Goal: Task Accomplishment & Management: Use online tool/utility

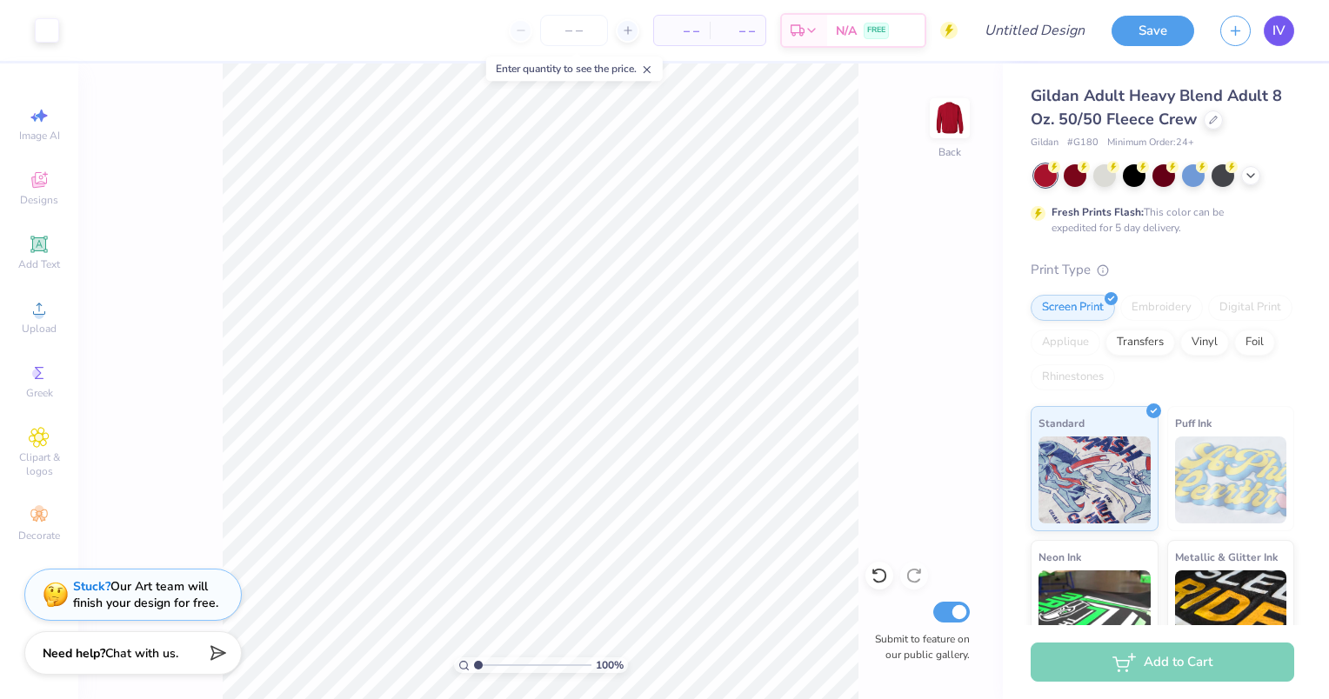
click at [829, 27] on link "IV" at bounding box center [1278, 31] width 30 height 30
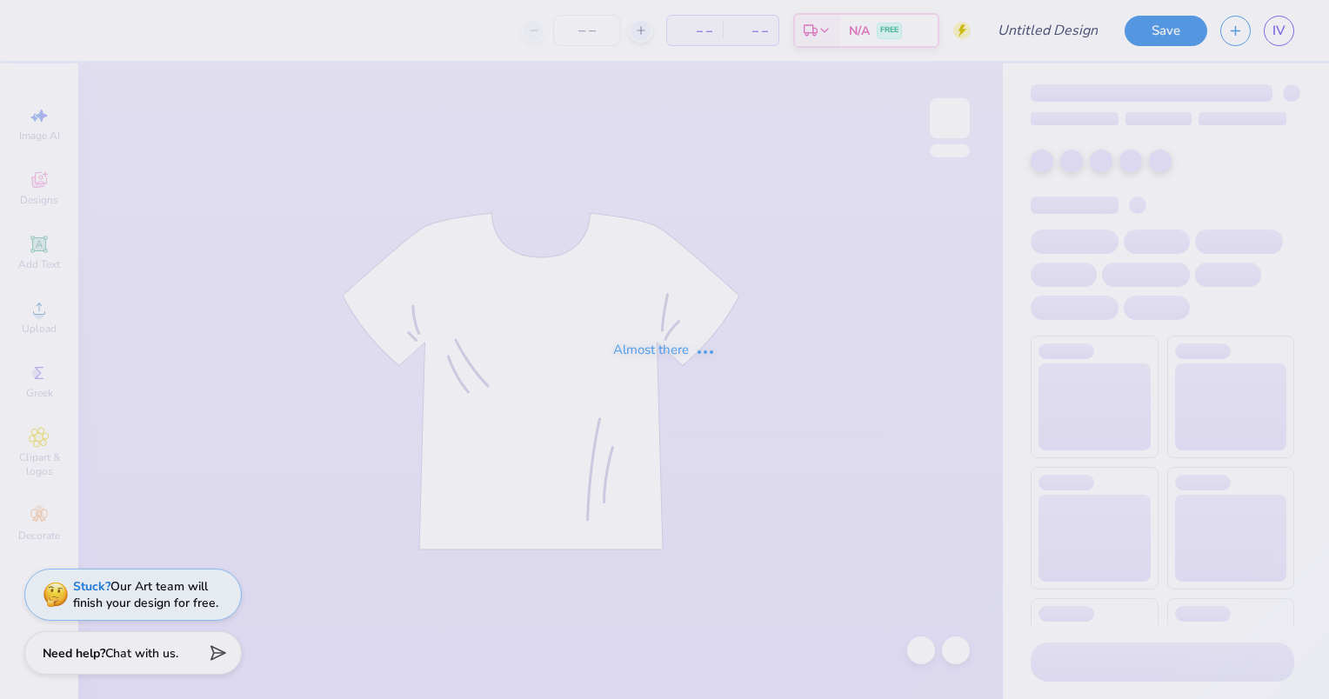
type input "Dudes day 1"
type input "50"
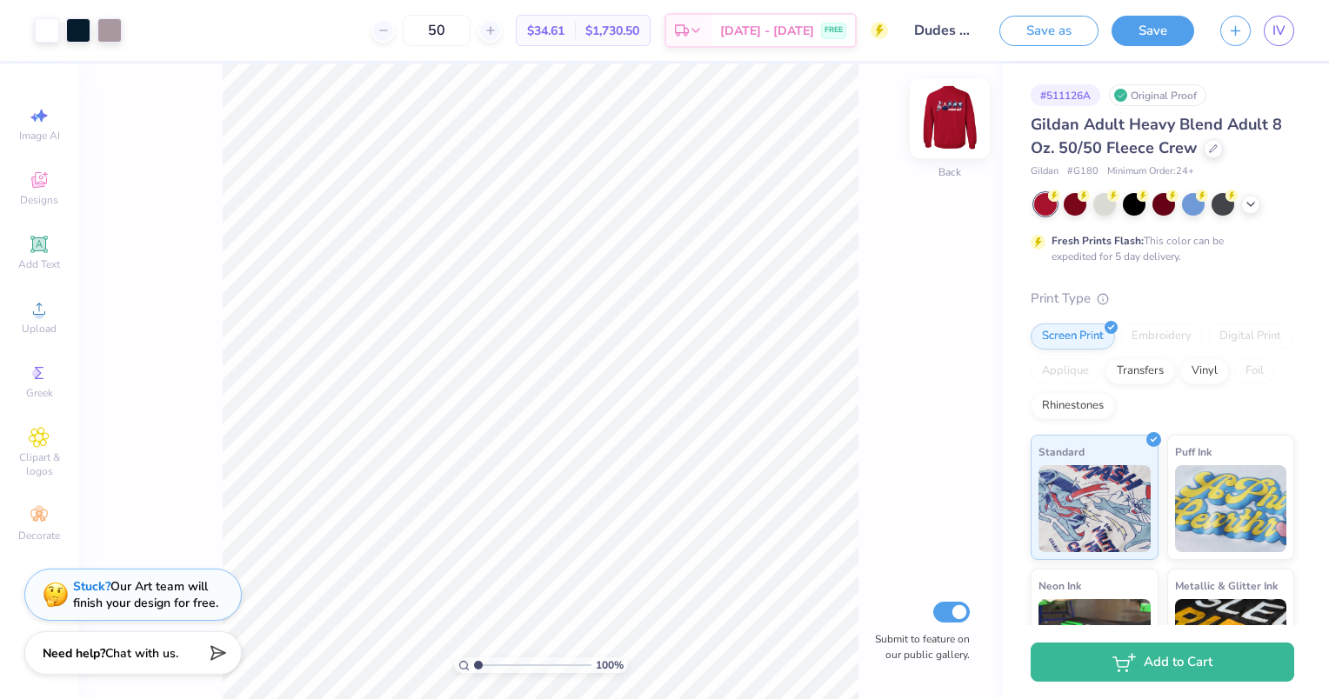
click at [960, 118] on img at bounding box center [950, 118] width 70 height 70
click at [960, 118] on img at bounding box center [949, 118] width 35 height 35
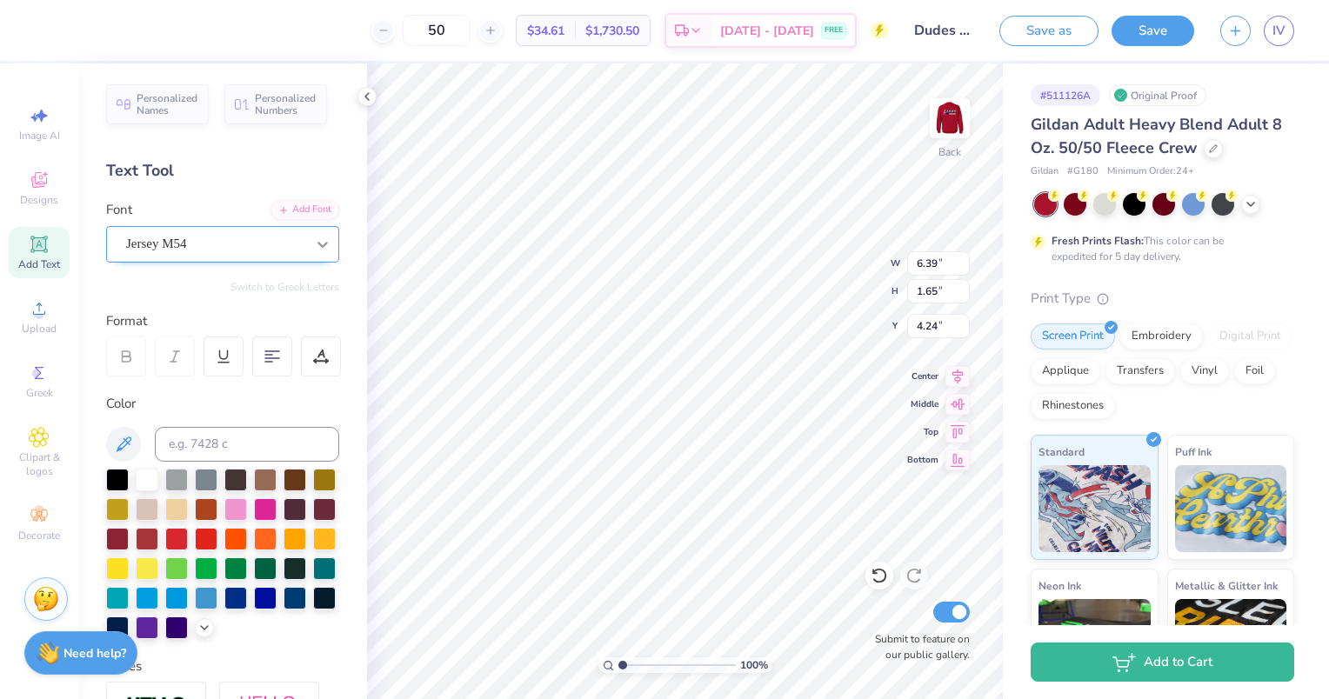
click at [307, 236] on div at bounding box center [322, 244] width 31 height 31
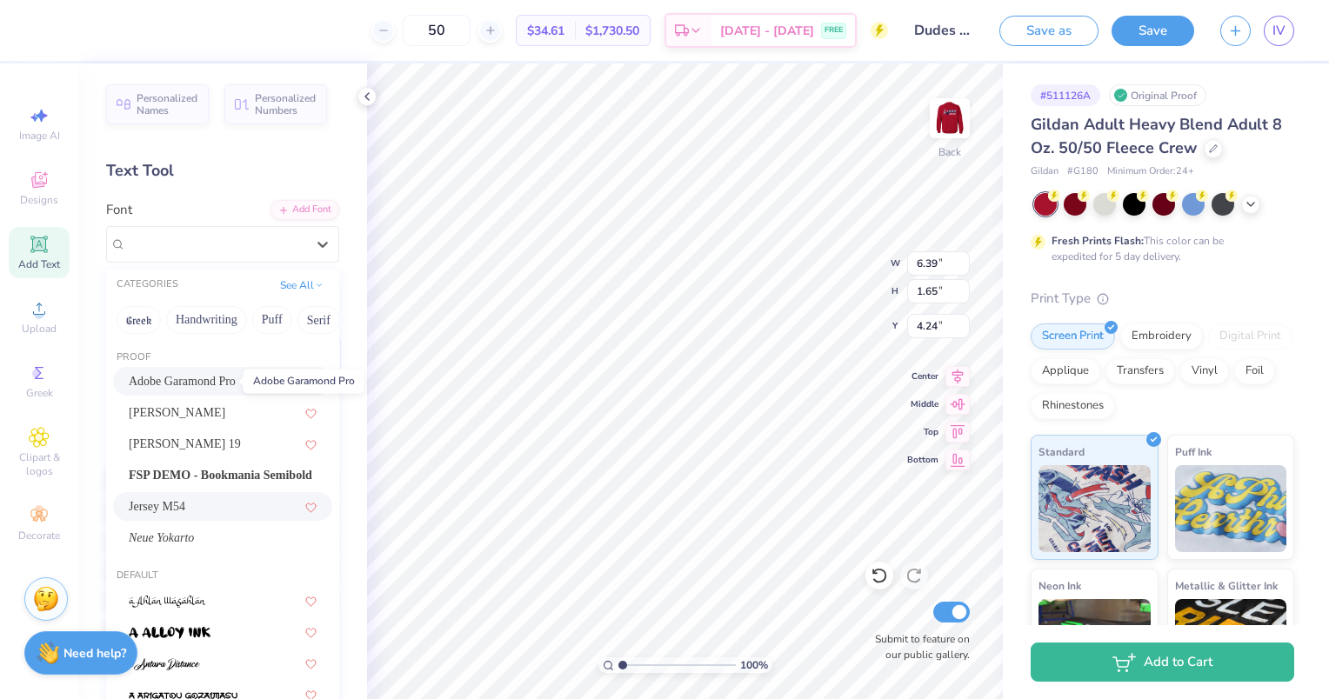
click at [222, 383] on span "Adobe Garamond Pro" at bounding box center [182, 381] width 107 height 18
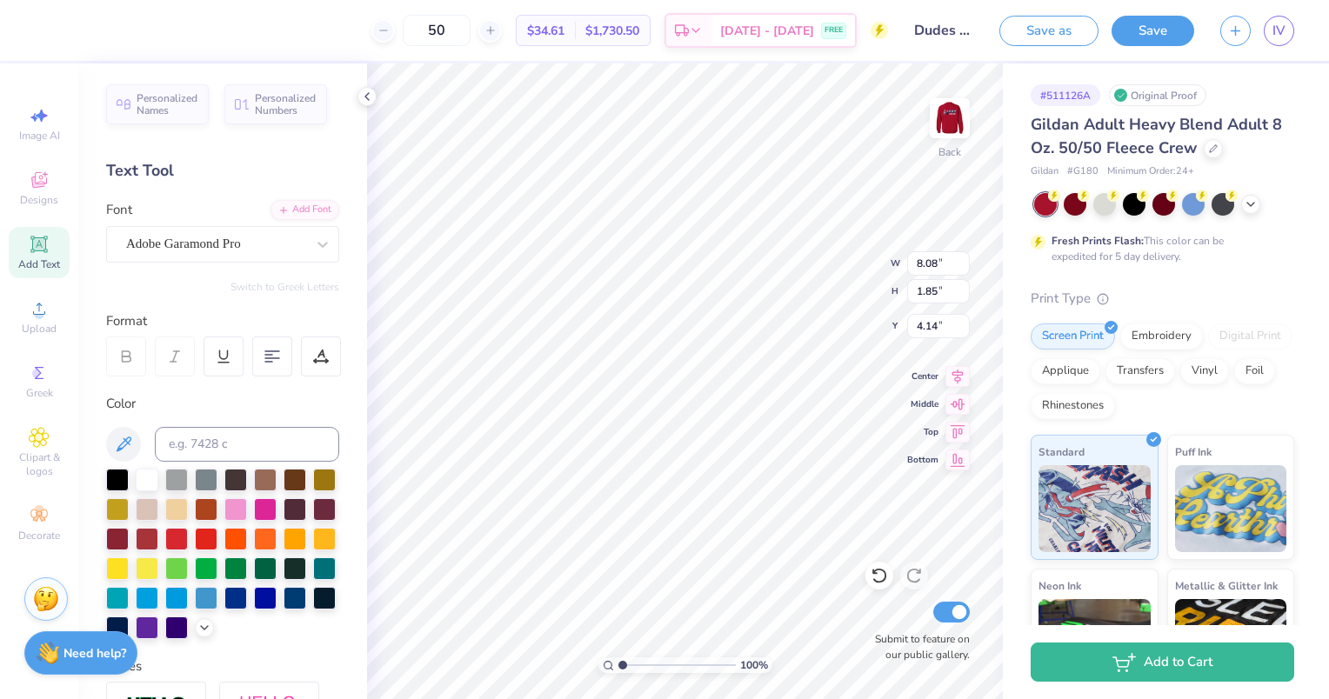
type input "8.08"
type input "1.85"
type input "4.14"
click at [314, 243] on icon at bounding box center [322, 244] width 17 height 17
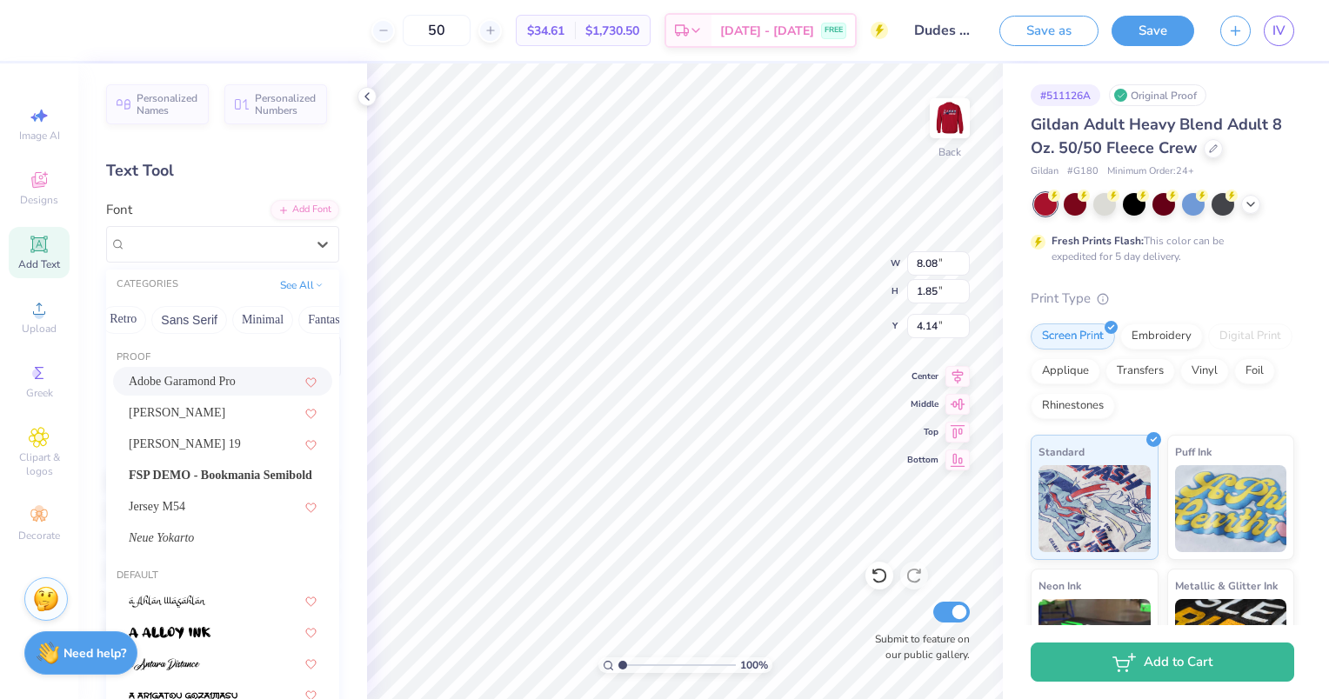
scroll to position [0, 385]
click at [175, 316] on button "Sans Serif" at bounding box center [179, 320] width 76 height 28
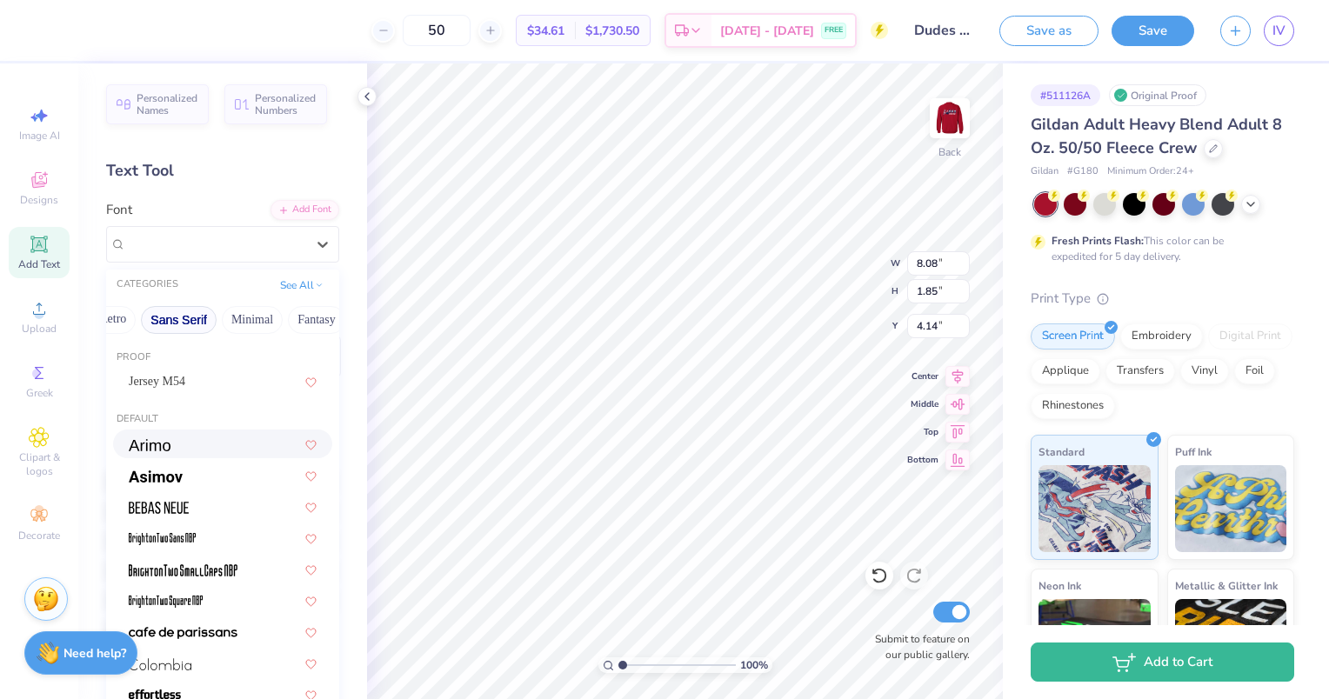
click at [232, 456] on div at bounding box center [222, 444] width 219 height 29
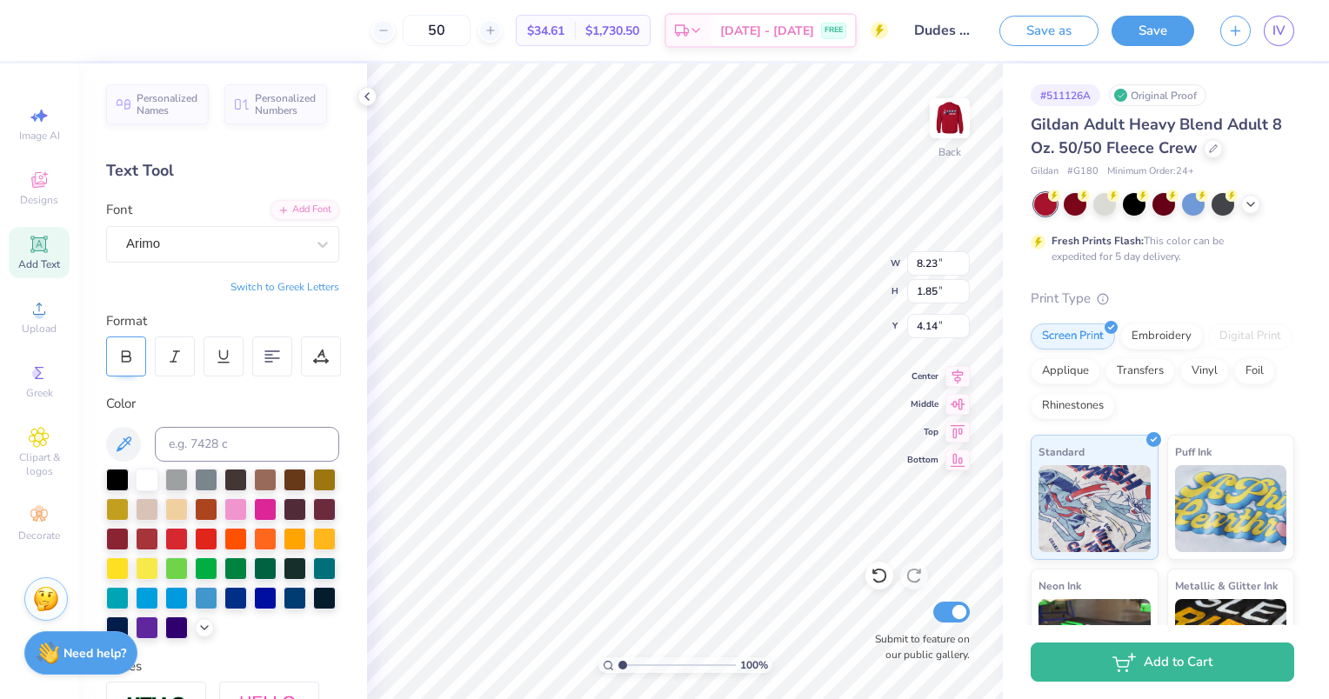
click at [123, 360] on icon at bounding box center [127, 358] width 9 height 5
type input "8.35"
type input "1.86"
type input "4.13"
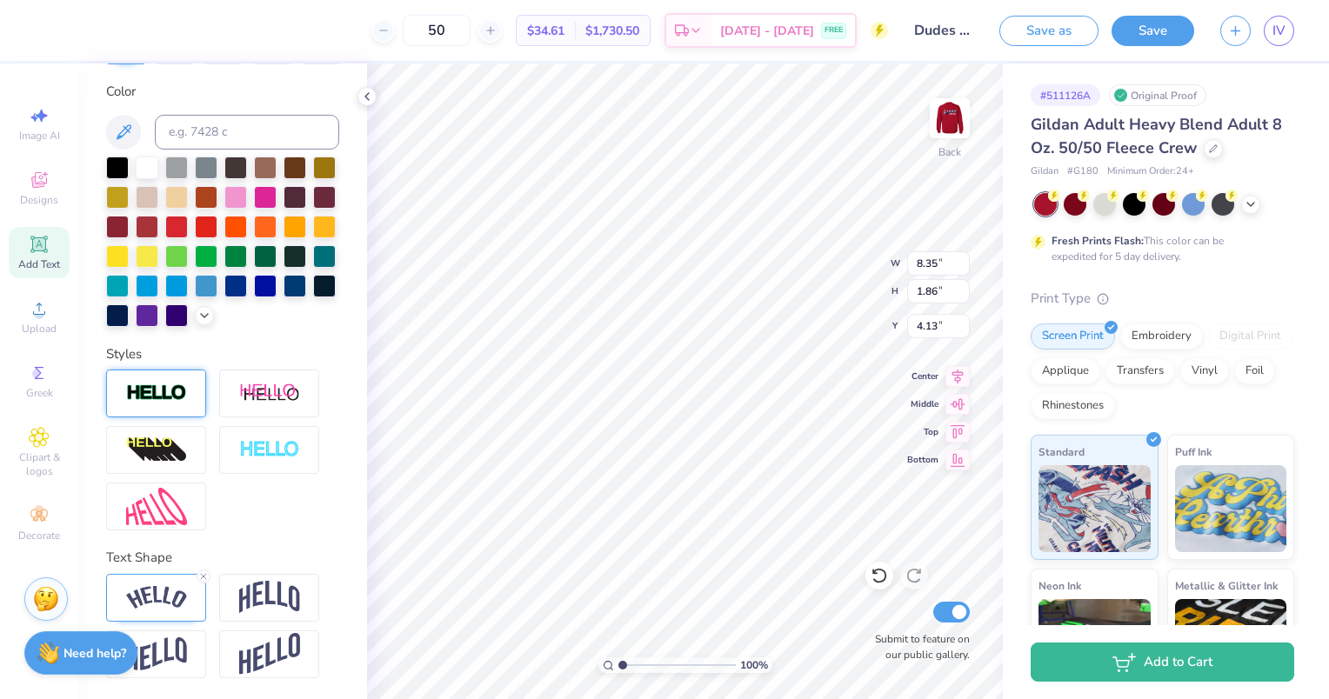
click at [157, 393] on img at bounding box center [156, 393] width 61 height 20
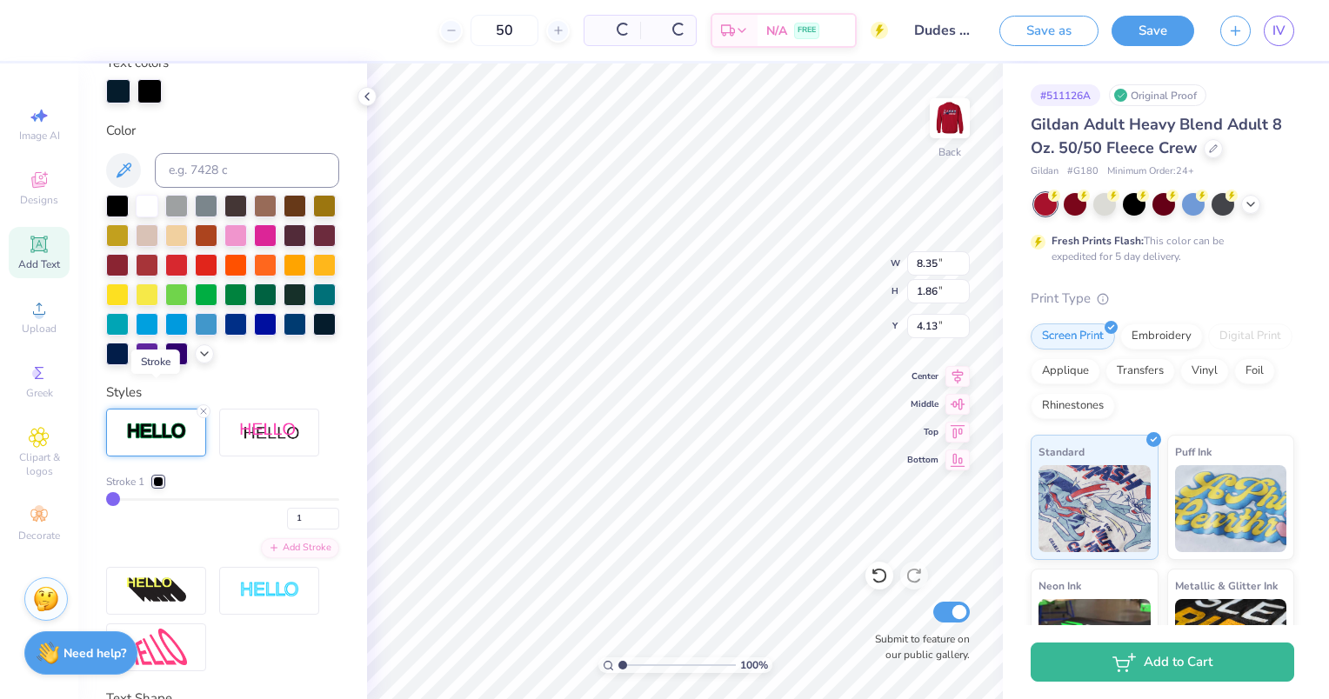
type input "8.37"
type input "1.88"
type input "4.12"
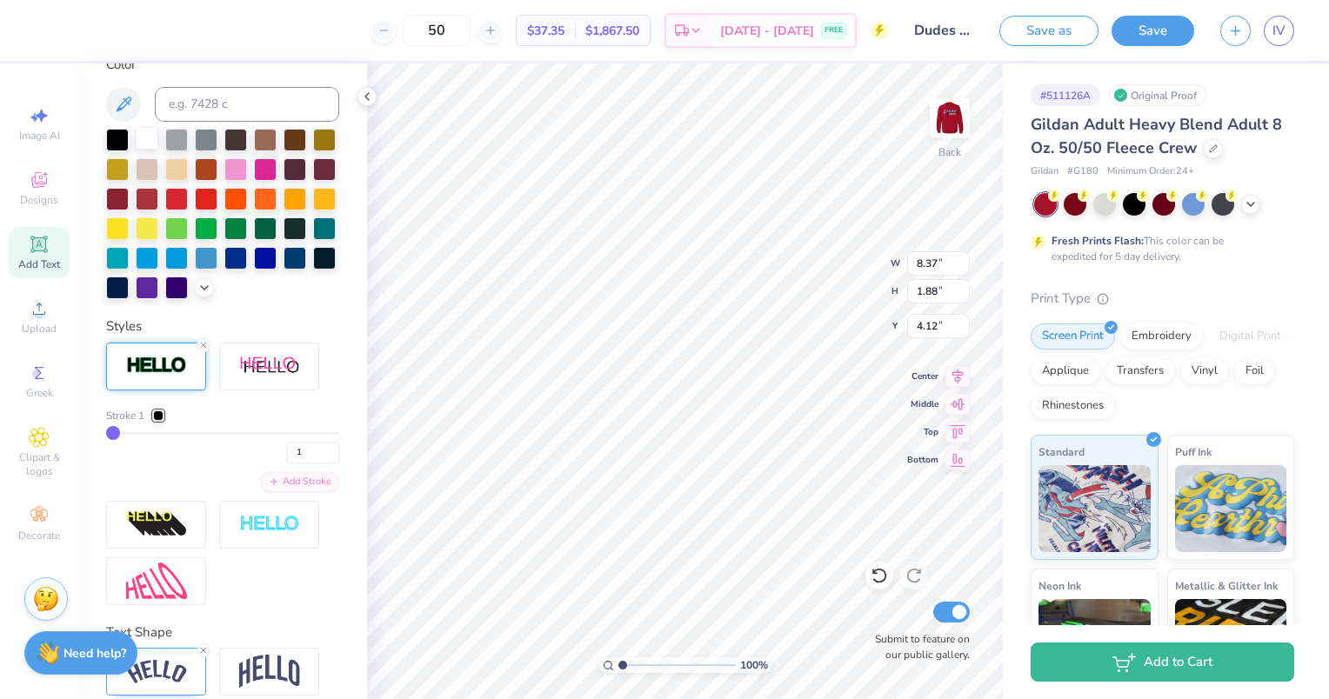
click at [148, 137] on div at bounding box center [147, 138] width 23 height 23
click at [163, 421] on div at bounding box center [158, 415] width 10 height 10
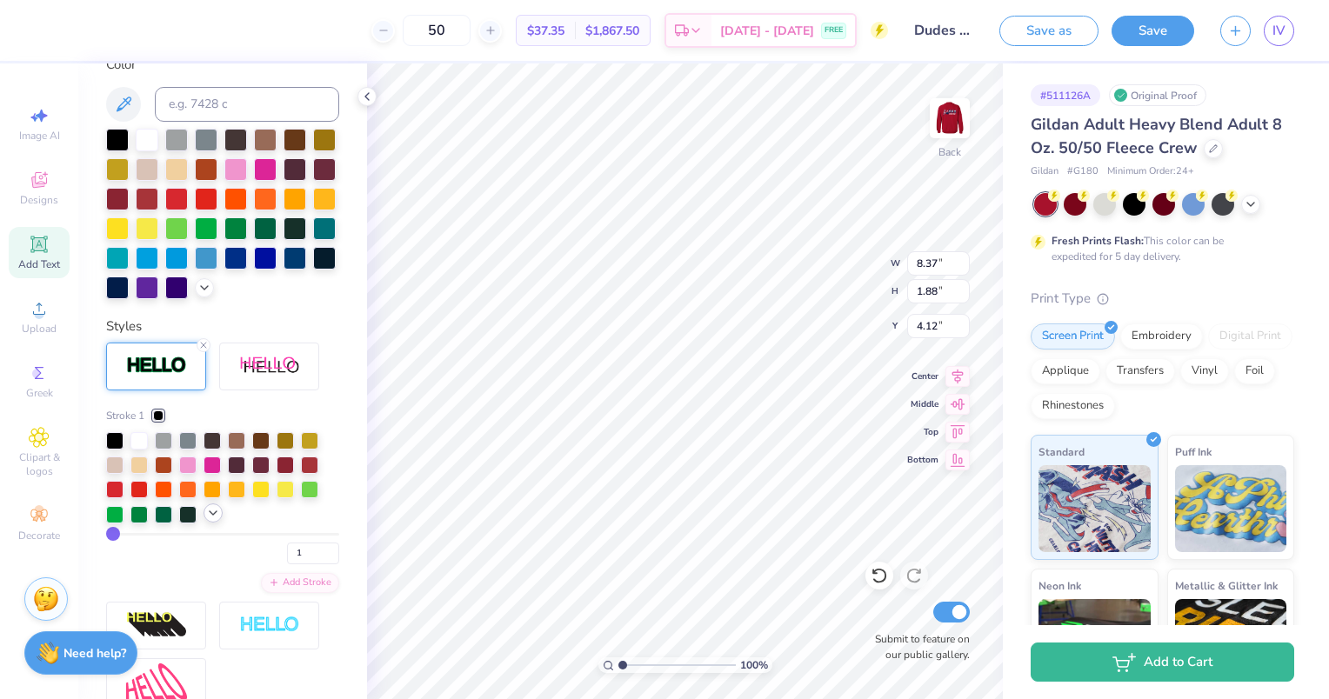
click at [209, 520] on icon at bounding box center [213, 513] width 14 height 14
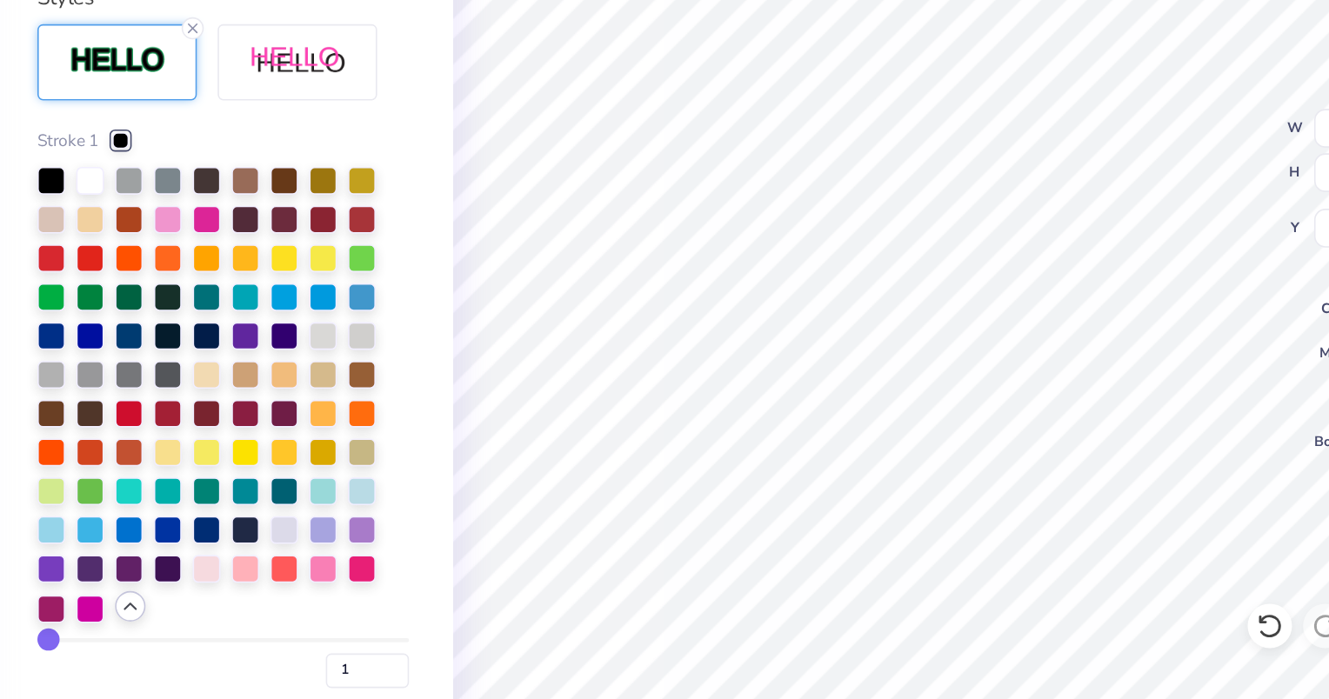
scroll to position [548, 0]
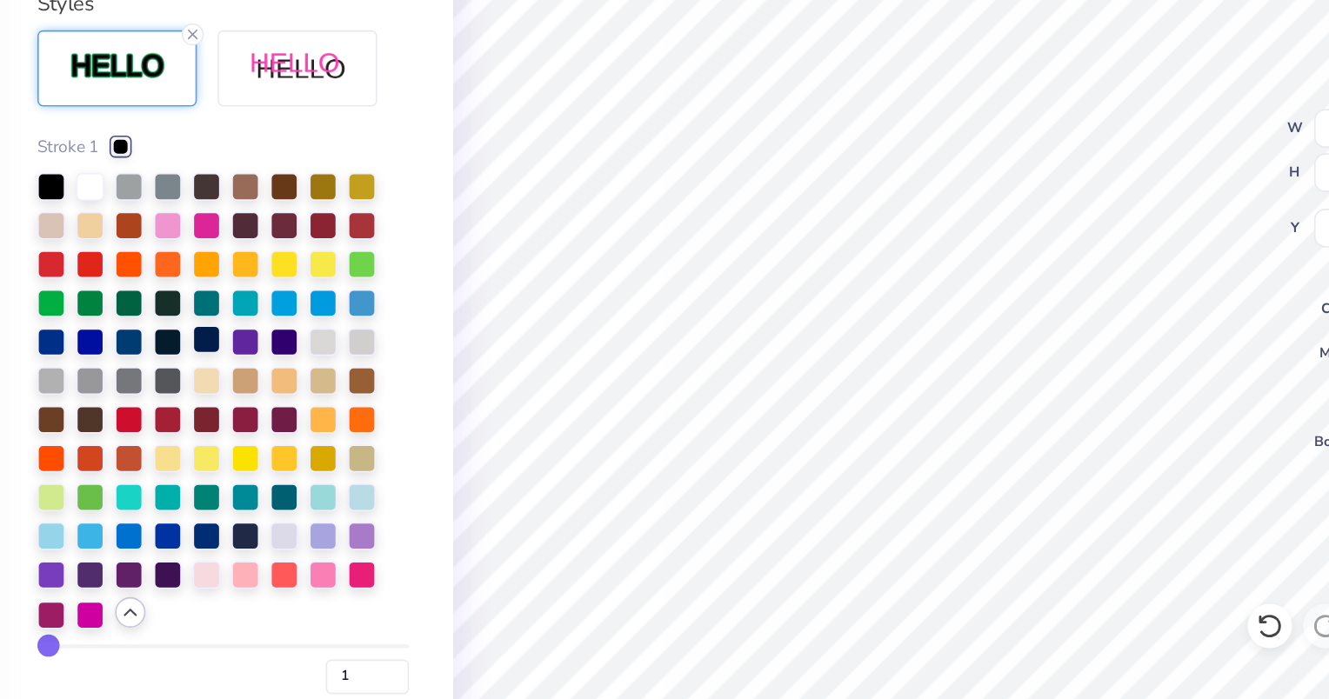
click at [215, 404] on div at bounding box center [211, 395] width 17 height 17
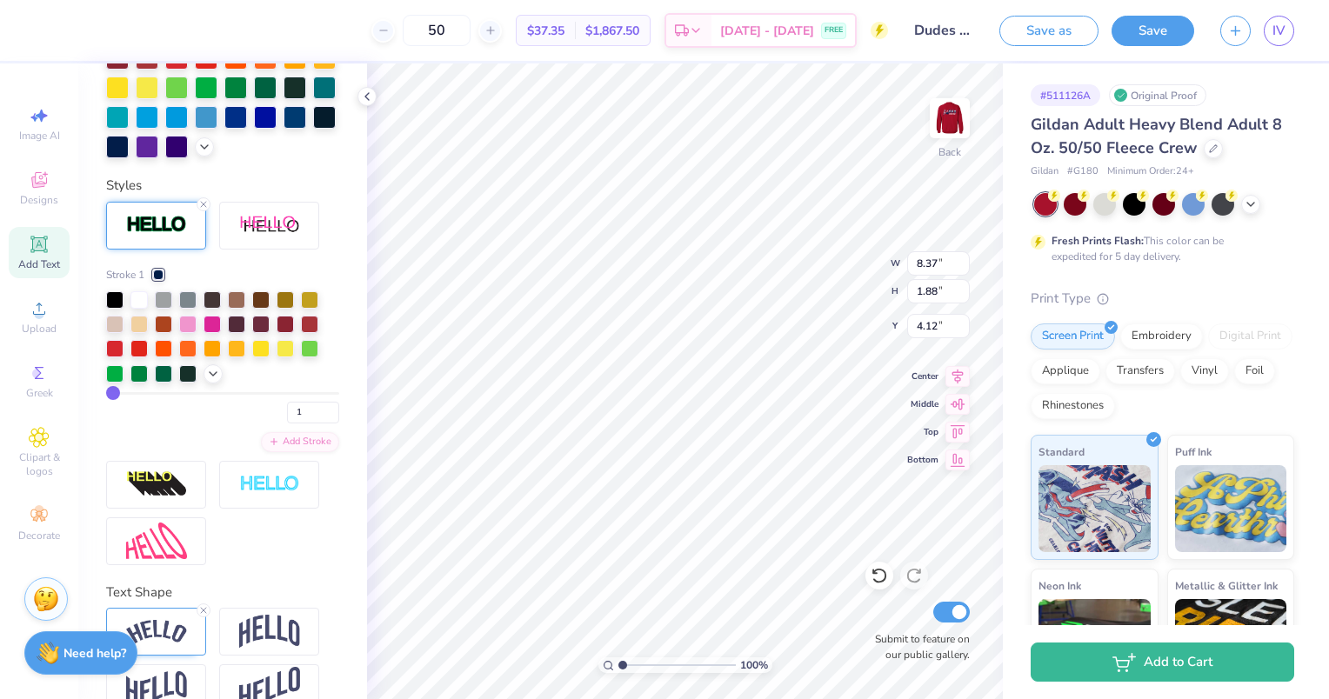
scroll to position [458, 0]
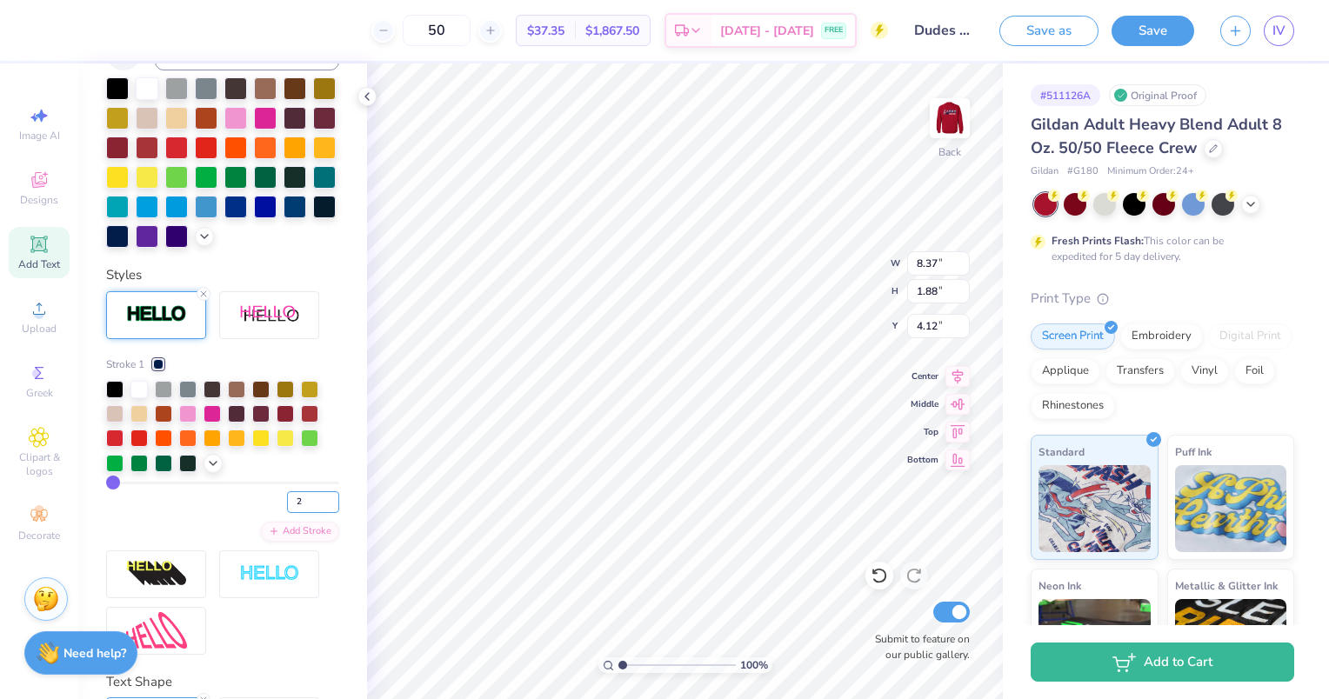
type input "2"
click at [320, 513] on input "2" at bounding box center [313, 502] width 52 height 22
type input "2"
click at [338, 276] on div "Personalized Names Personalized Numbers Text Tool Add Font Font Arimo Switch to…" at bounding box center [222, 381] width 289 height 636
type input "8.38"
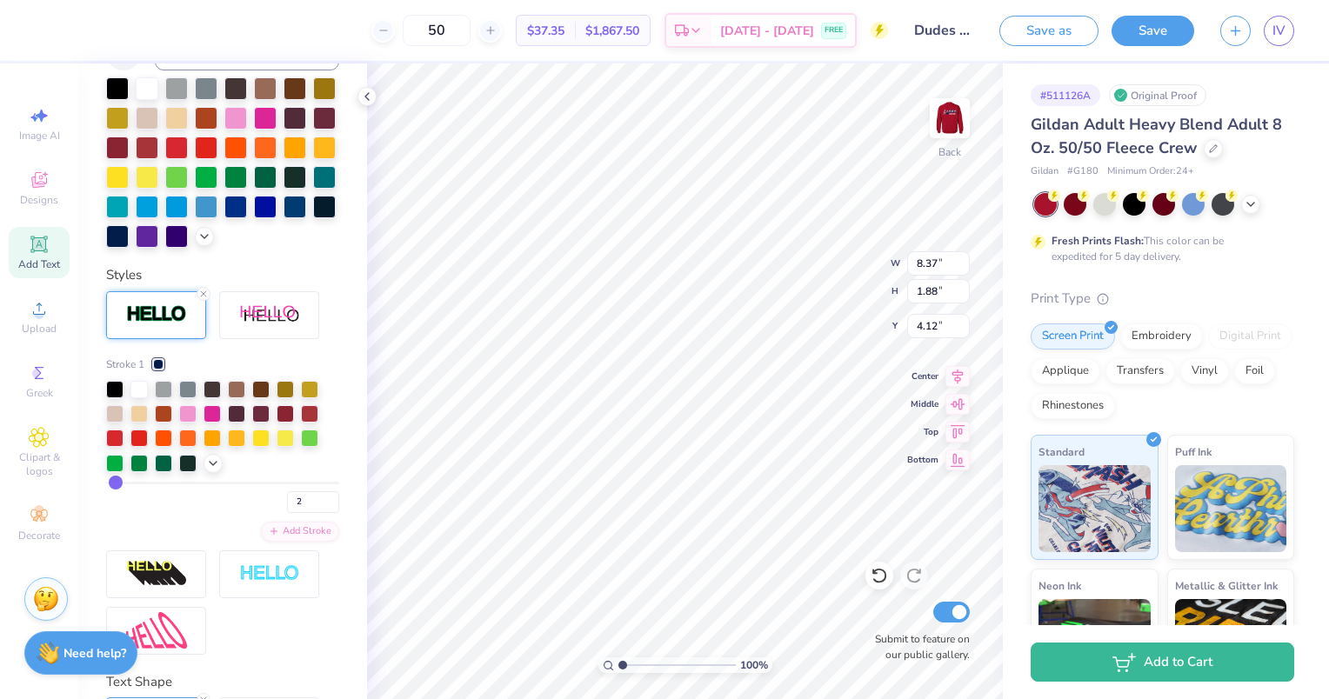
type input "1.90"
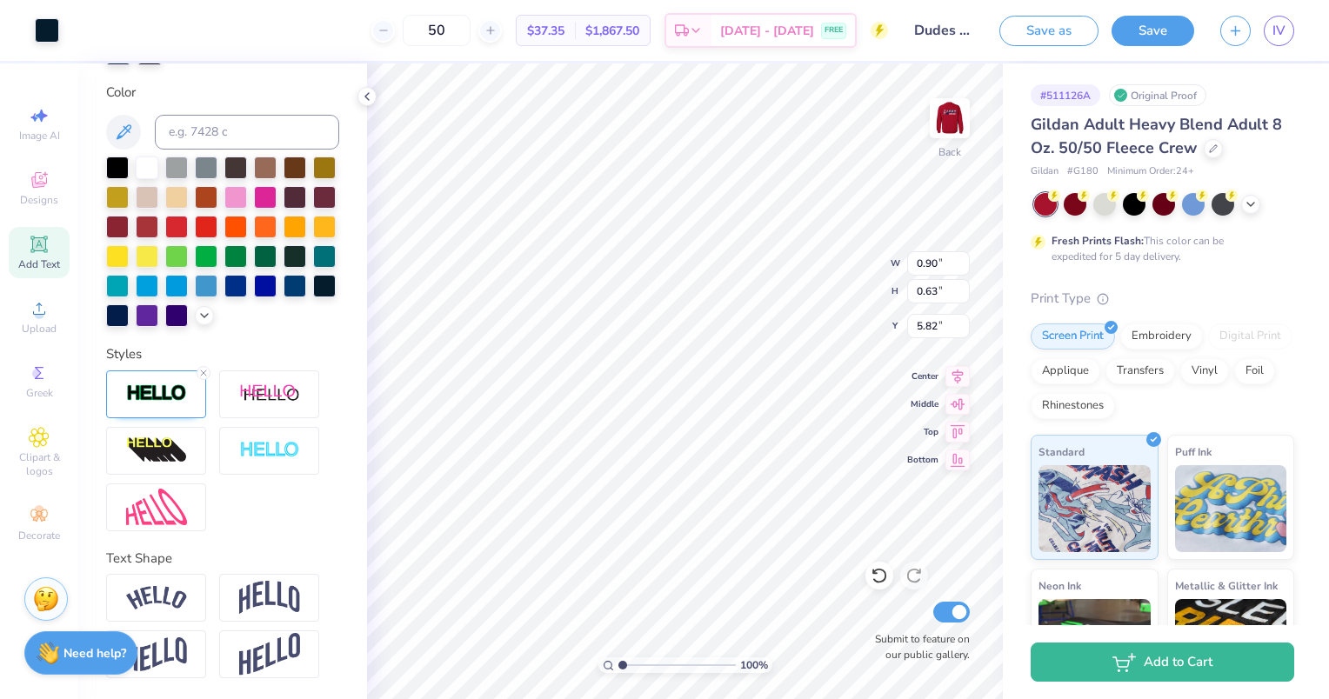
scroll to position [408, 0]
type input "0.91"
type input "0.64"
type input "0.90"
type input "0.63"
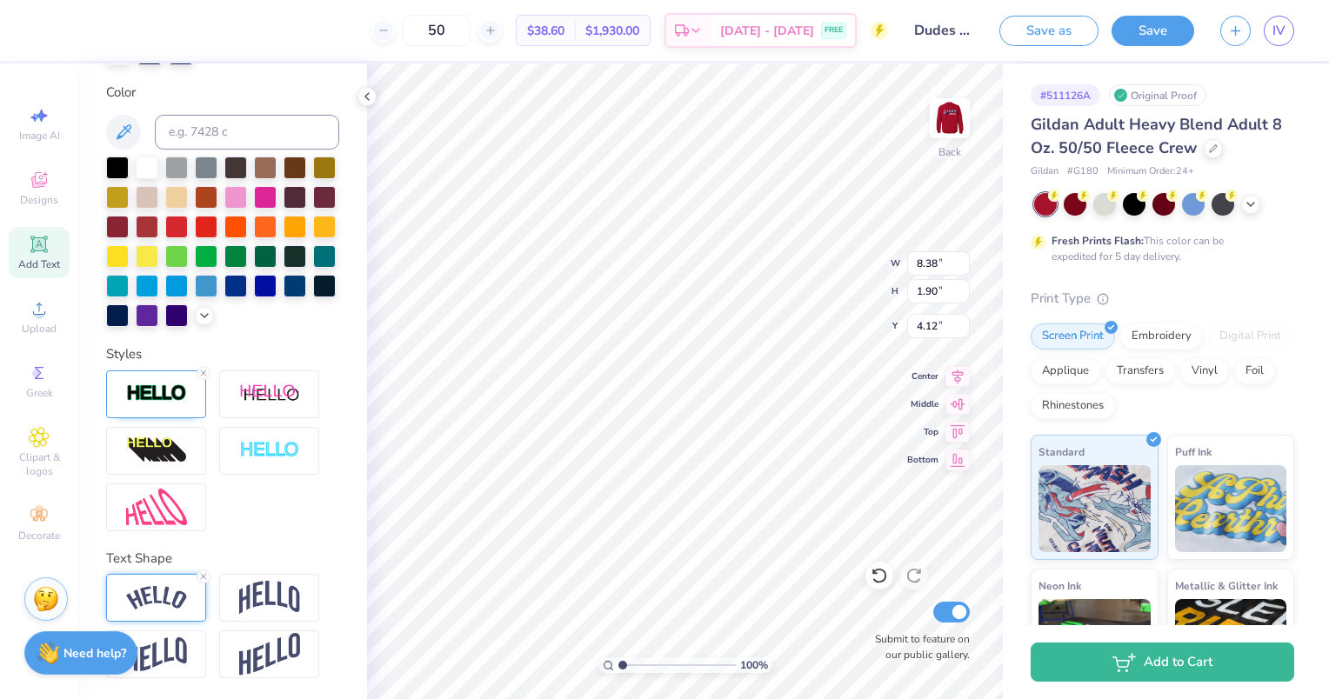
click at [177, 609] on img at bounding box center [156, 597] width 61 height 23
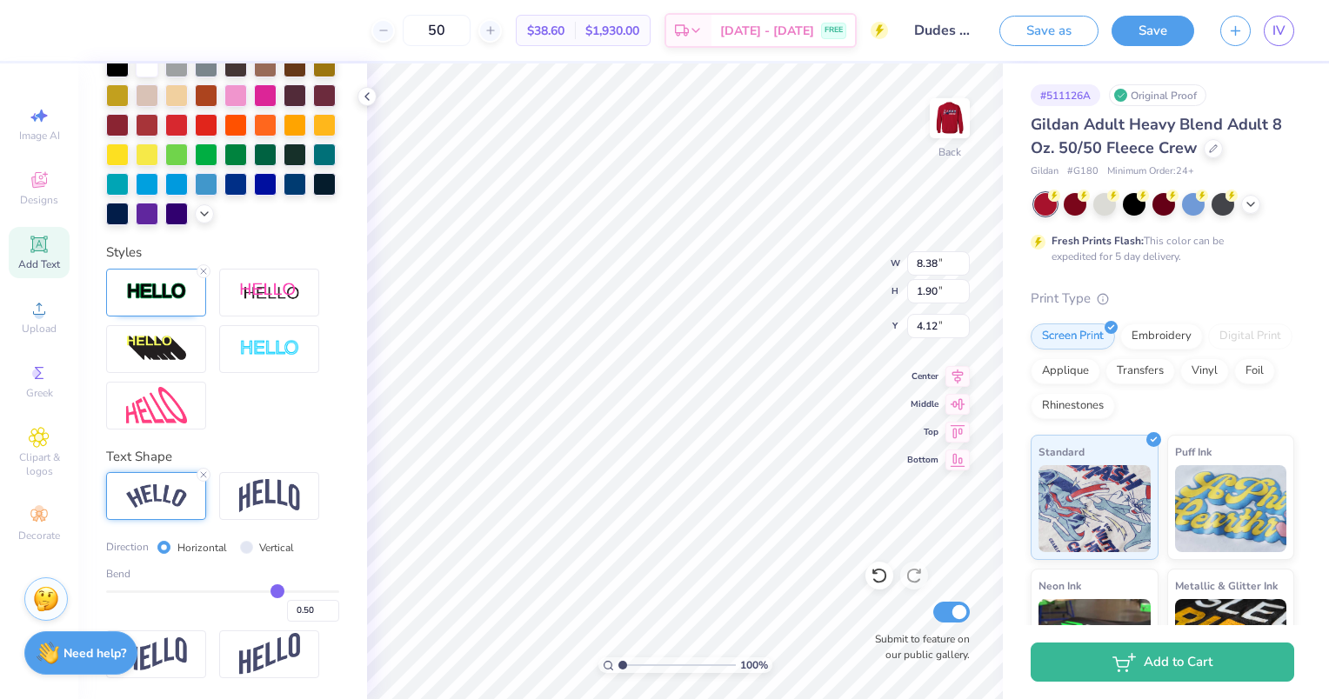
scroll to position [508, 0]
click at [319, 609] on input "0.51" at bounding box center [313, 611] width 52 height 22
click at [319, 609] on input "0.52" at bounding box center [313, 611] width 52 height 22
click at [319, 609] on input "0.53" at bounding box center [313, 611] width 52 height 22
click at [319, 609] on input "0.54" at bounding box center [313, 611] width 52 height 22
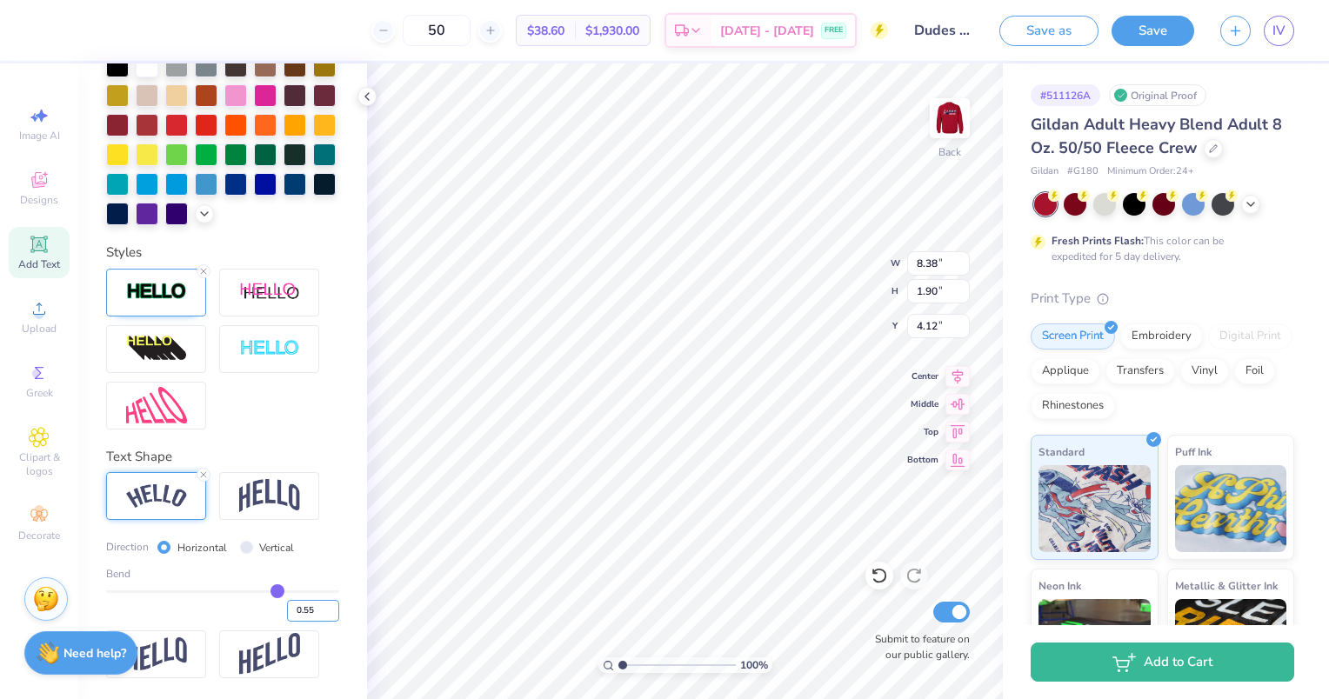
click at [319, 609] on input "0.55" at bounding box center [313, 611] width 52 height 22
click at [319, 609] on input "0.56" at bounding box center [313, 611] width 52 height 22
click at [319, 609] on input "0.57" at bounding box center [313, 611] width 52 height 22
click at [319, 609] on input "0.58" at bounding box center [313, 611] width 52 height 22
click at [319, 609] on input "0.59" at bounding box center [313, 611] width 52 height 22
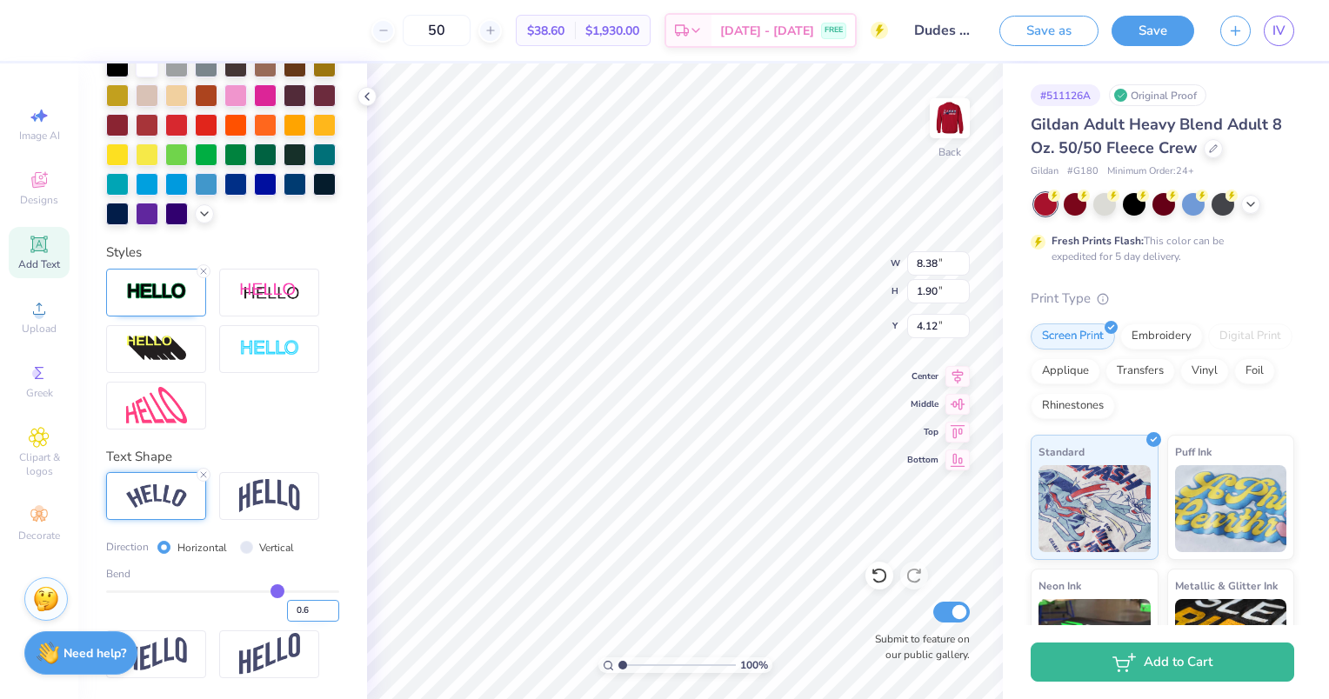
type input "0.6"
click at [319, 609] on input "0.6" at bounding box center [313, 611] width 52 height 22
type input "0.6"
type input "0.60"
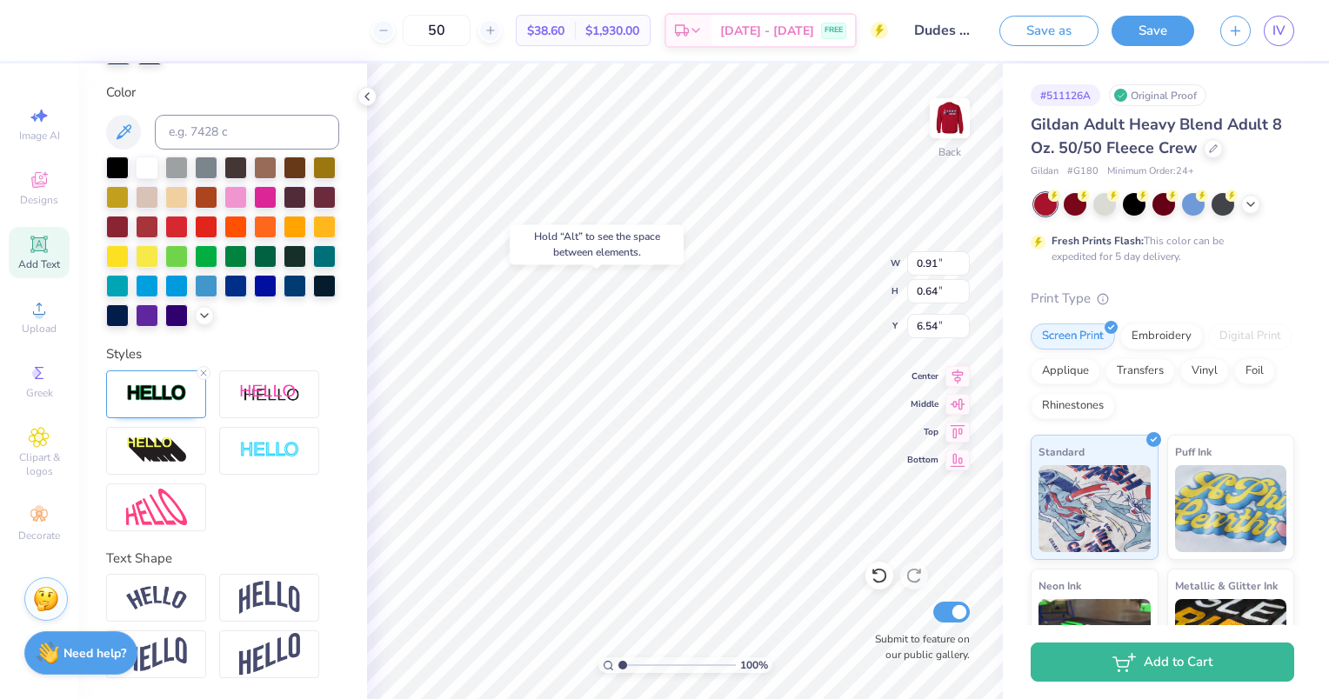
type input "6.54"
type input "0.90"
type input "0.63"
type input "6.54"
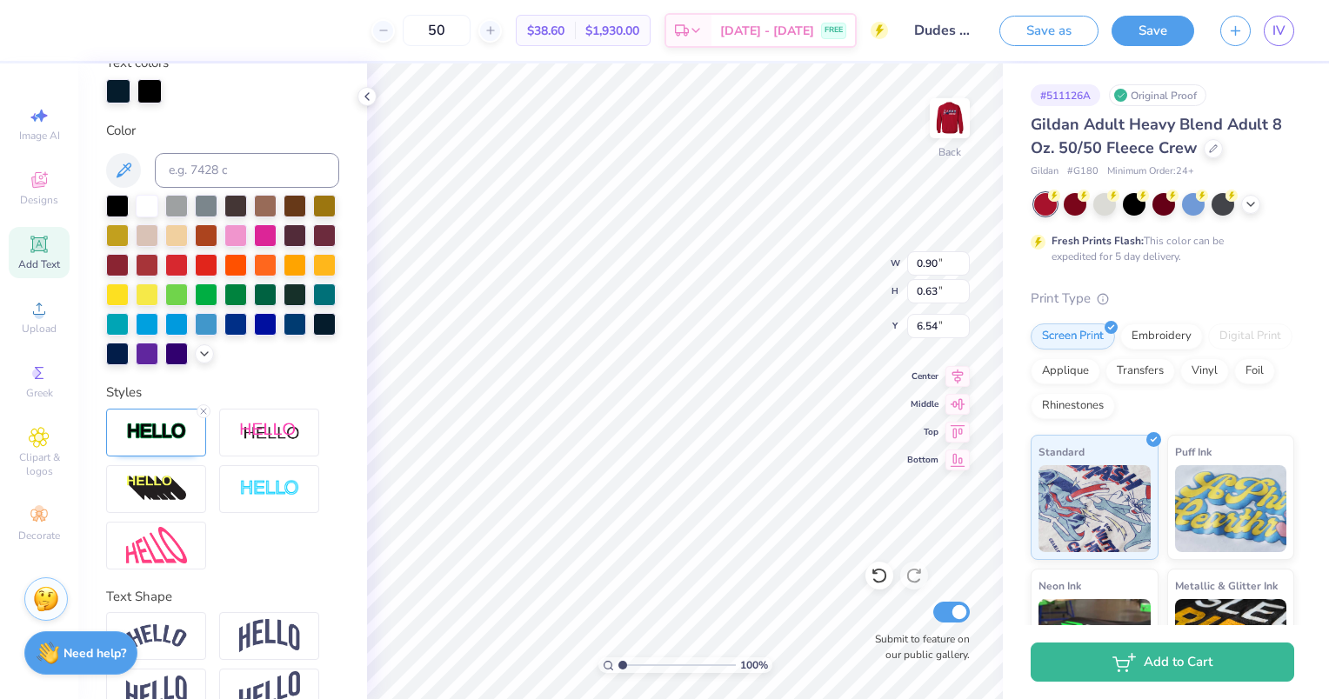
type input "0.91"
type input "0.64"
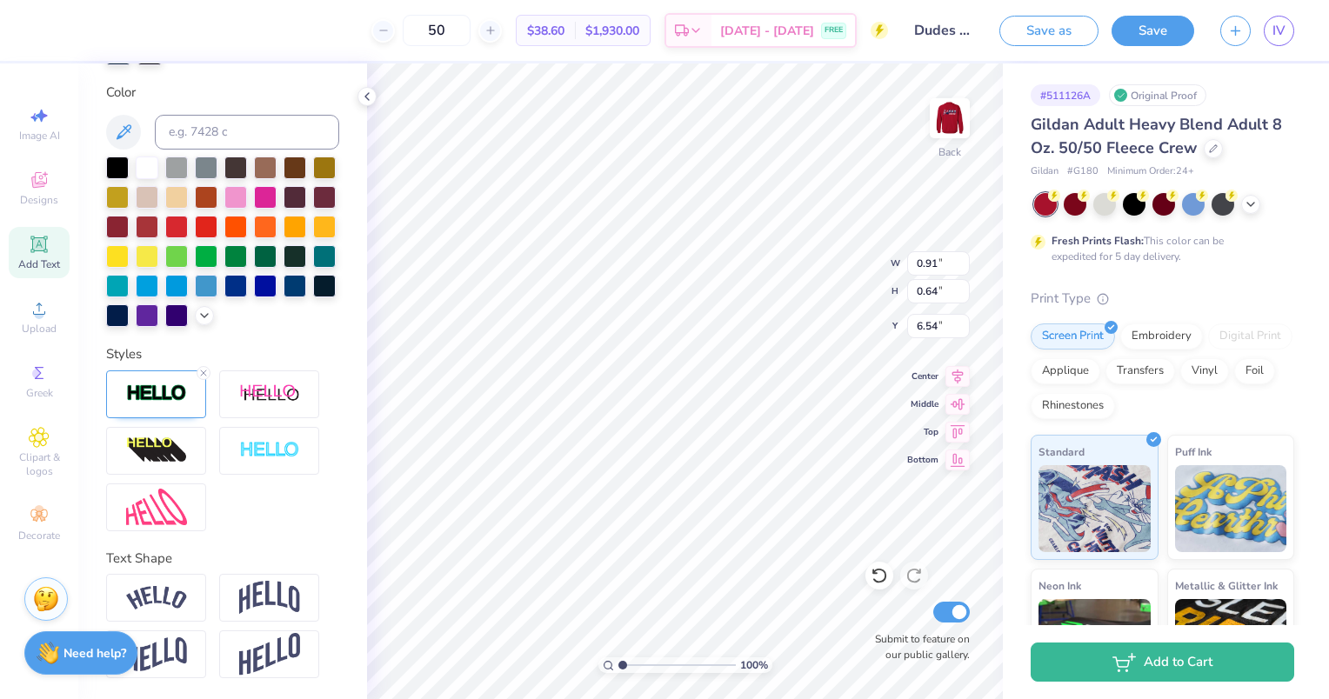
type input "0.90"
type input "0.63"
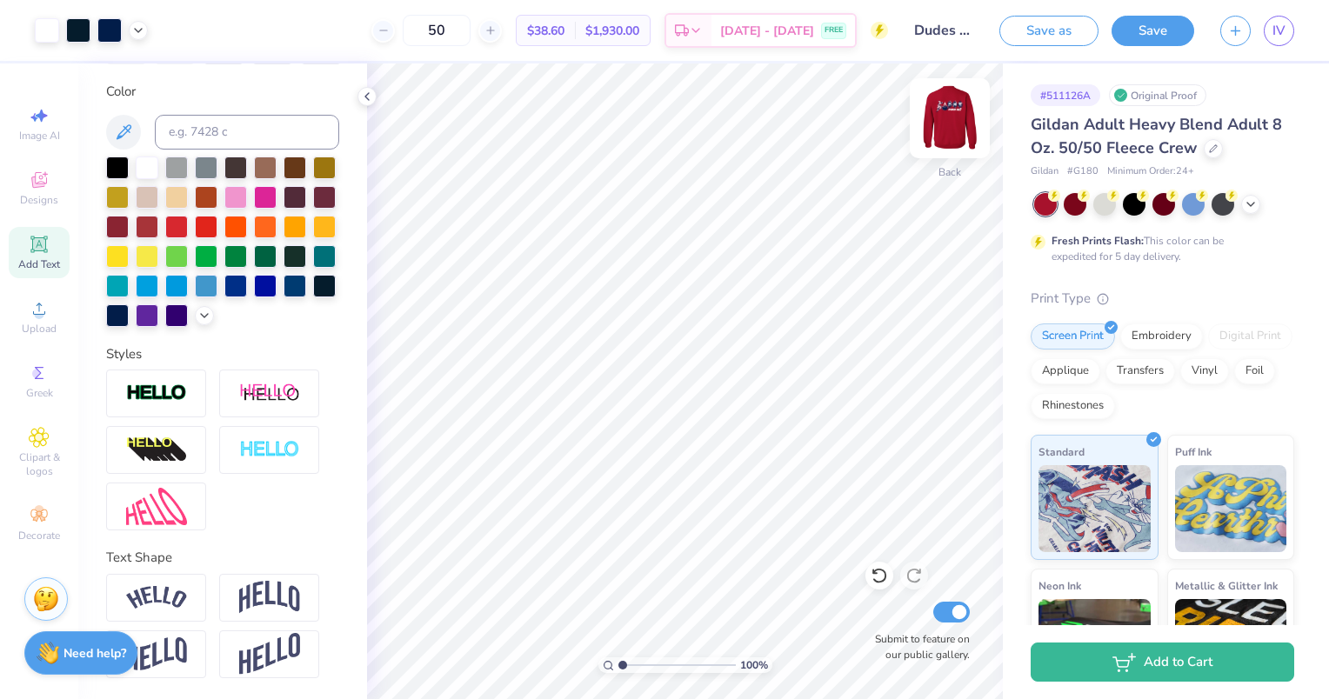
click at [946, 115] on img at bounding box center [950, 118] width 70 height 70
click at [942, 120] on img at bounding box center [950, 118] width 70 height 70
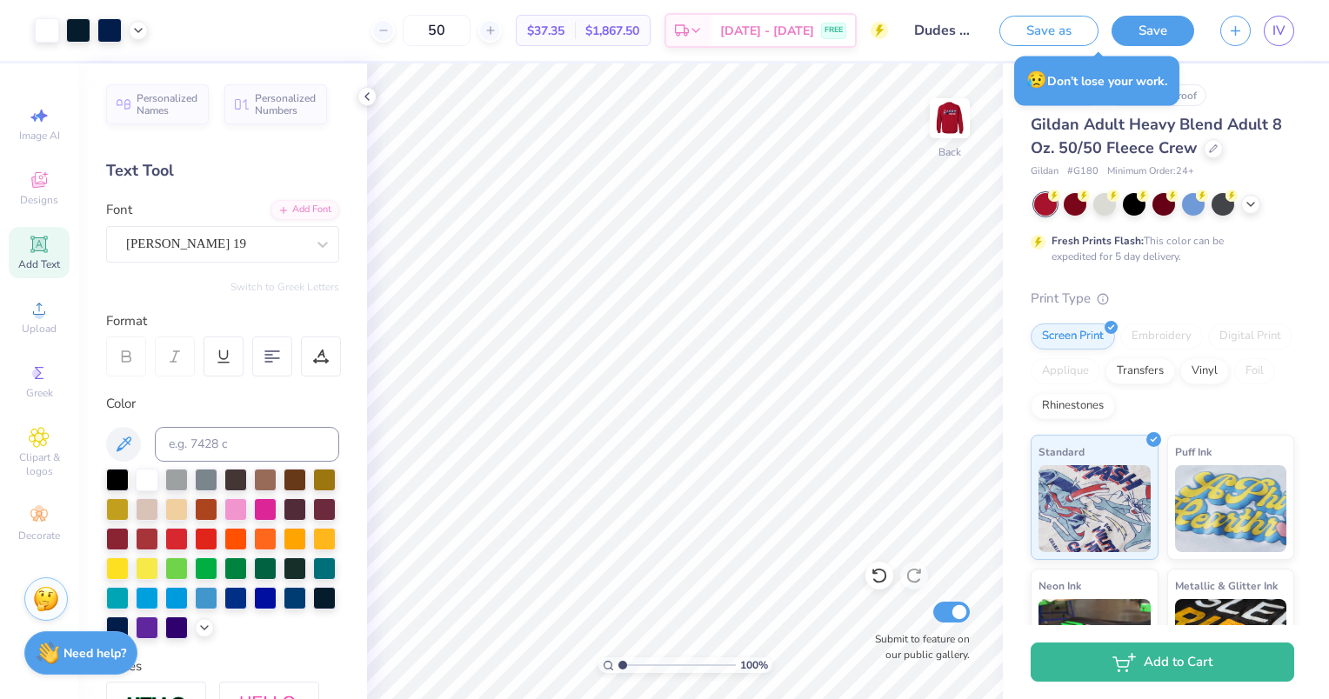
scroll to position [341, 0]
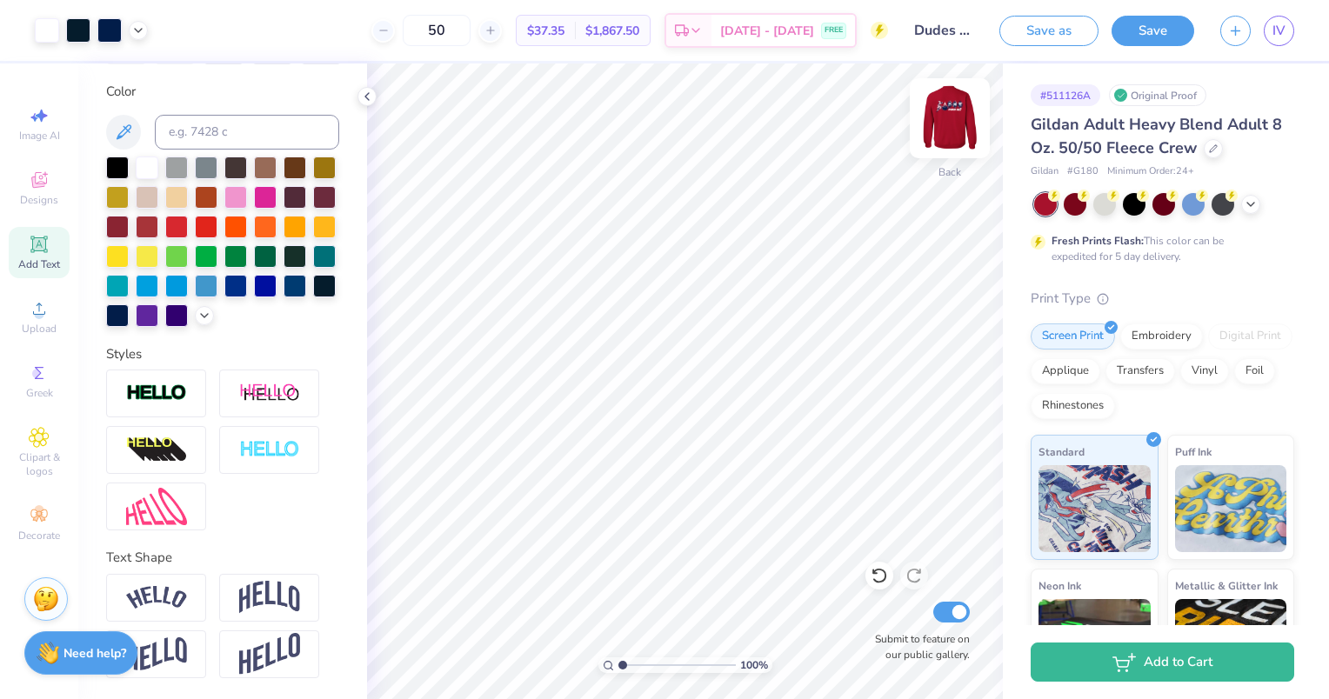
click at [955, 115] on img at bounding box center [950, 118] width 70 height 70
click at [948, 104] on img at bounding box center [950, 118] width 70 height 70
click at [963, 133] on img at bounding box center [949, 118] width 35 height 35
click at [1137, 39] on button "Save" at bounding box center [1152, 28] width 83 height 30
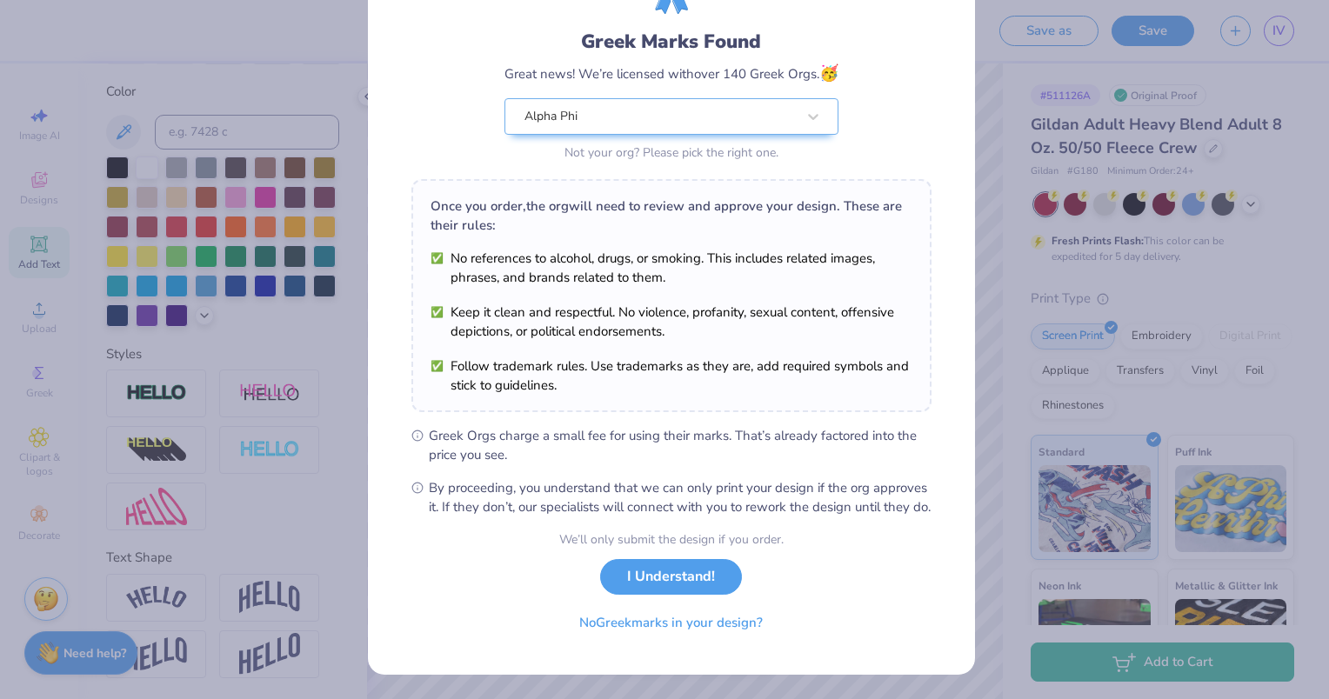
scroll to position [113, 0]
click at [655, 573] on button "I Understand!" at bounding box center [671, 573] width 142 height 36
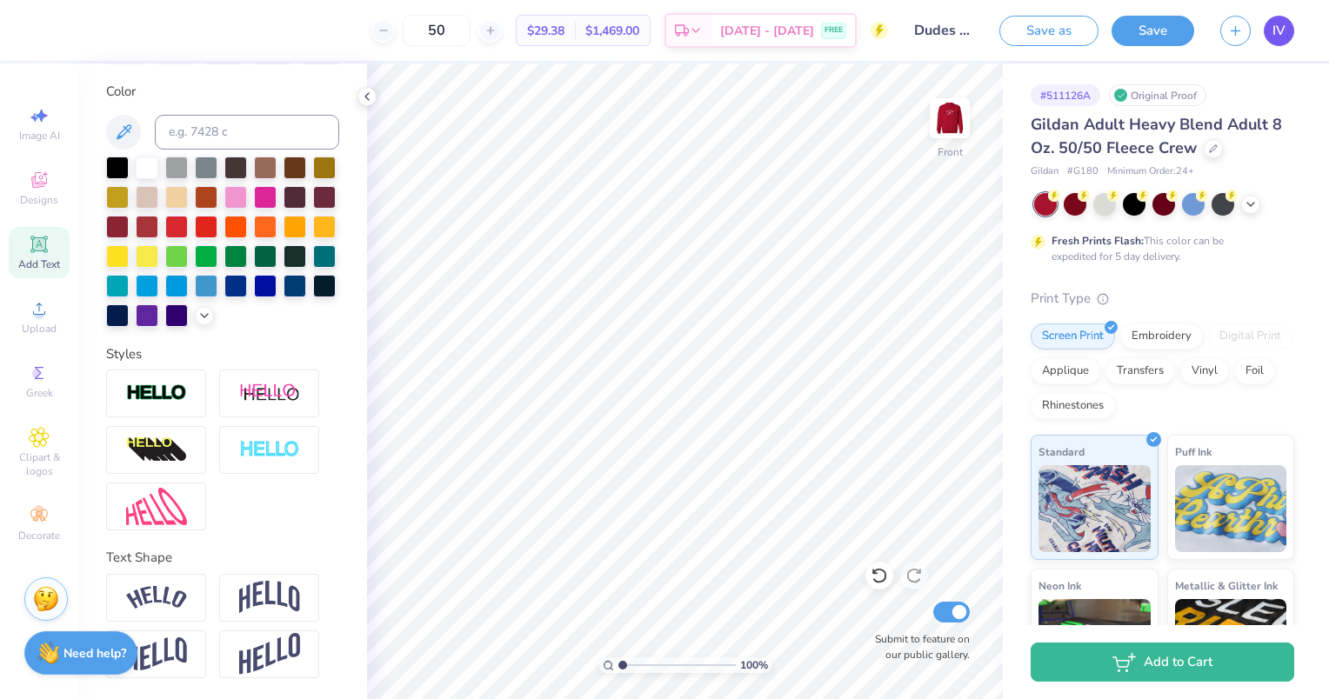
click at [1281, 30] on span "IV" at bounding box center [1278, 31] width 13 height 20
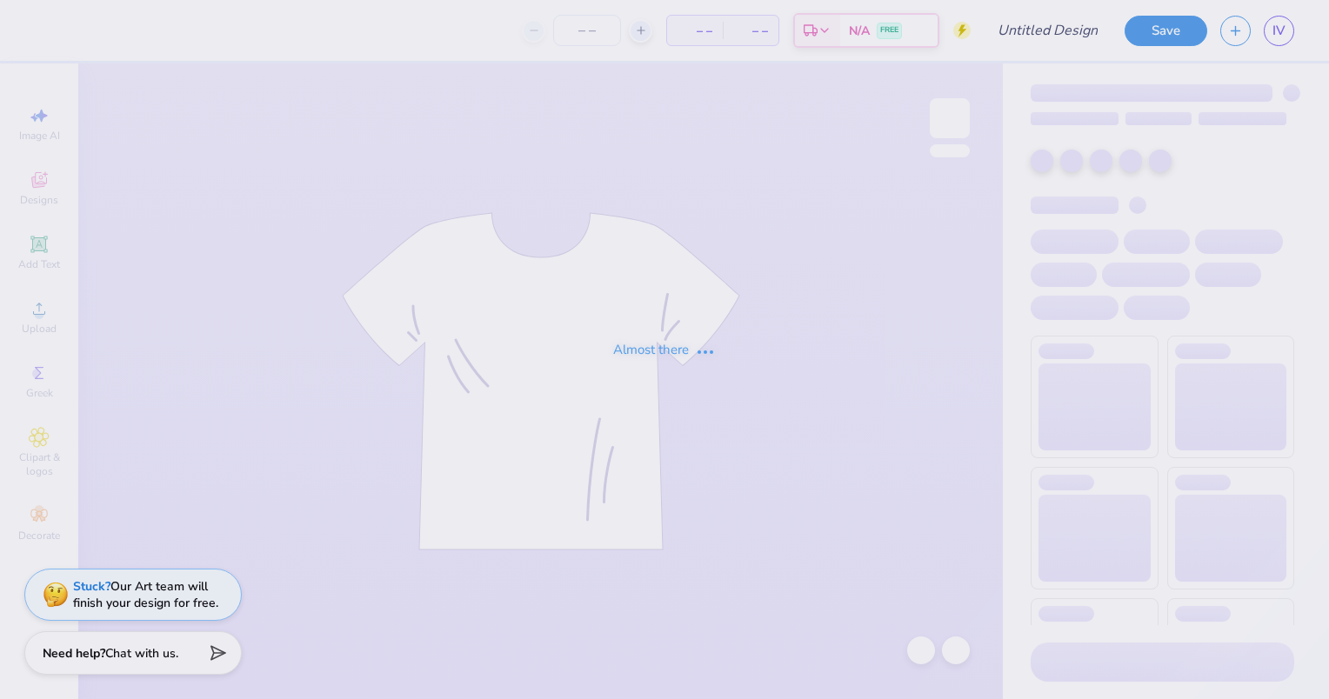
type input "Dudes day 1"
type input "35"
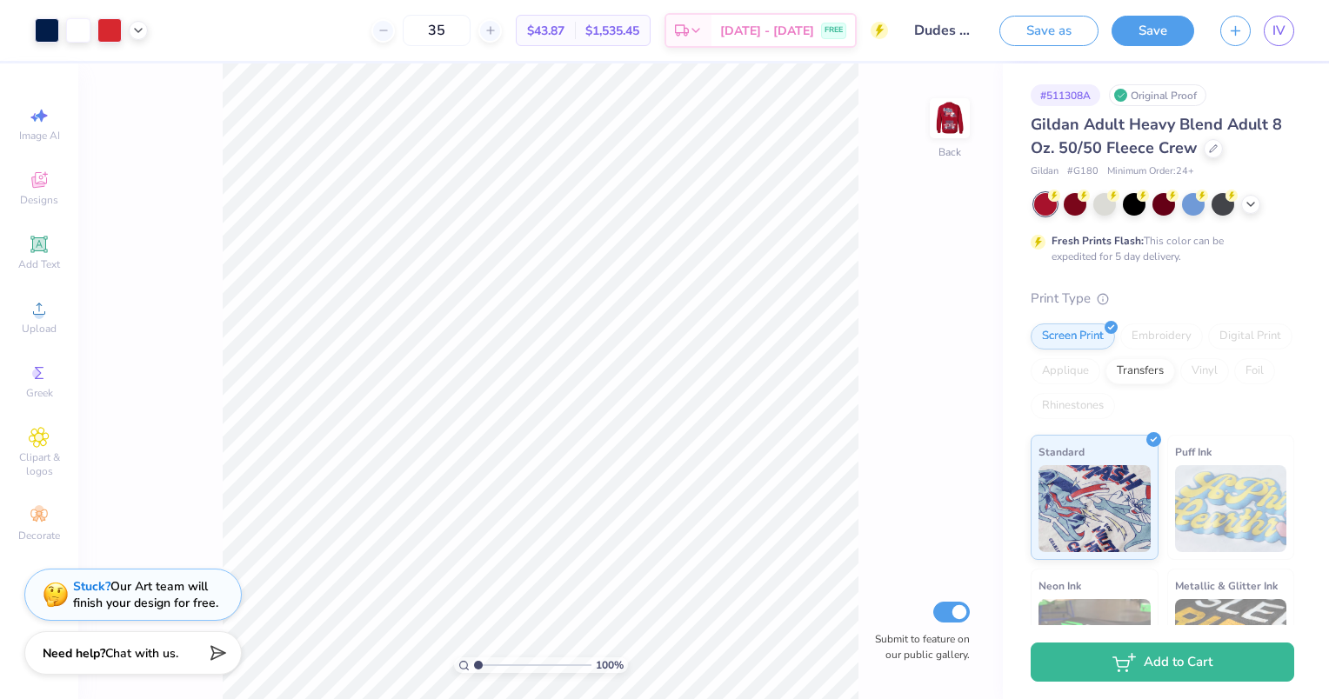
click at [1282, 16] on div "IV" at bounding box center [1278, 31] width 30 height 30
click at [1281, 21] on span "IV" at bounding box center [1278, 31] width 13 height 20
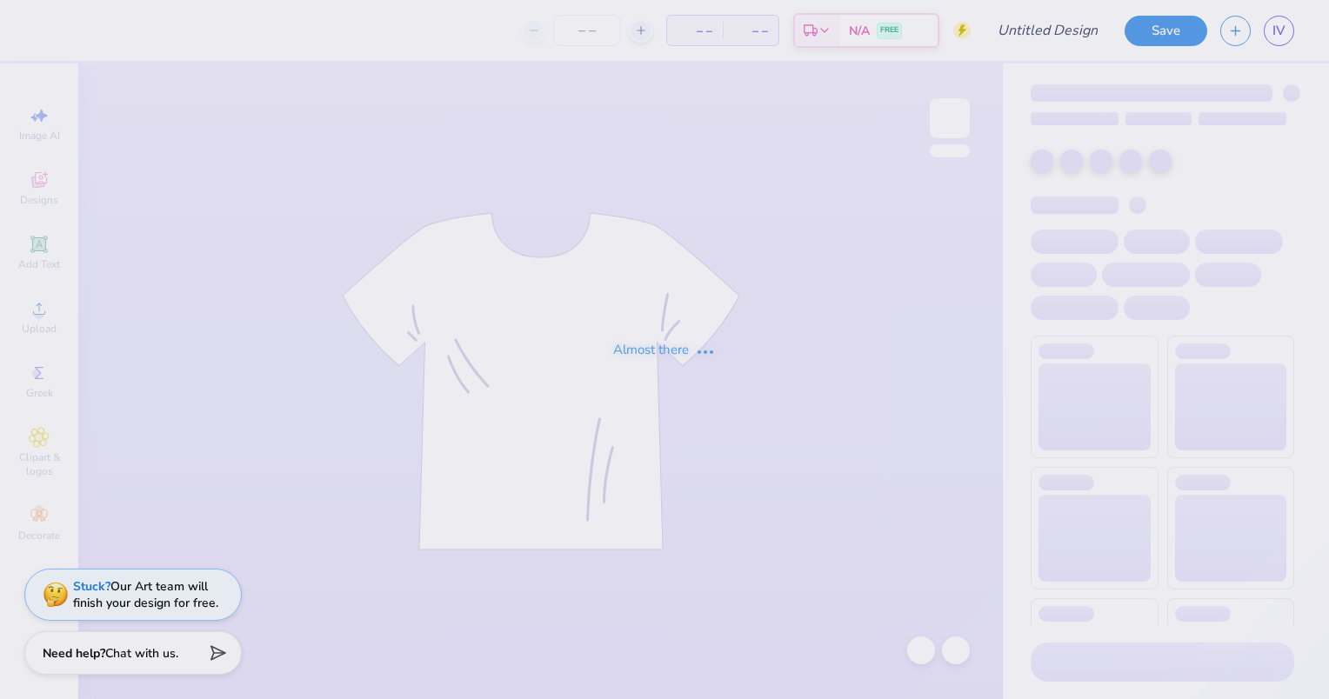
type input "Dudes day 1"
type input "50"
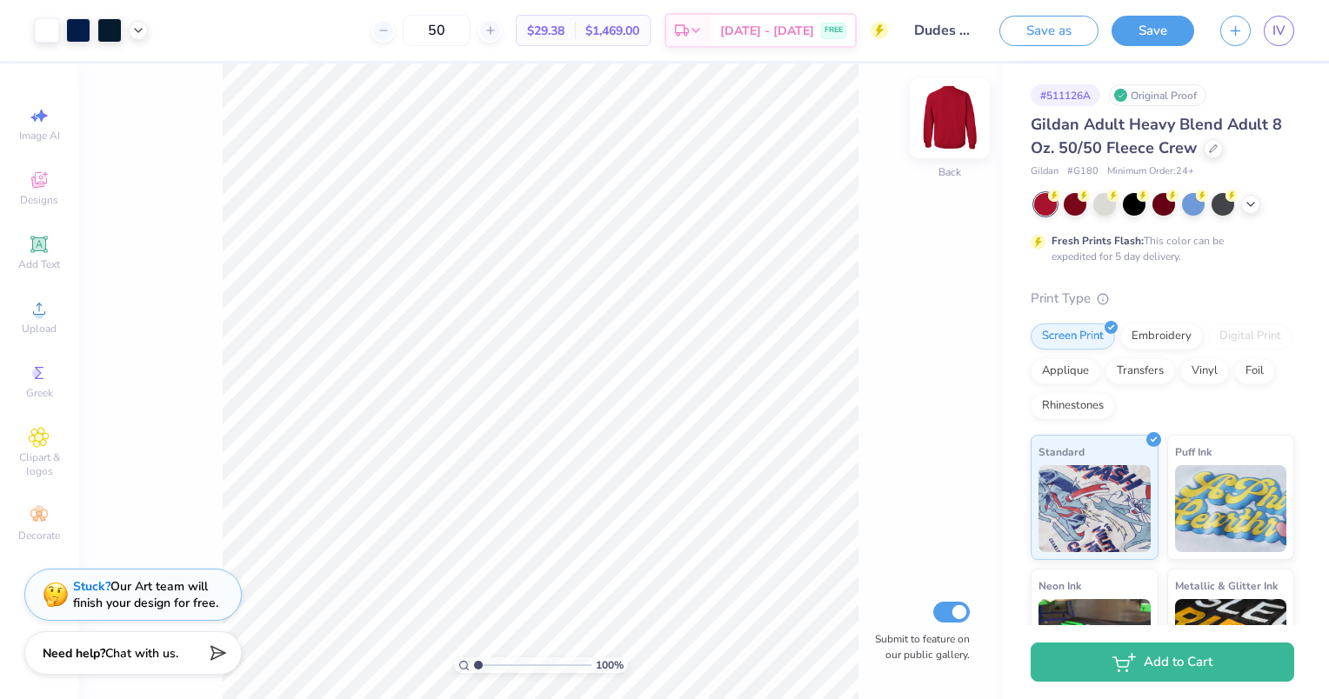
click at [958, 124] on img at bounding box center [950, 118] width 70 height 70
click at [38, 323] on span "Upload" at bounding box center [39, 329] width 35 height 14
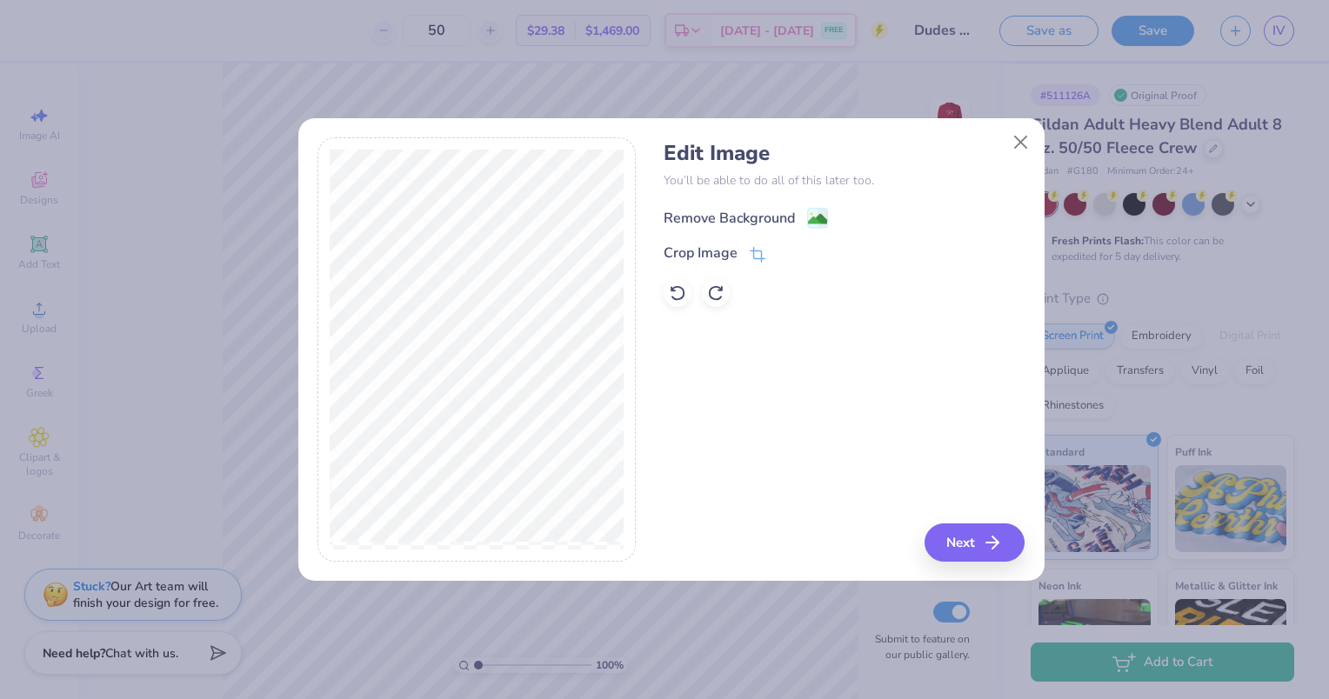
click at [773, 210] on div "Remove Background" at bounding box center [728, 218] width 131 height 21
click at [963, 538] on button "Next" at bounding box center [977, 542] width 100 height 38
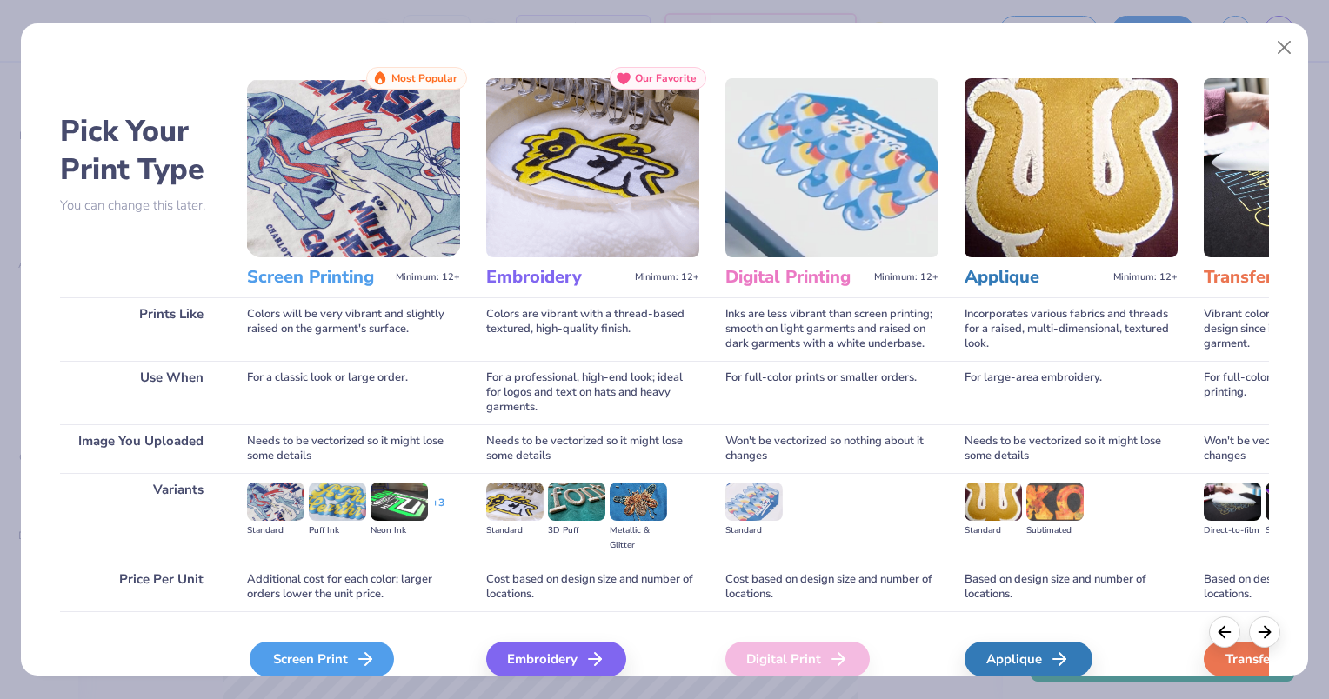
click at [283, 651] on div "Screen Print" at bounding box center [322, 659] width 144 height 35
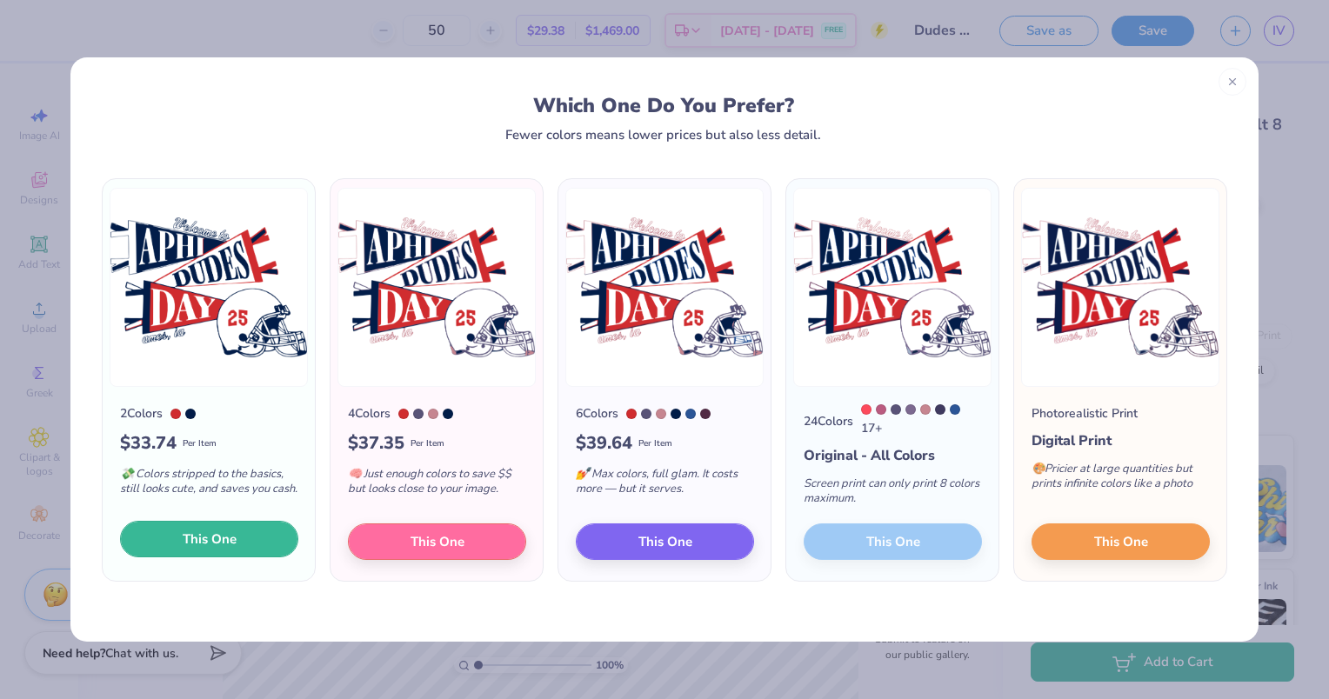
click at [246, 543] on button "This One" at bounding box center [209, 539] width 178 height 37
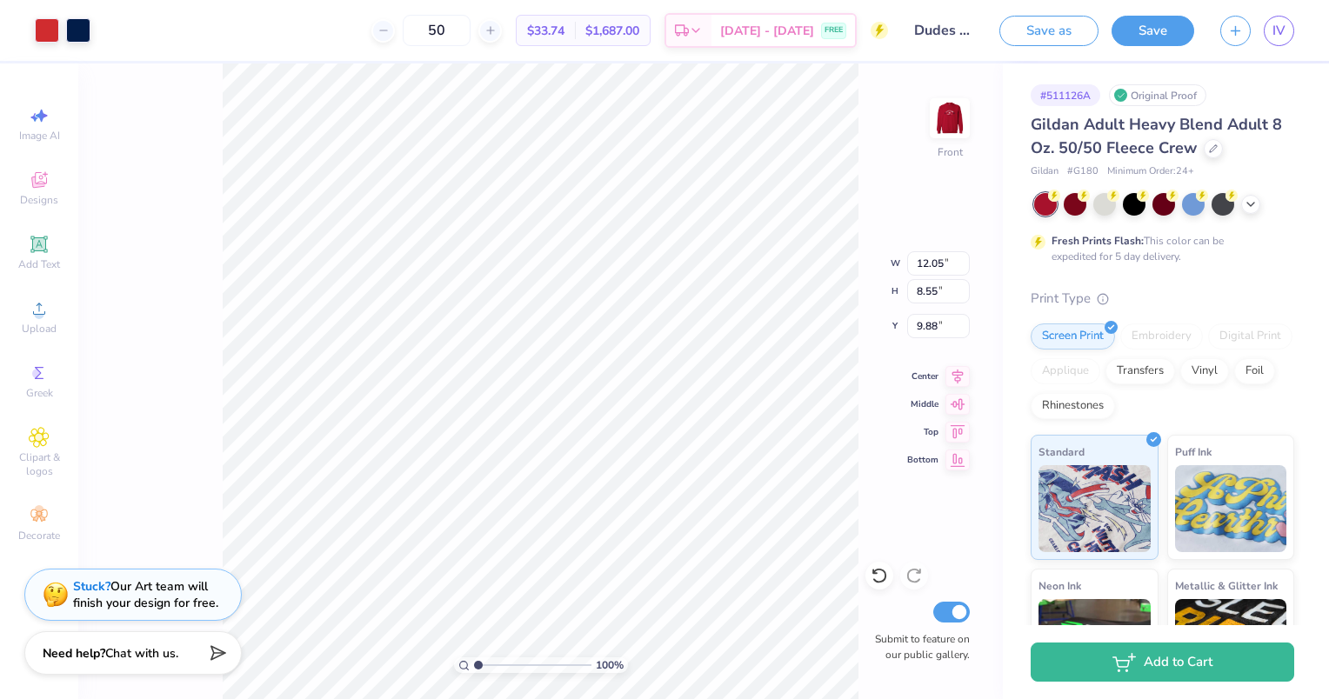
type input "12.05"
type input "8.55"
type input "3.00"
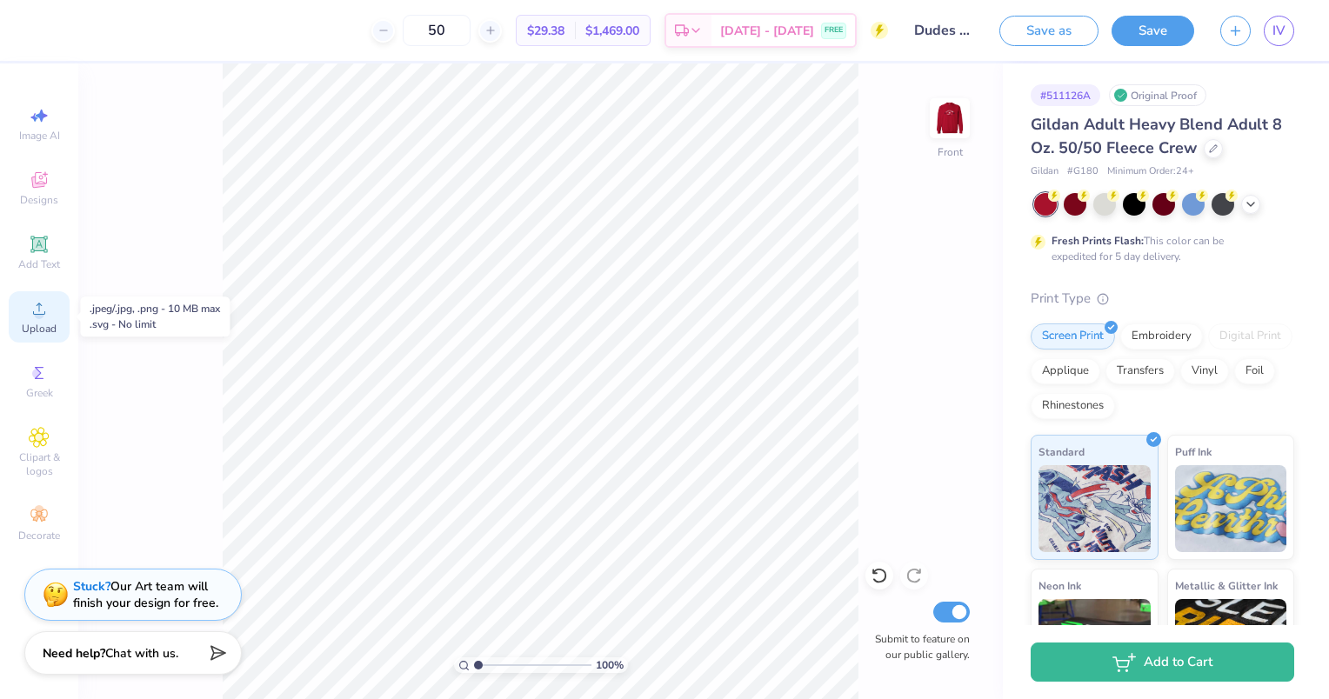
click at [31, 330] on span "Upload" at bounding box center [39, 329] width 35 height 14
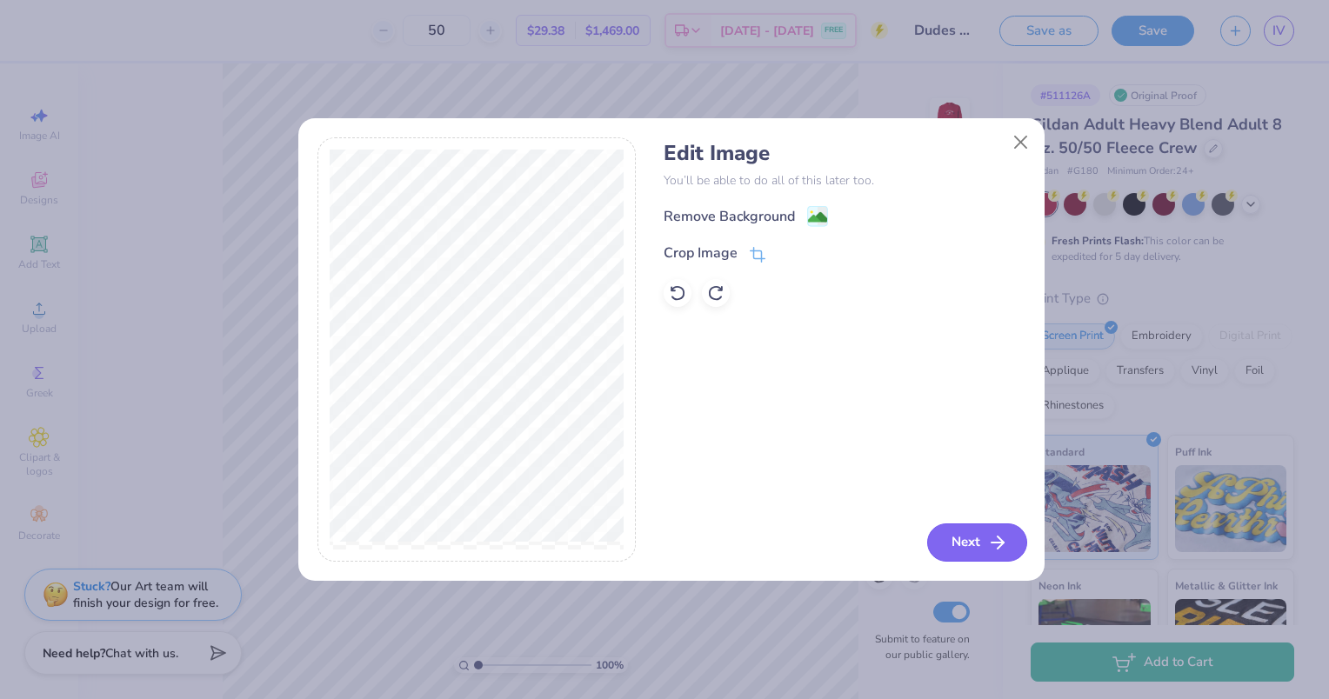
click at [977, 546] on button "Next" at bounding box center [977, 542] width 100 height 38
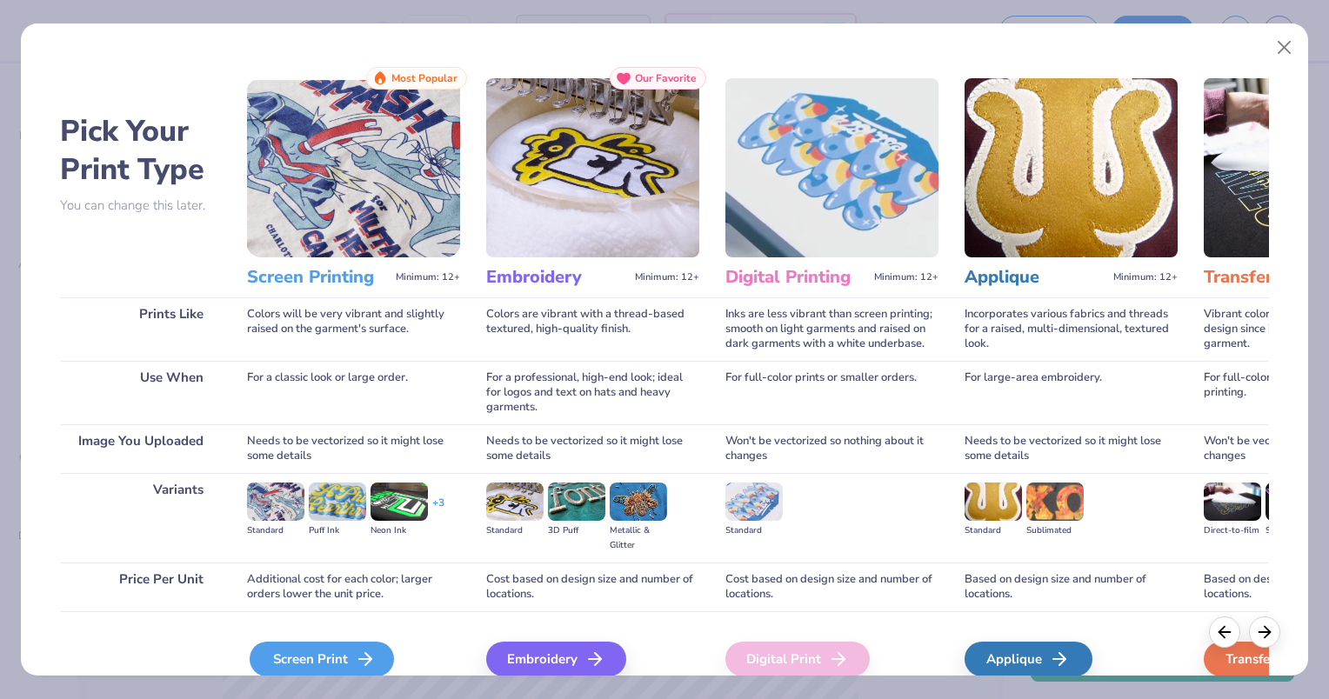
click at [338, 654] on div "Screen Print" at bounding box center [322, 659] width 144 height 35
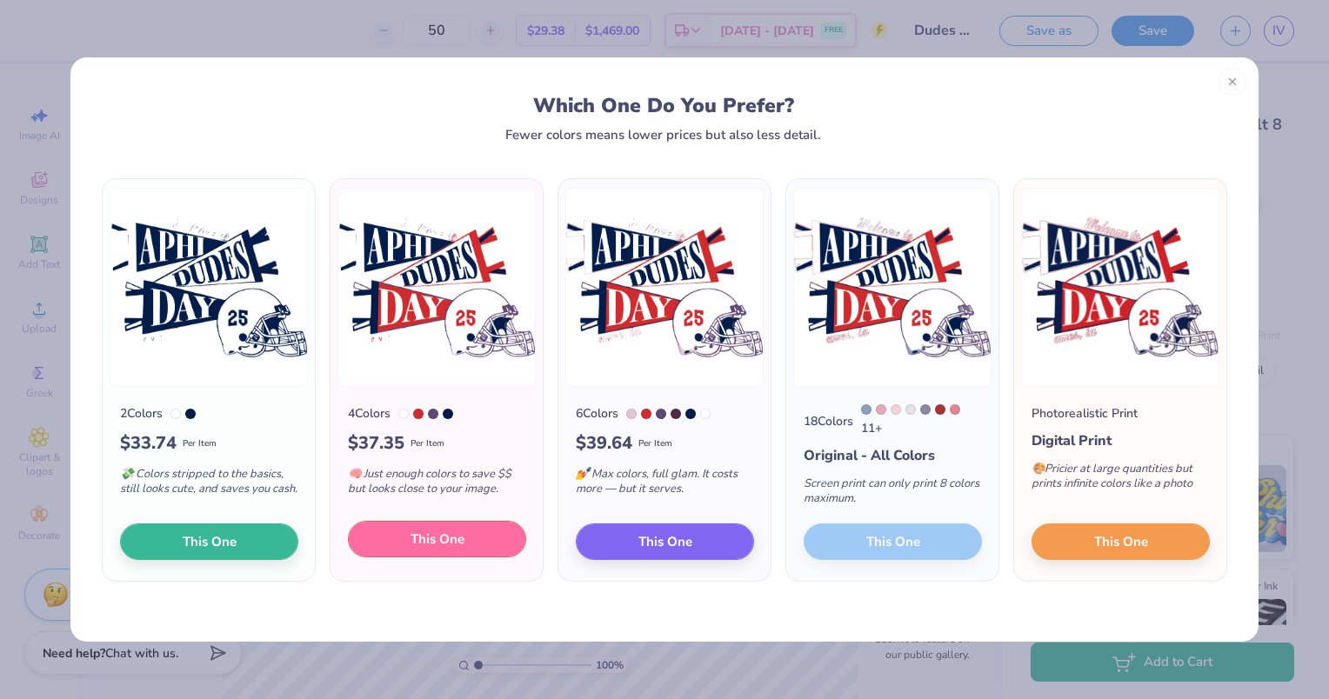
click at [443, 536] on span "This One" at bounding box center [437, 539] width 54 height 20
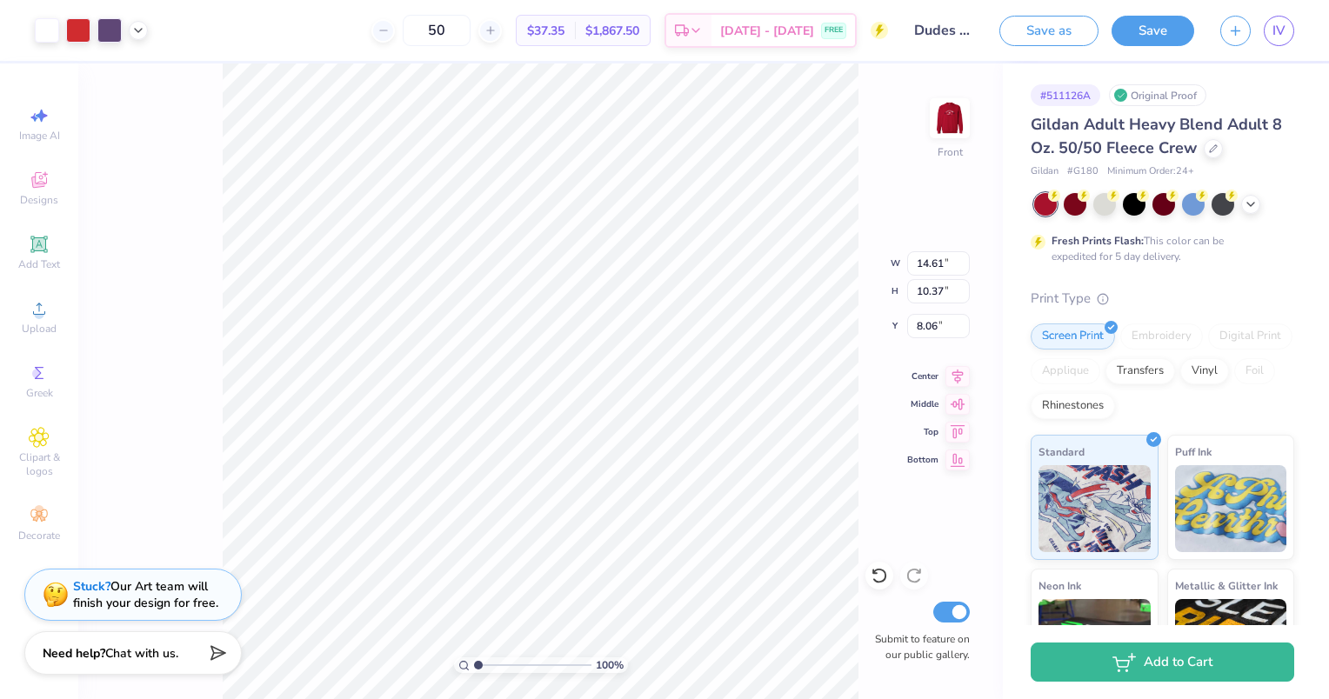
drag, startPoint x: 529, startPoint y: 371, endPoint x: 523, endPoint y: 307, distance: 64.6
click at [523, 307] on div at bounding box center [664, 349] width 1329 height 699
type input "3.00"
type input "12.12"
type input "8.60"
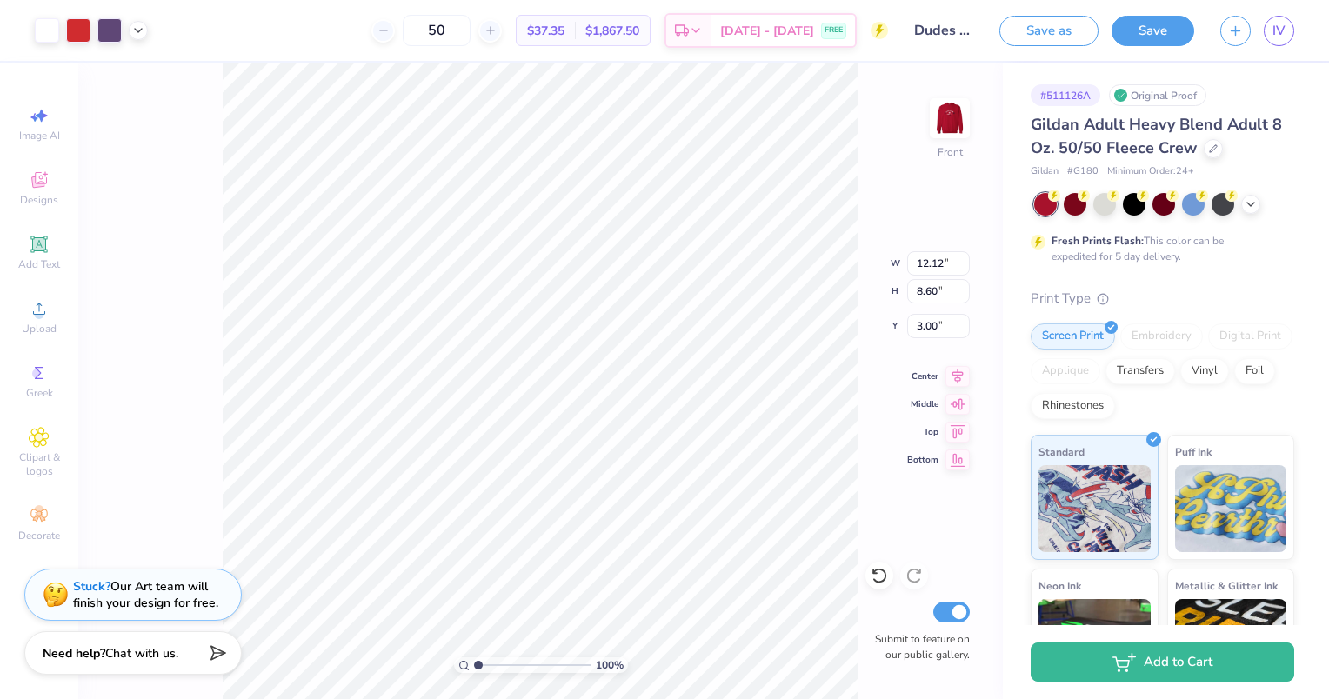
type input "4.37"
click at [949, 116] on img at bounding box center [950, 118] width 70 height 70
click at [949, 116] on img at bounding box center [949, 118] width 35 height 35
click at [109, 31] on div at bounding box center [109, 29] width 24 height 24
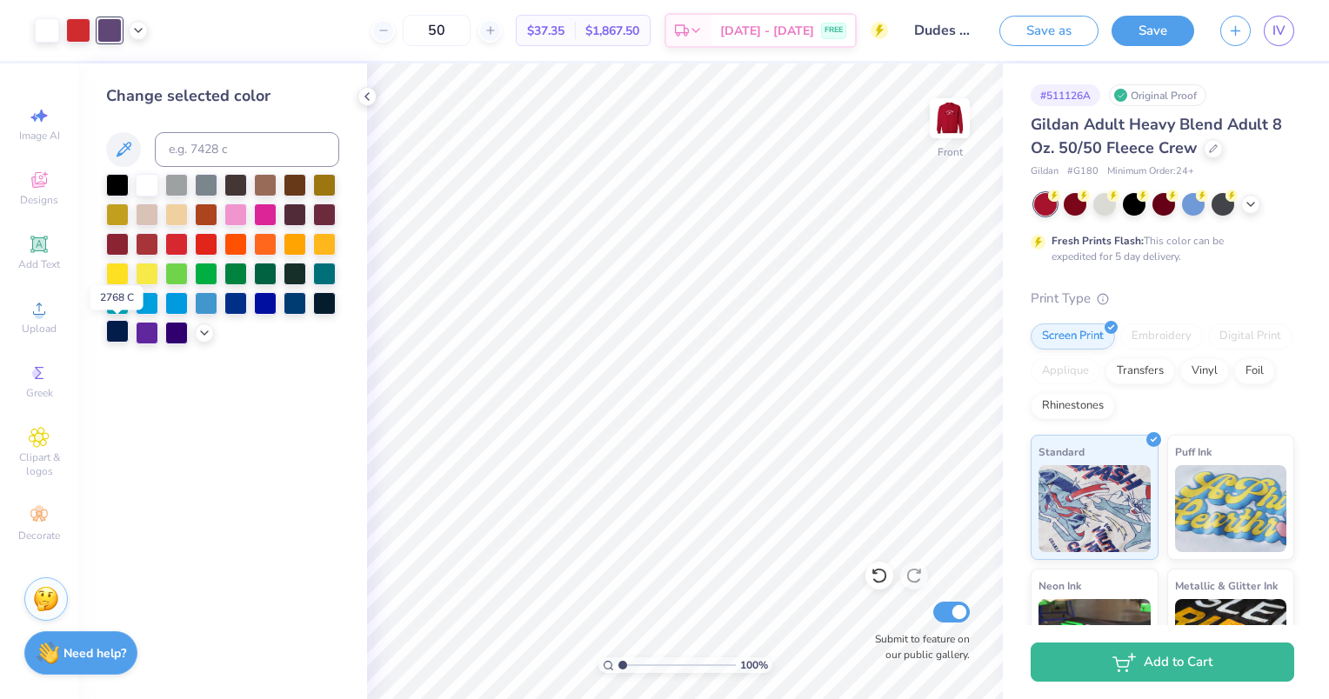
click at [110, 333] on div at bounding box center [117, 331] width 23 height 23
click at [963, 121] on img at bounding box center [950, 118] width 70 height 70
click at [963, 121] on img at bounding box center [949, 118] width 35 height 35
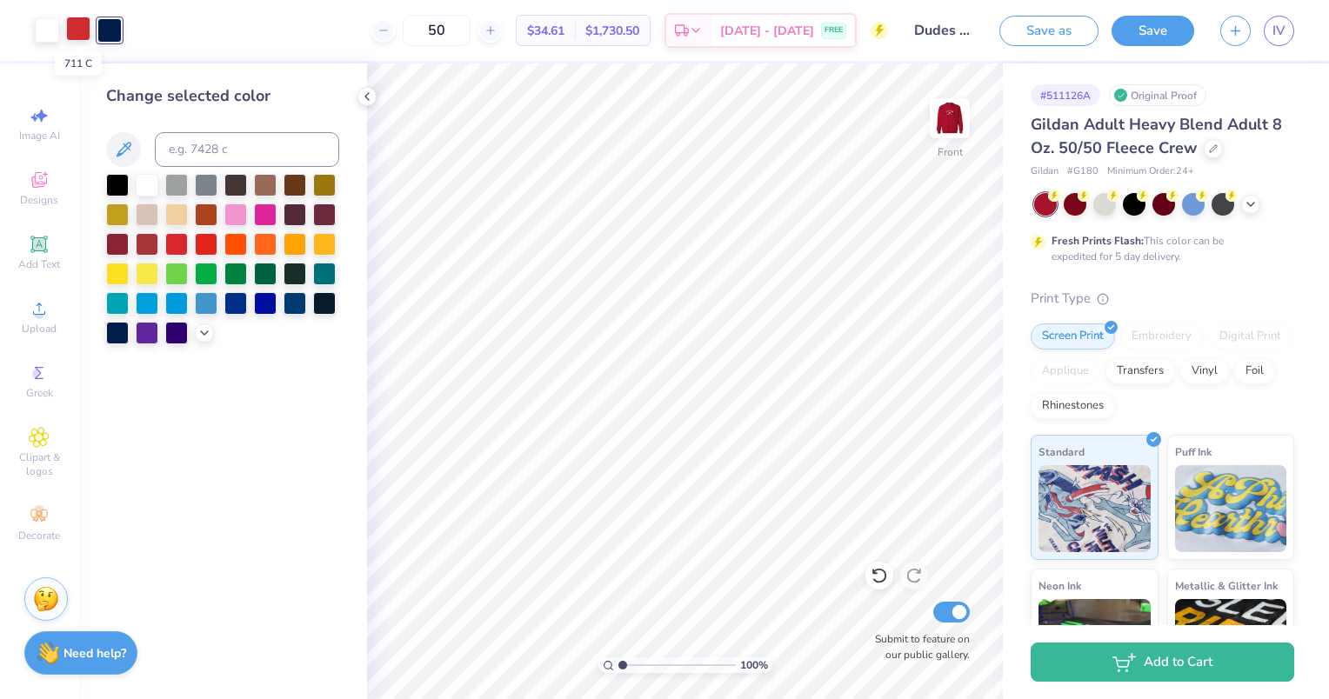
click at [72, 20] on div at bounding box center [78, 29] width 24 height 24
click at [322, 247] on div at bounding box center [324, 242] width 23 height 23
click at [178, 247] on div at bounding box center [176, 242] width 23 height 23
click at [113, 31] on div at bounding box center [109, 29] width 24 height 24
click at [322, 240] on div at bounding box center [324, 242] width 23 height 23
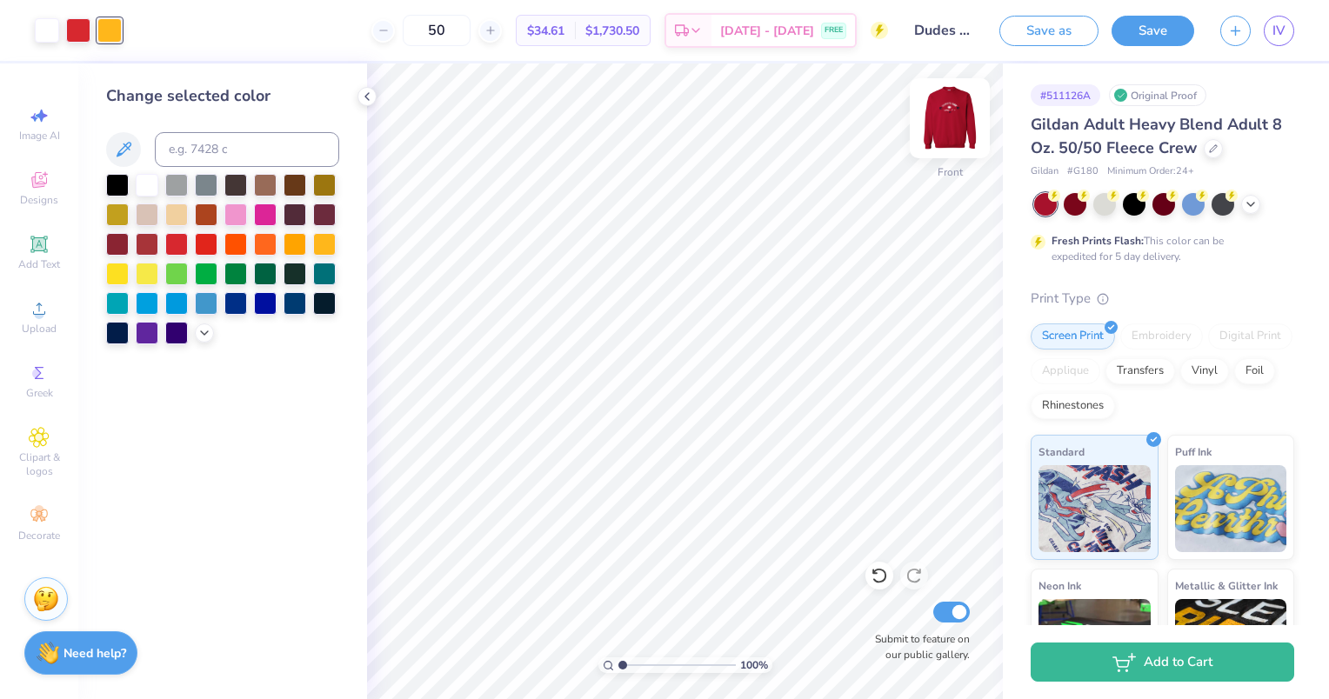
click at [937, 109] on img at bounding box center [950, 118] width 70 height 70
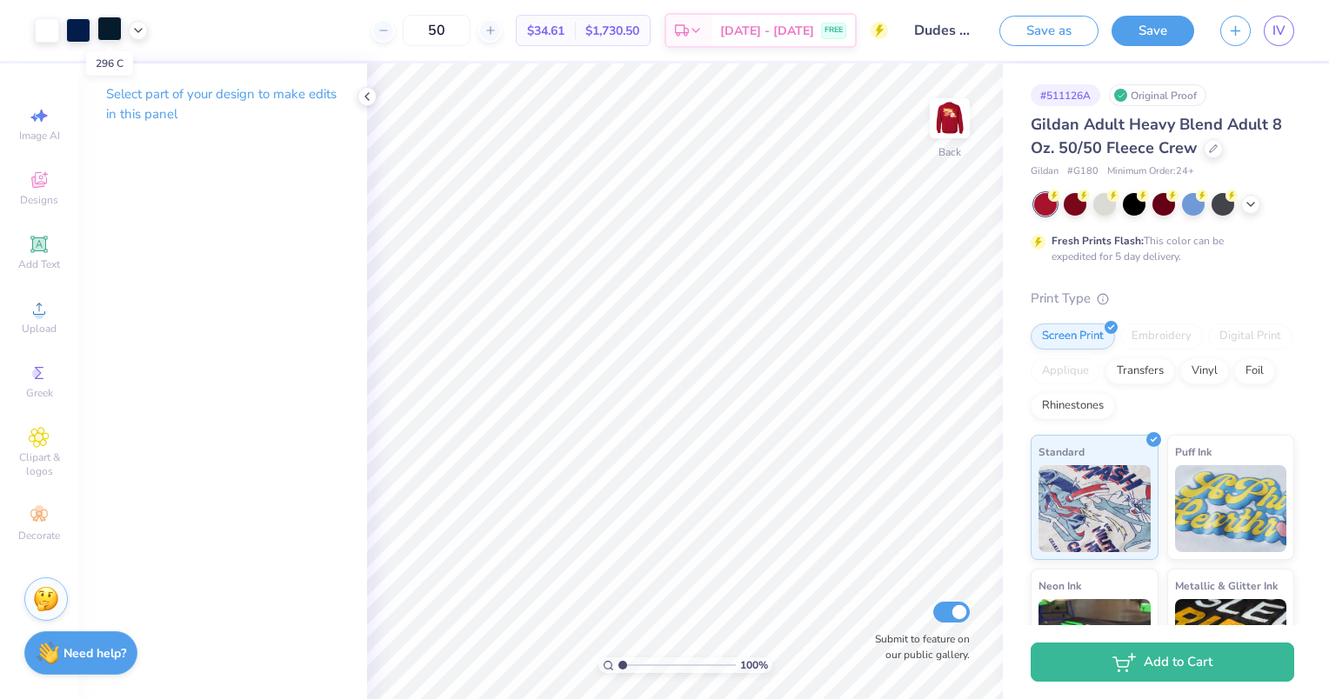
click at [108, 28] on div at bounding box center [109, 29] width 24 height 24
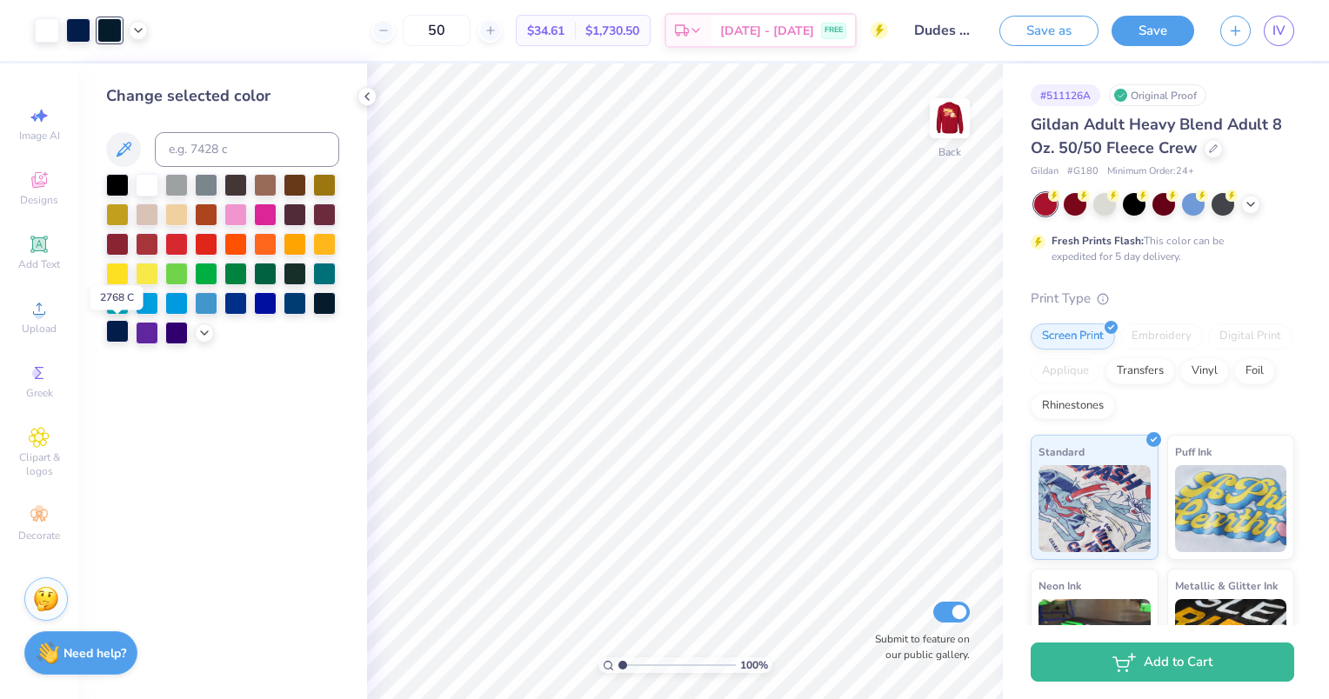
click at [120, 331] on div at bounding box center [117, 331] width 23 height 23
click at [108, 30] on div at bounding box center [109, 29] width 24 height 24
click at [113, 341] on div at bounding box center [117, 331] width 23 height 23
click at [329, 249] on div at bounding box center [324, 242] width 23 height 23
click at [114, 339] on div at bounding box center [117, 331] width 23 height 23
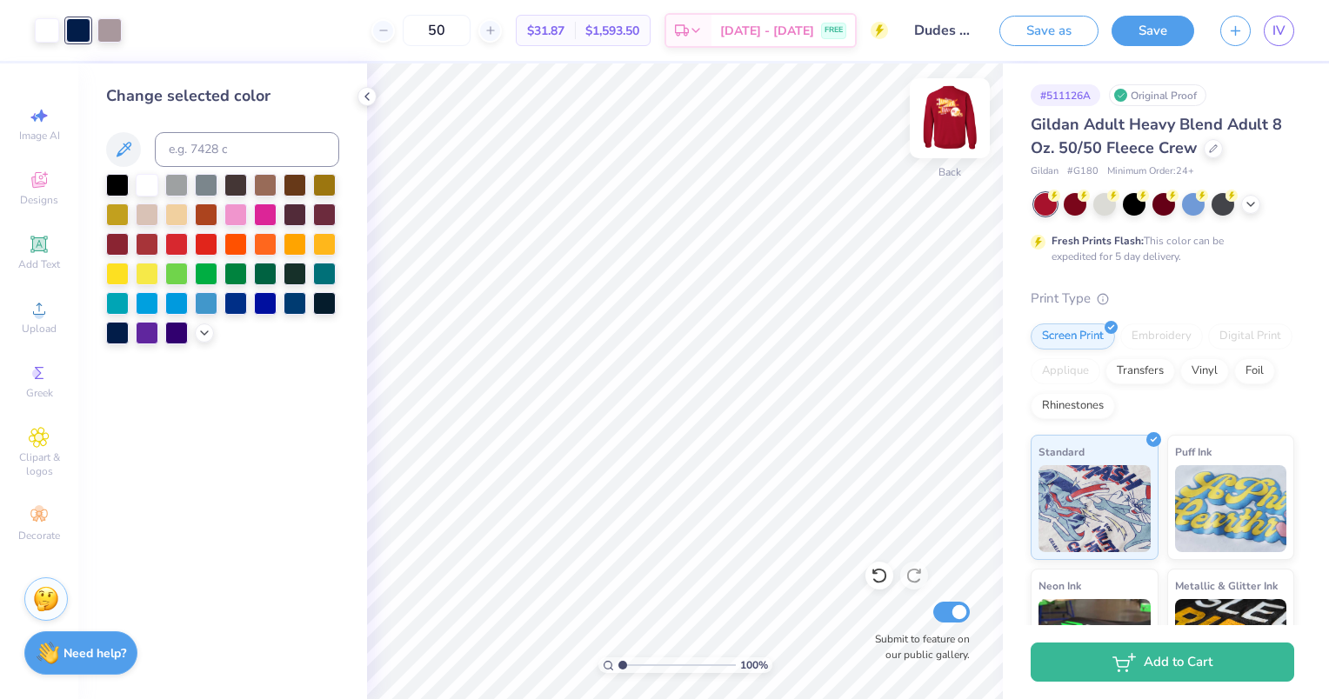
click at [956, 116] on img at bounding box center [950, 118] width 70 height 70
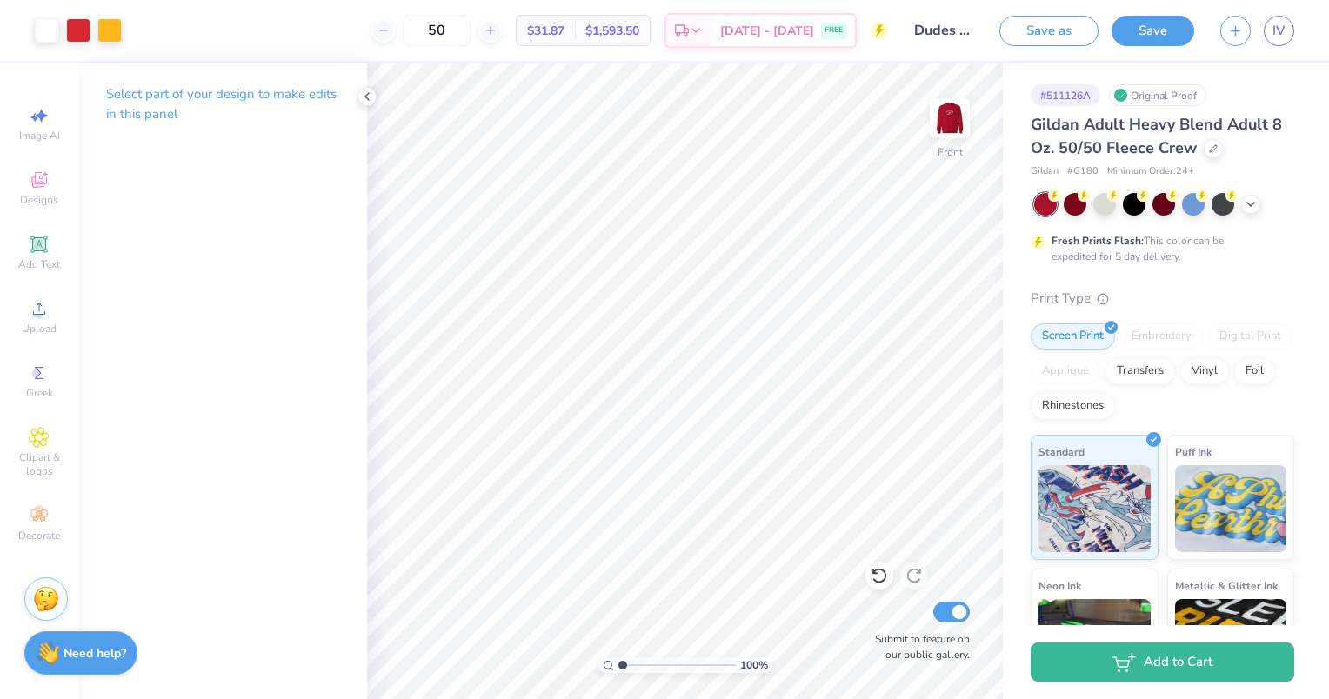
click at [124, 38] on div "Art colors 50 $31.87 Per Item $1,593.50 Total Est. Delivery Sep 6 - 9 FREE Desi…" at bounding box center [664, 30] width 1329 height 61
click at [110, 28] on div at bounding box center [109, 29] width 24 height 24
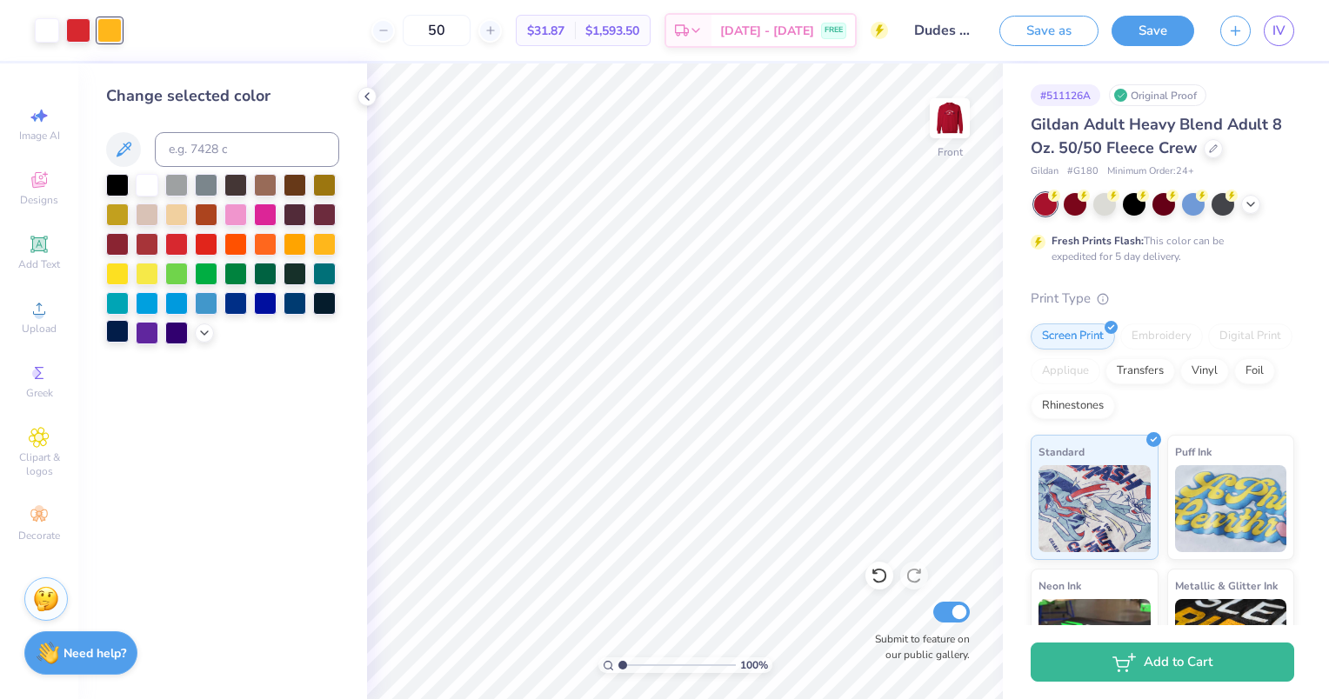
click at [117, 337] on div at bounding box center [117, 331] width 23 height 23
click at [940, 122] on img at bounding box center [950, 118] width 70 height 70
click at [643, 664] on input "range" at bounding box center [676, 665] width 117 height 16
click at [657, 667] on input "range" at bounding box center [676, 665] width 117 height 16
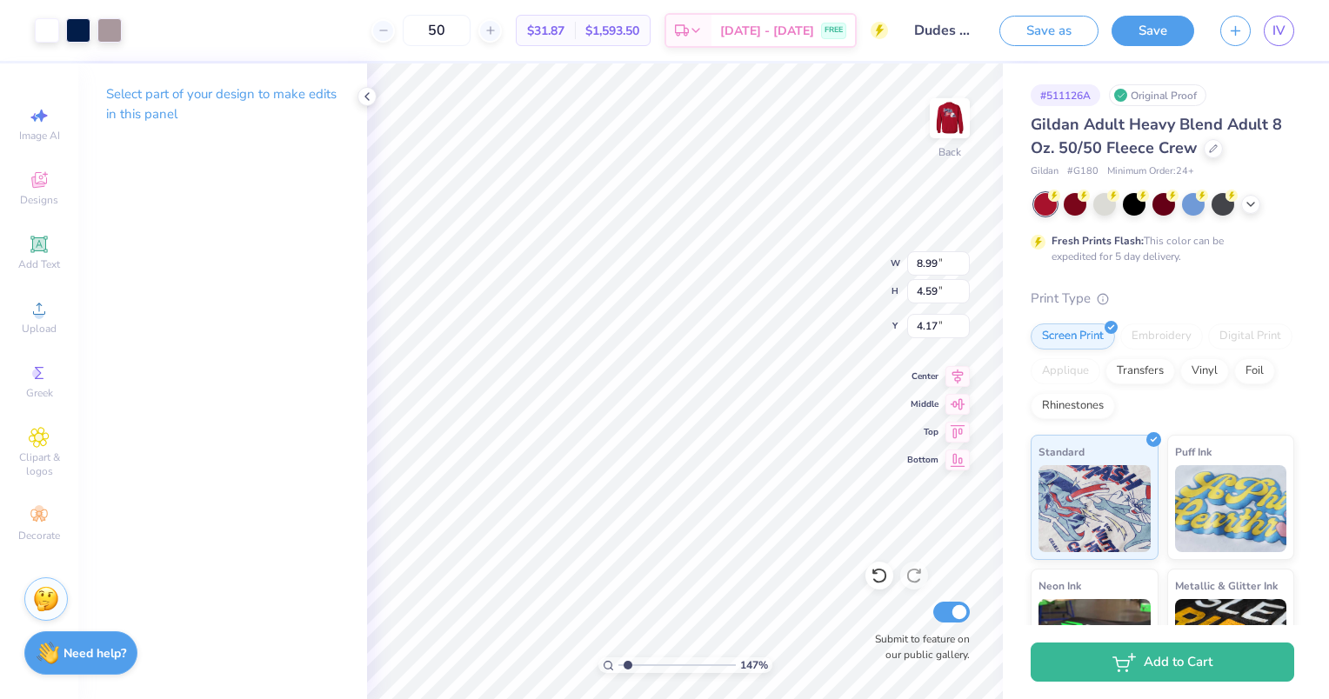
type input "1.4666699009084"
type input "3.00"
type input "1"
click at [931, 31] on input "Dudes day 1" at bounding box center [943, 30] width 85 height 35
click at [960, 25] on input "Dudes day 1" at bounding box center [943, 30] width 85 height 35
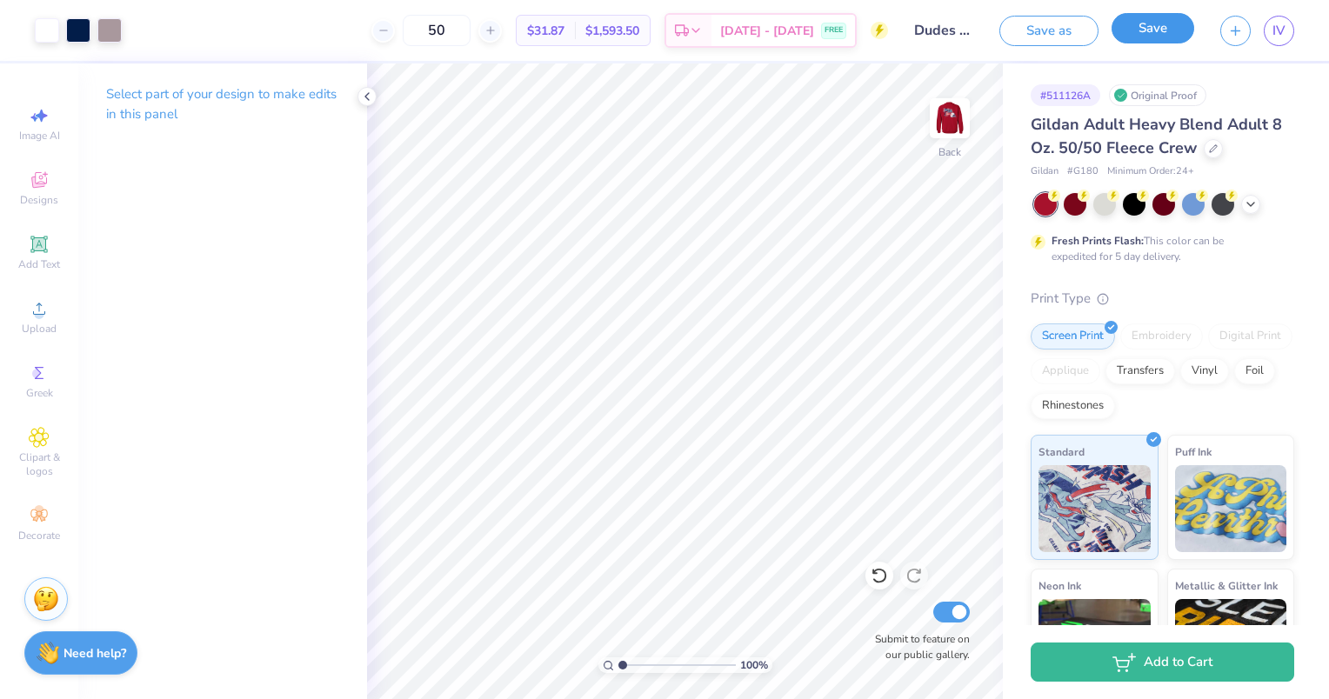
click at [1186, 38] on button "Save" at bounding box center [1152, 28] width 83 height 30
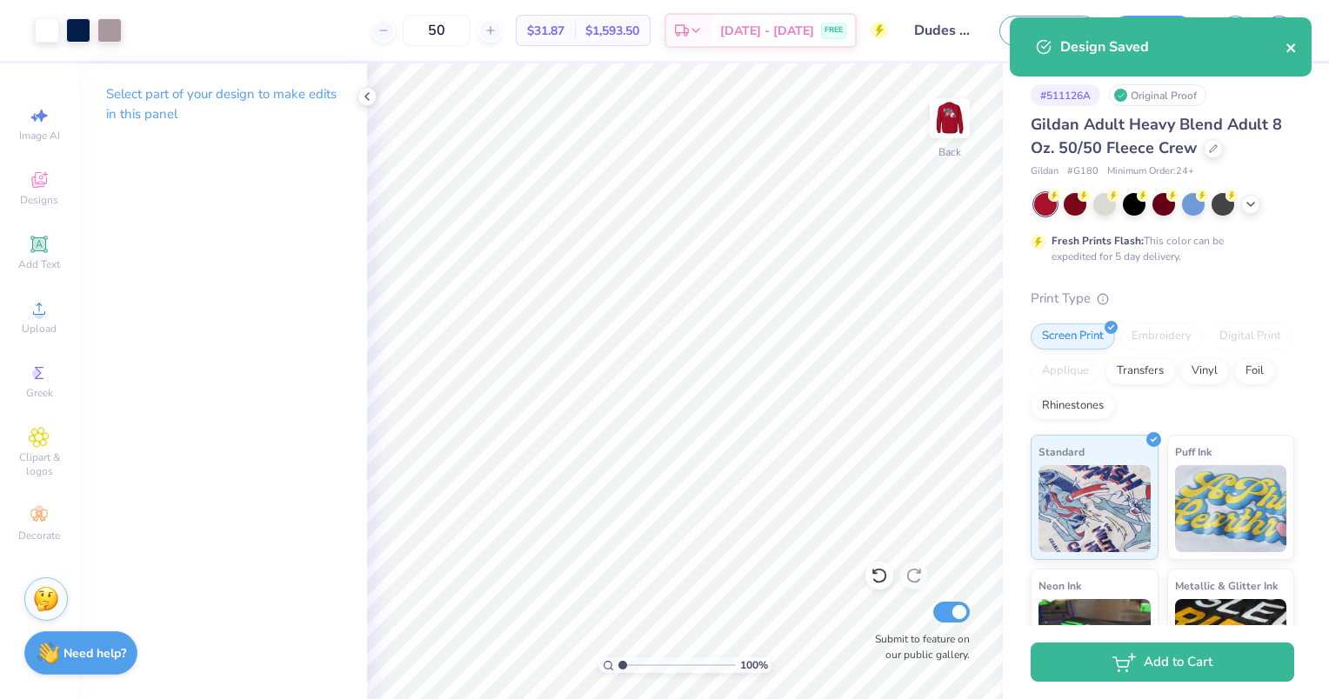
click at [1287, 48] on icon "close" at bounding box center [1291, 48] width 12 height 14
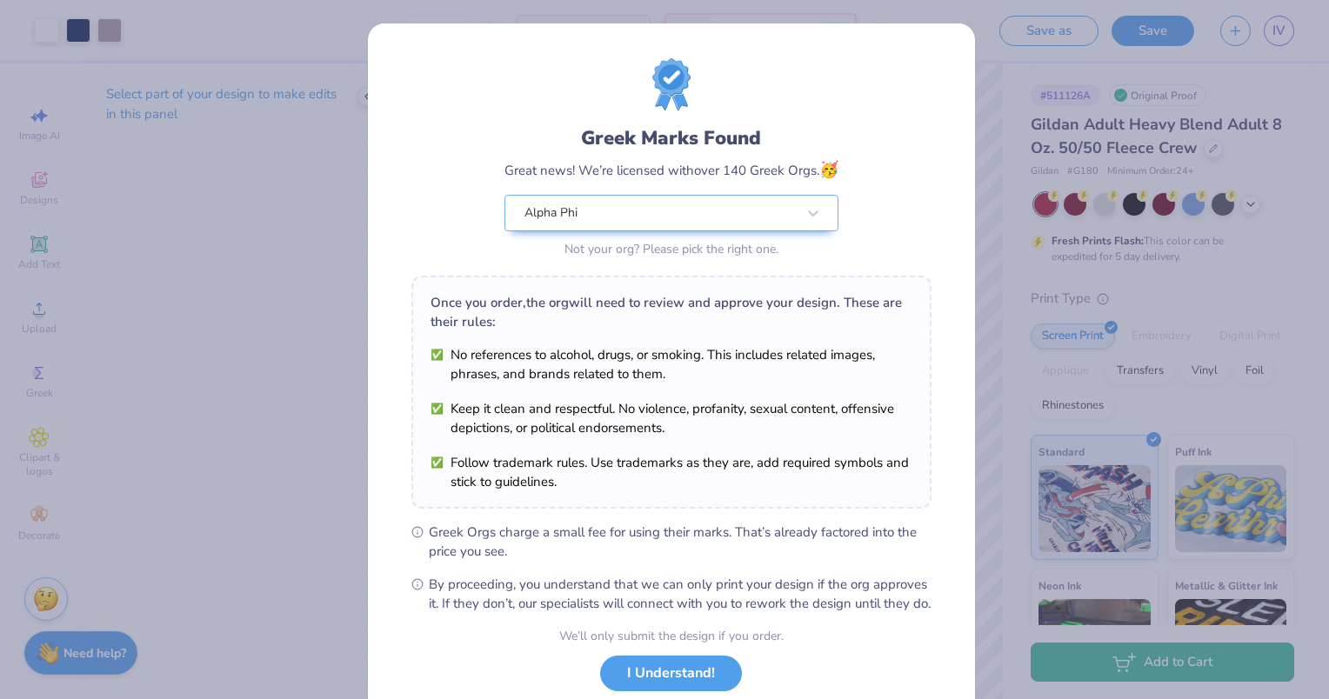
click at [1282, 21] on div "Design Saved" at bounding box center [1160, 17] width 309 height 7
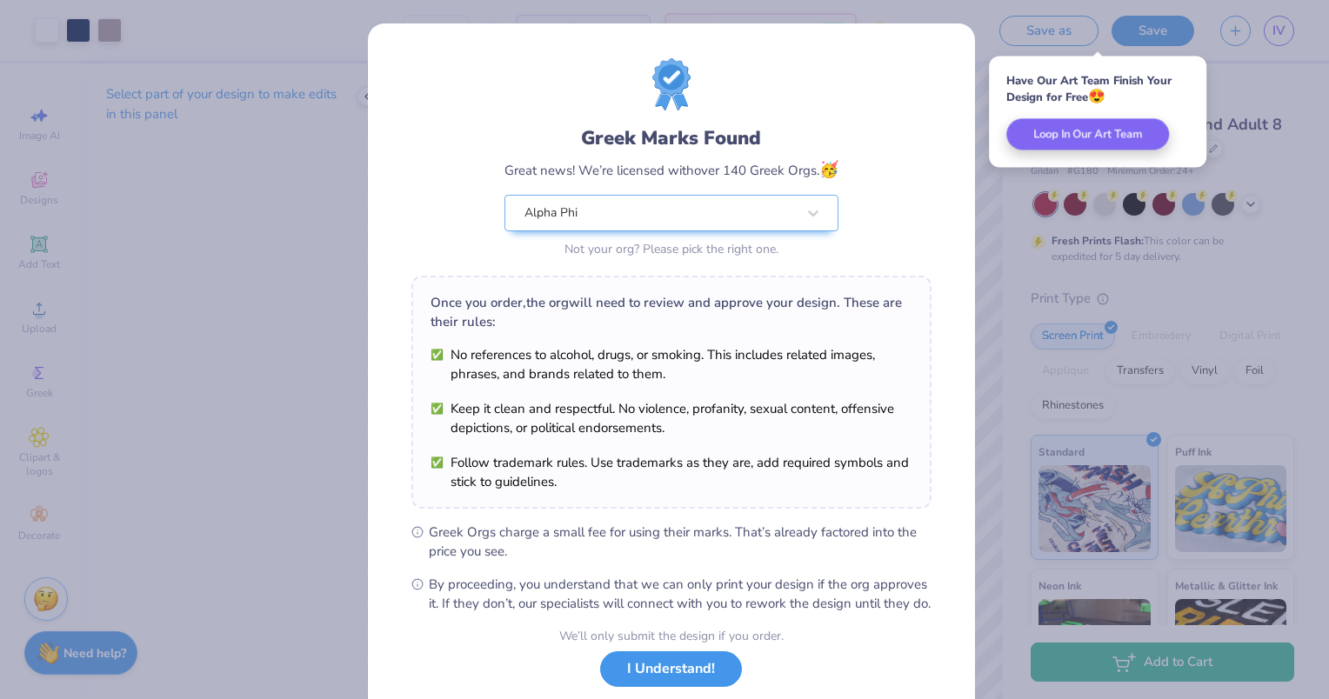
click at [639, 681] on button "I Understand!" at bounding box center [671, 669] width 142 height 36
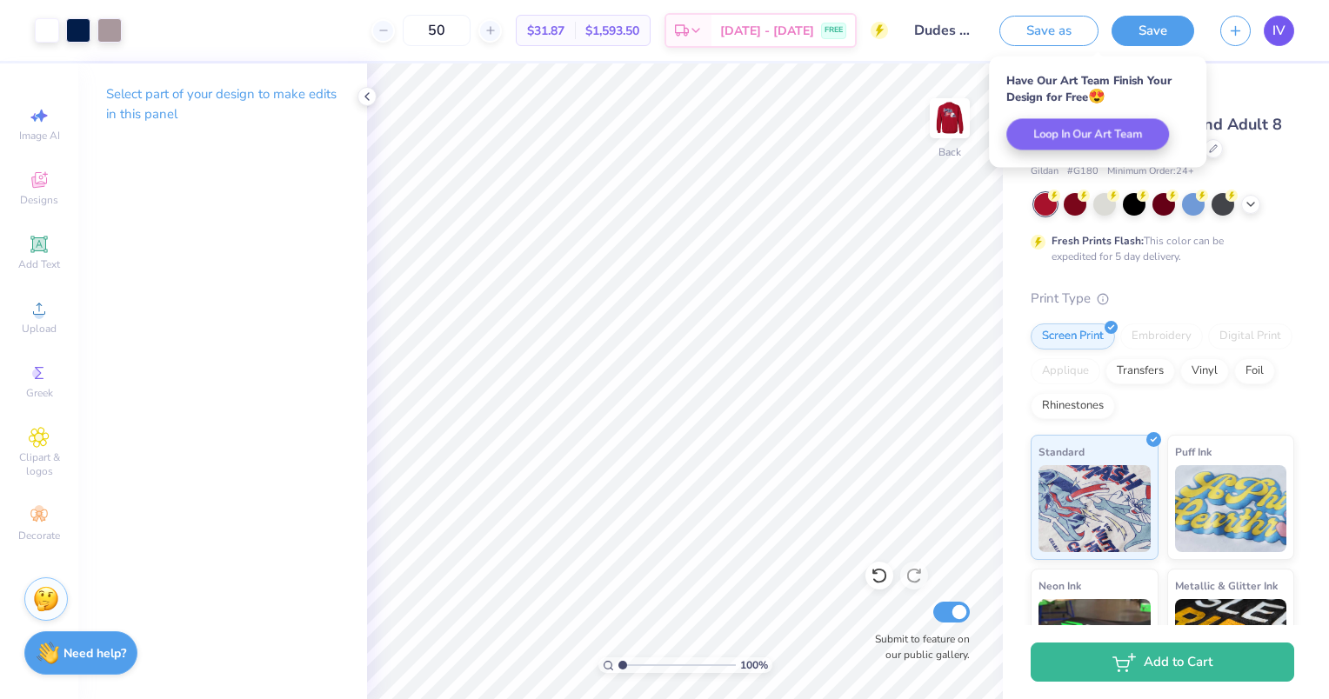
click at [1268, 29] on link "IV" at bounding box center [1278, 31] width 30 height 30
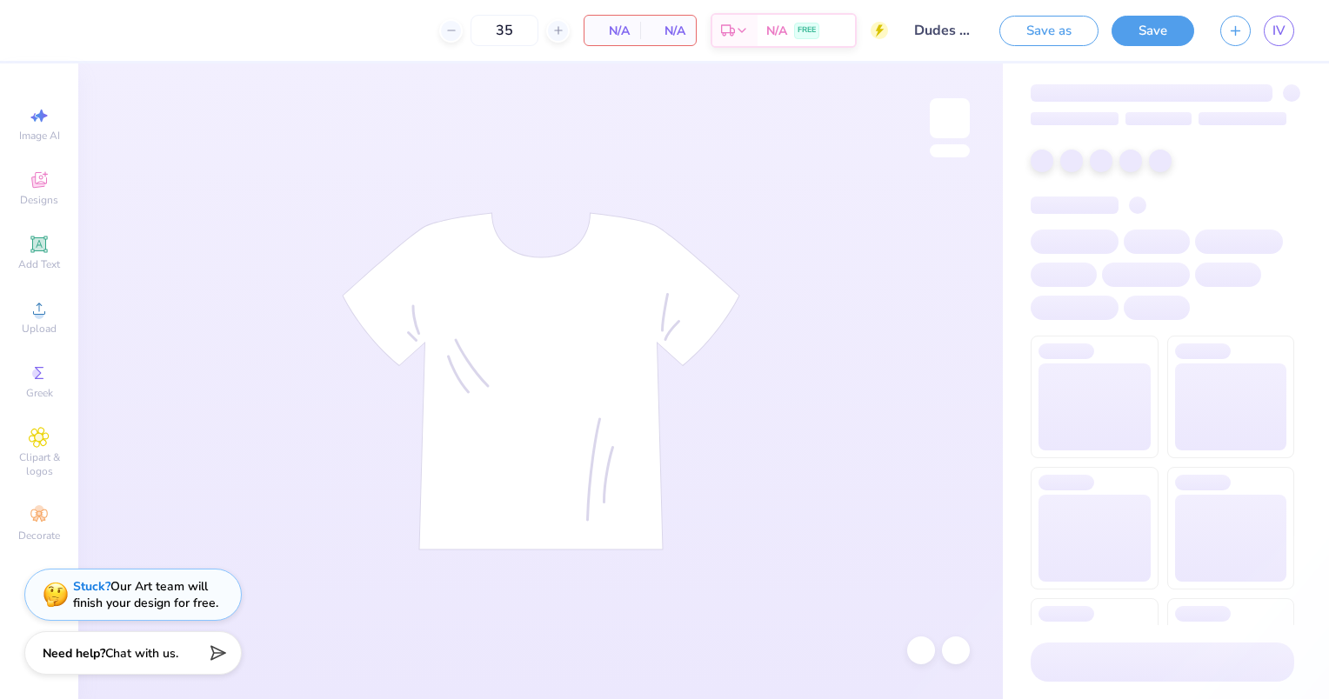
click at [953, 29] on input "Dudes day 1" at bounding box center [943, 30] width 85 height 35
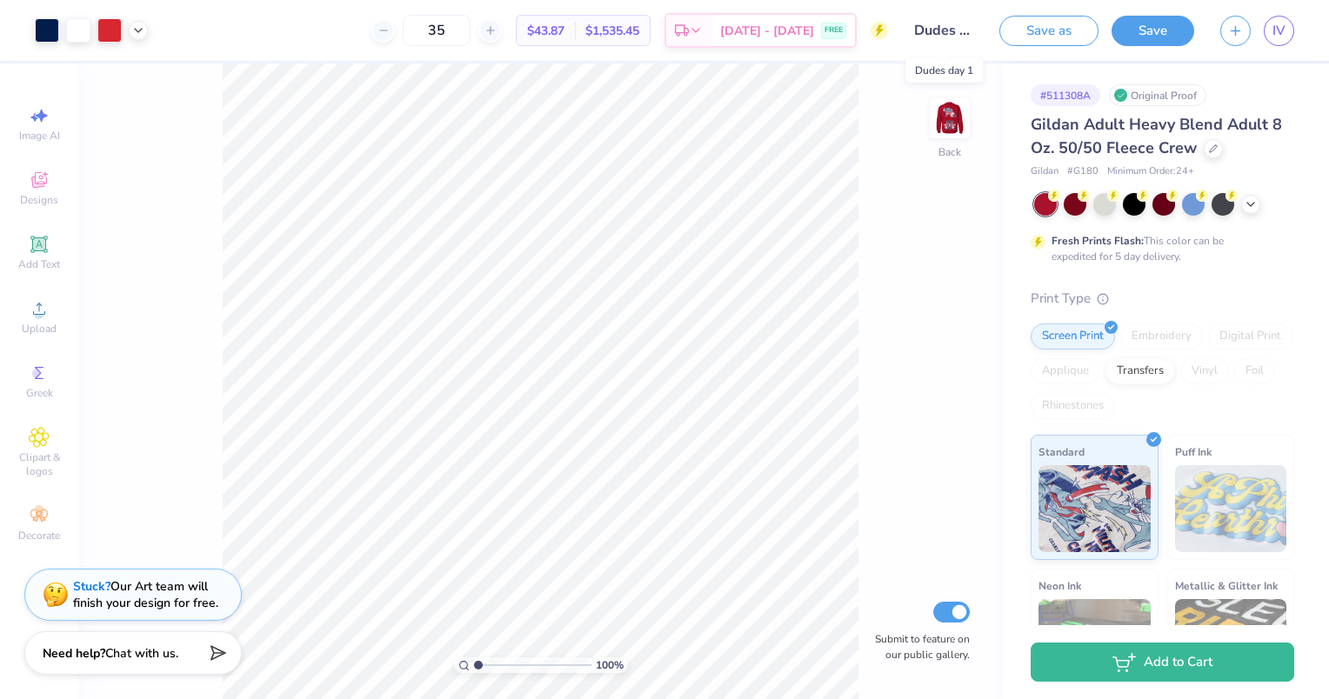
click at [944, 29] on input "Dudes day 1" at bounding box center [943, 30] width 85 height 35
click at [960, 32] on input "Dudes day 1" at bounding box center [943, 30] width 85 height 35
click at [954, 107] on img at bounding box center [950, 118] width 70 height 70
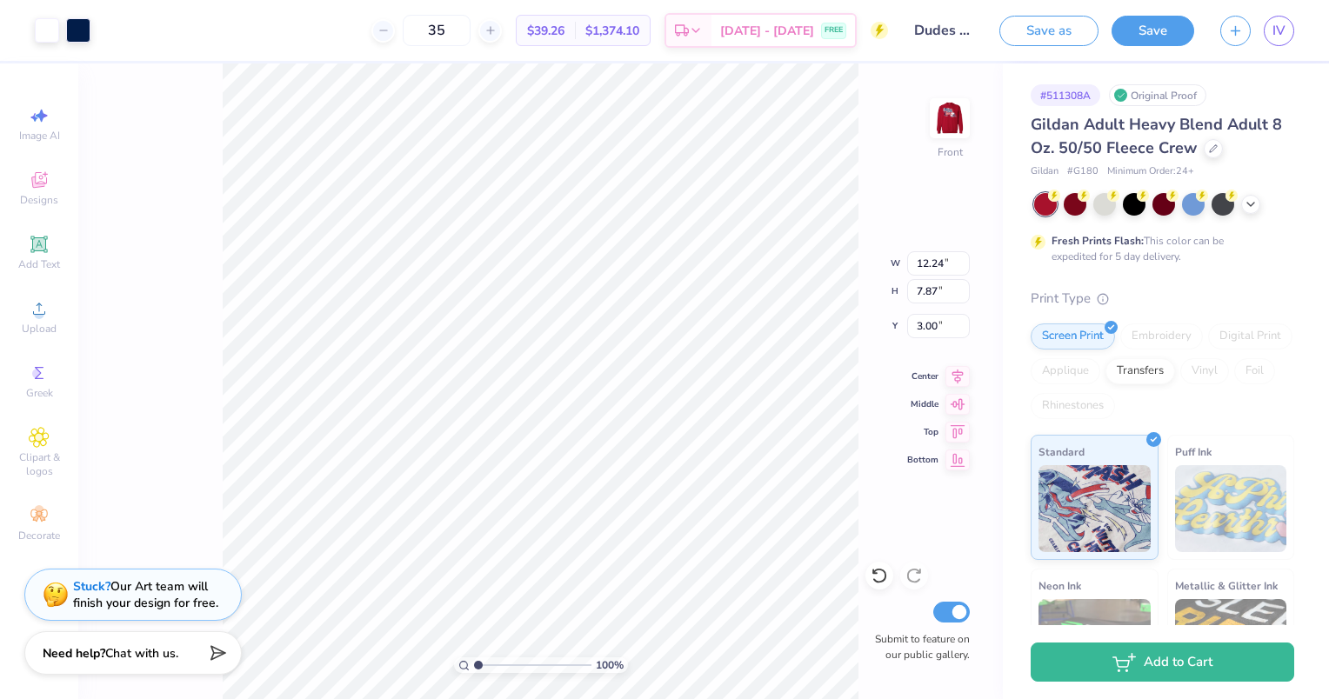
type input "3.00"
click at [953, 119] on img at bounding box center [950, 118] width 70 height 70
click at [931, 22] on input "Dudes day 1" at bounding box center [943, 30] width 85 height 35
click at [936, 15] on input "Dudes day 1" at bounding box center [943, 30] width 85 height 35
click at [936, 32] on input "Dudes day 1" at bounding box center [943, 30] width 85 height 35
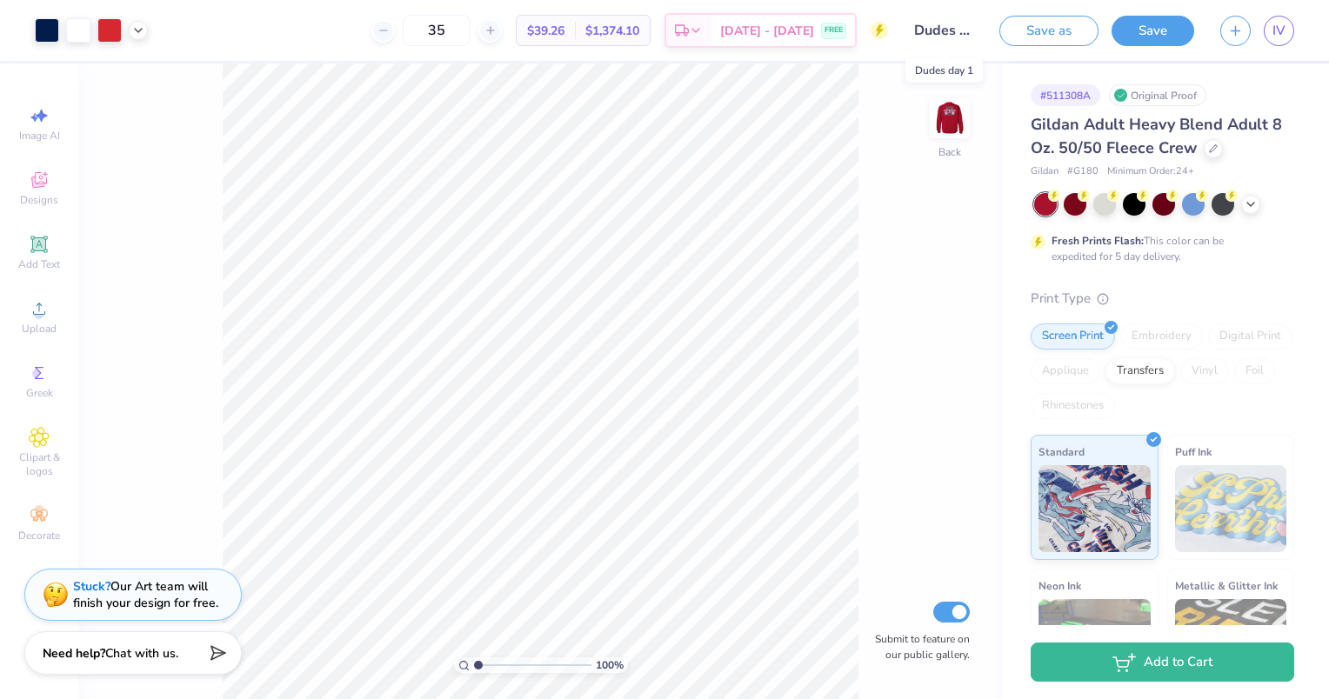
click at [936, 32] on input "Dudes day 1" at bounding box center [943, 30] width 85 height 35
drag, startPoint x: 936, startPoint y: 32, endPoint x: 929, endPoint y: 24, distance: 9.9
click at [929, 24] on input "Dudes day 1" at bounding box center [943, 30] width 85 height 35
click at [1134, 37] on button "Save" at bounding box center [1152, 28] width 83 height 30
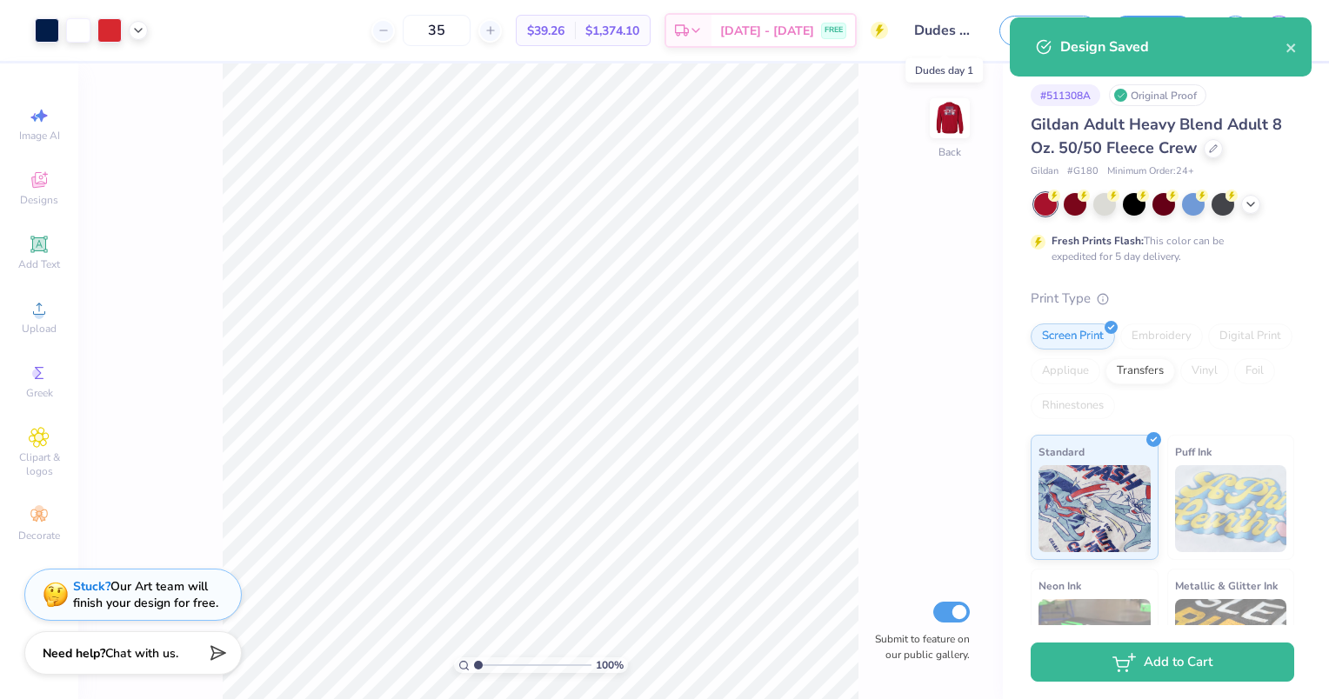
click at [946, 35] on input "Dudes day 1" at bounding box center [943, 30] width 85 height 35
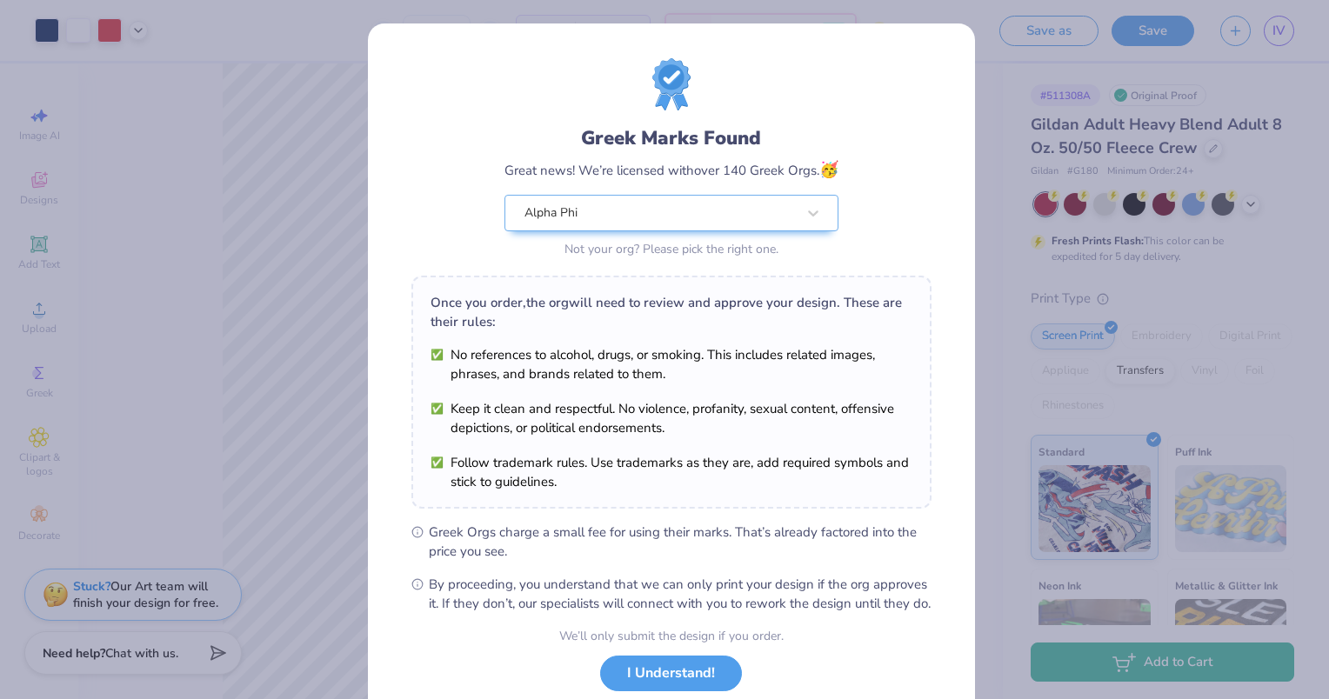
scroll to position [40, 0]
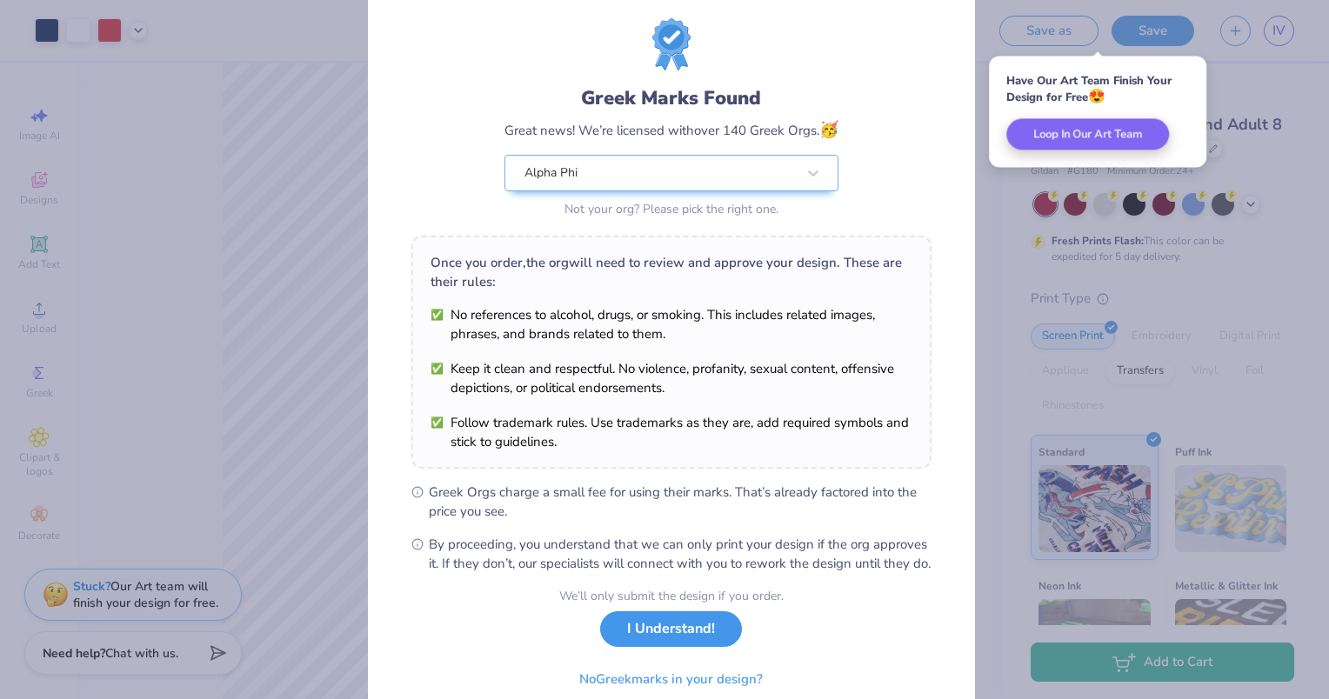
click at [682, 643] on button "I Understand!" at bounding box center [671, 629] width 142 height 36
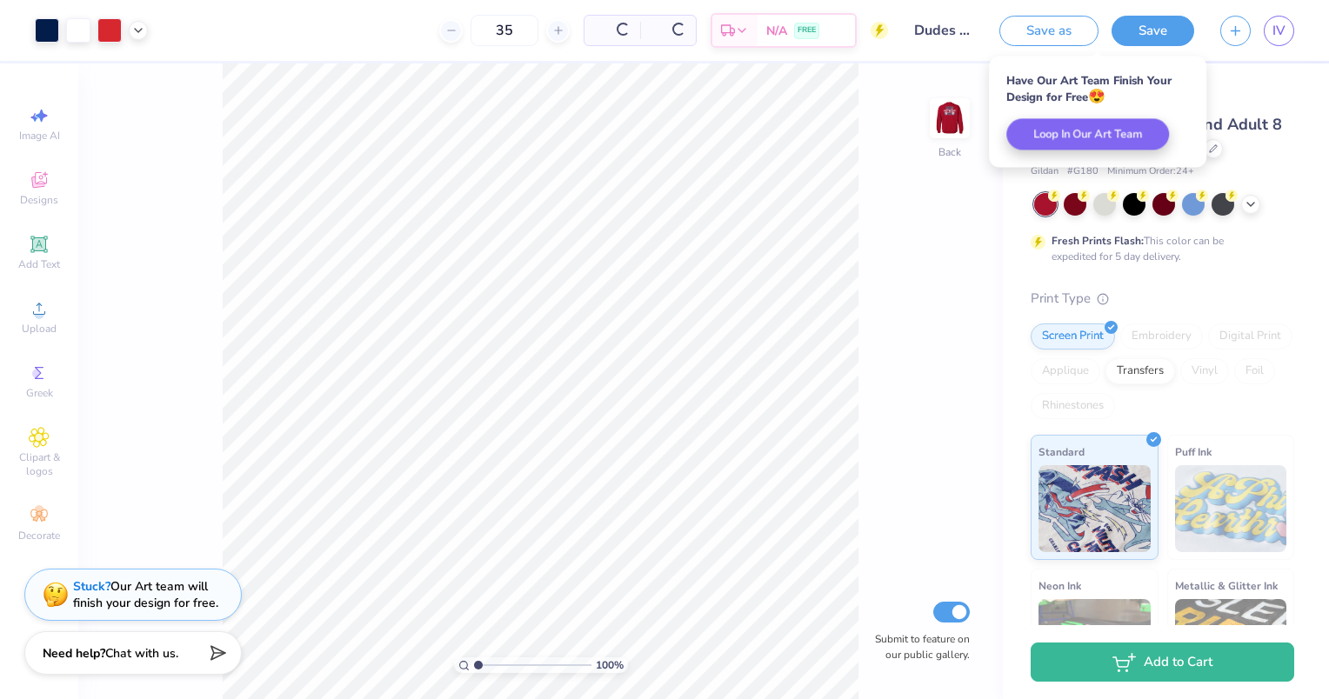
scroll to position [0, 0]
click at [1276, 17] on link "IV" at bounding box center [1278, 31] width 30 height 30
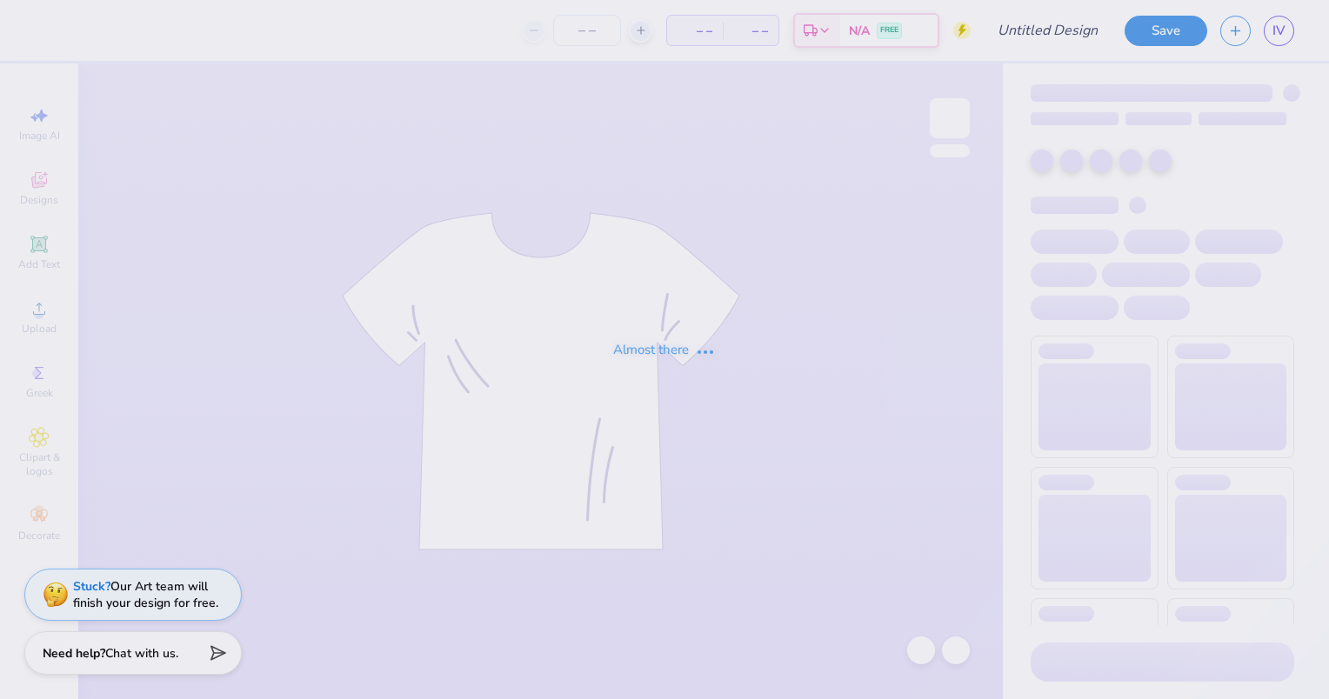
type input "Dudes day 1"
type input "50"
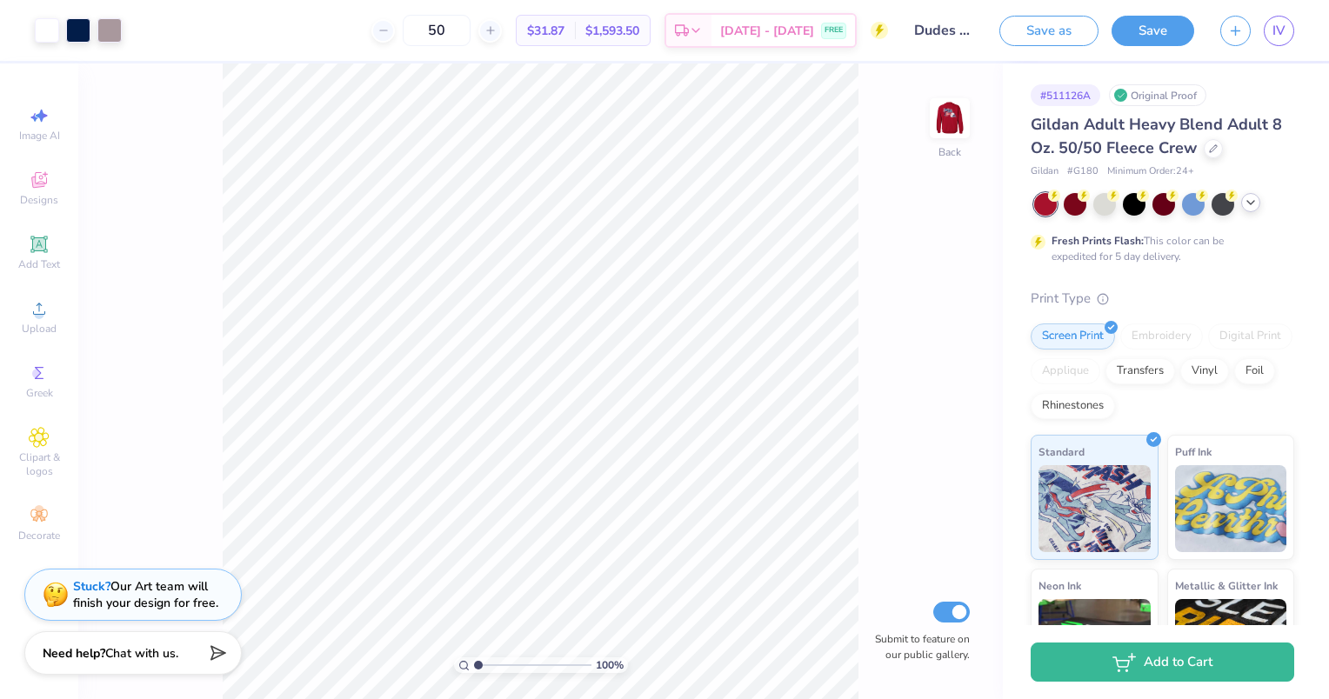
click at [1245, 203] on icon at bounding box center [1250, 203] width 14 height 14
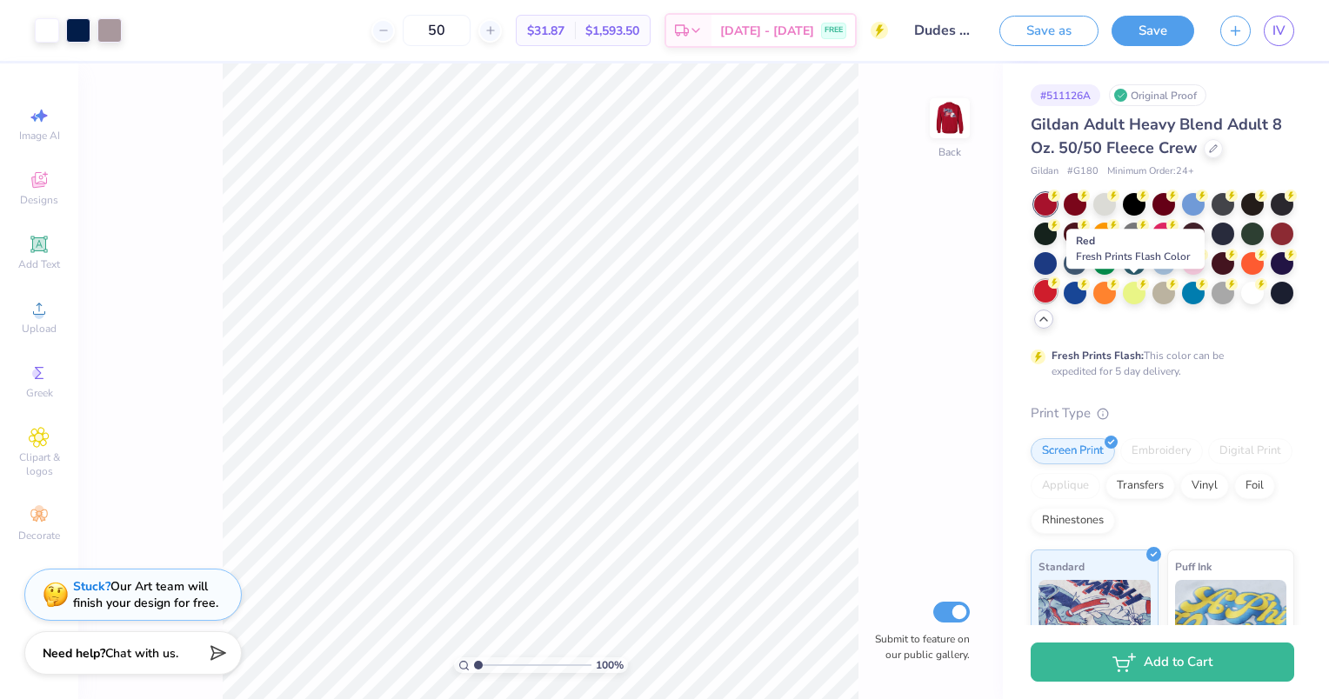
click at [1056, 292] on div at bounding box center [1045, 291] width 23 height 23
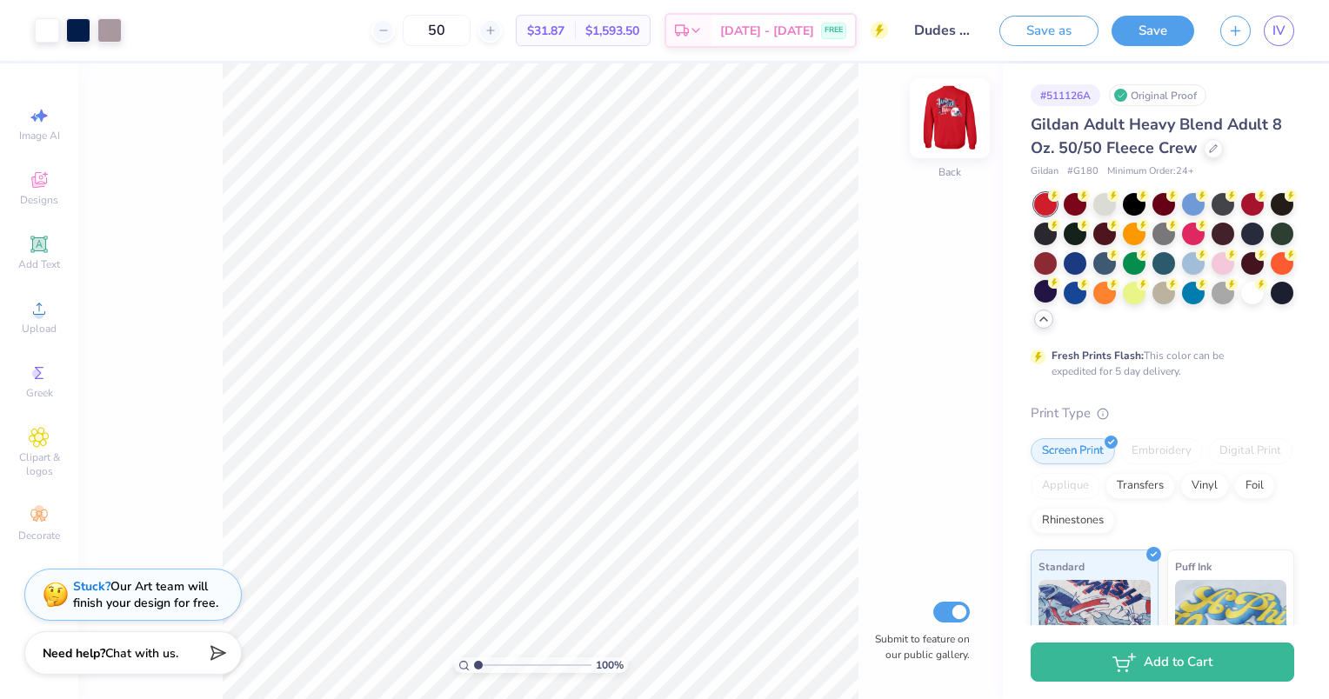
click at [960, 119] on img at bounding box center [950, 118] width 70 height 70
click at [1144, 31] on button "Save" at bounding box center [1152, 28] width 83 height 30
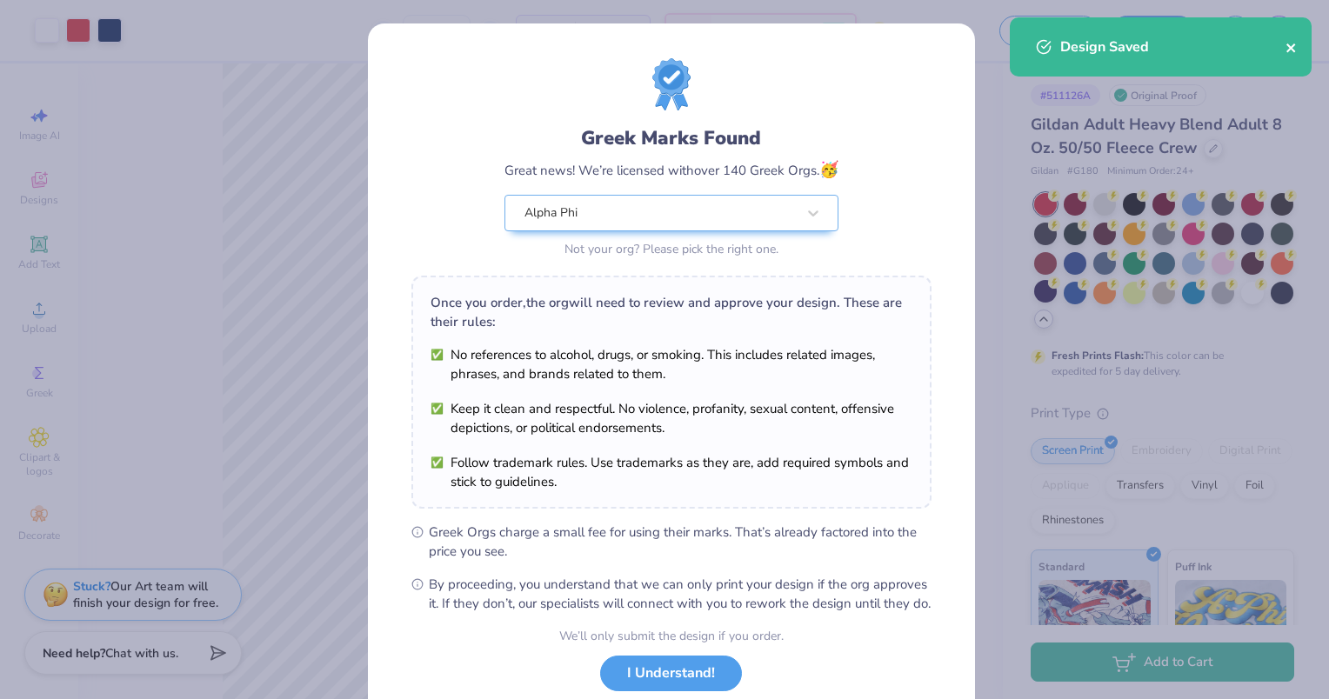
click at [1287, 50] on icon "close" at bounding box center [1290, 47] width 9 height 9
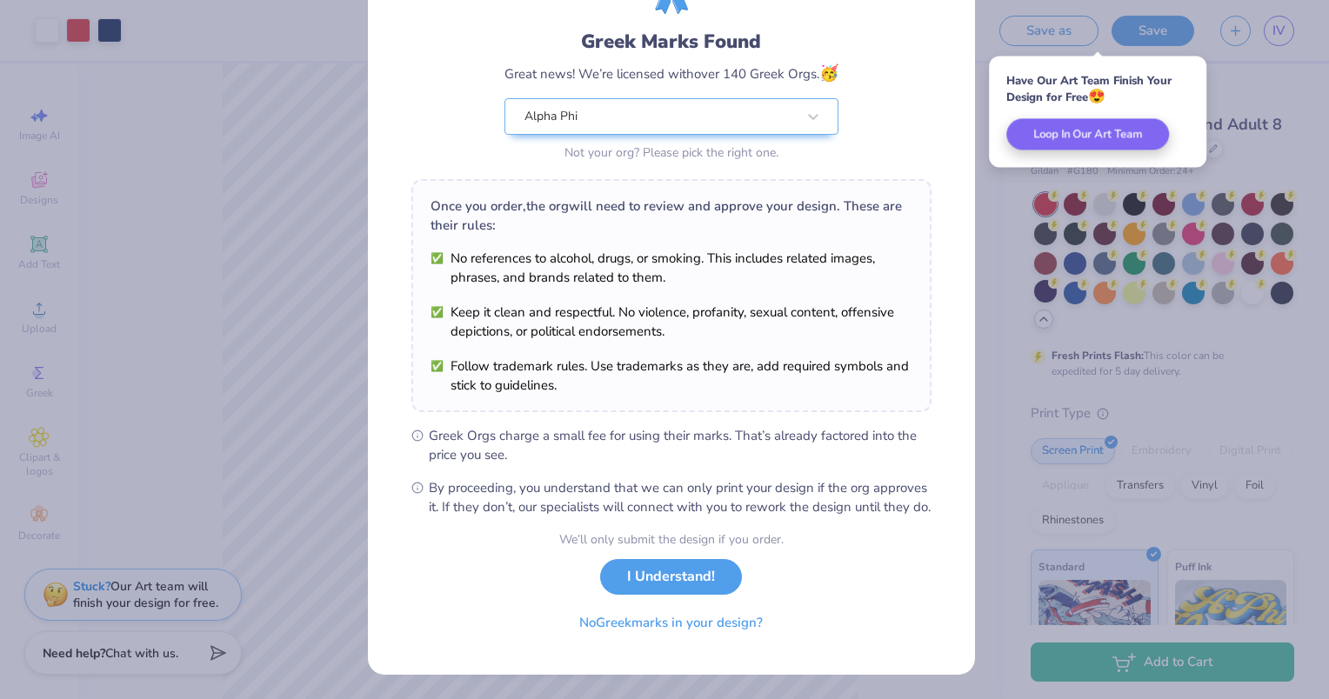
scroll to position [113, 0]
click at [679, 563] on button "I Understand!" at bounding box center [671, 573] width 142 height 36
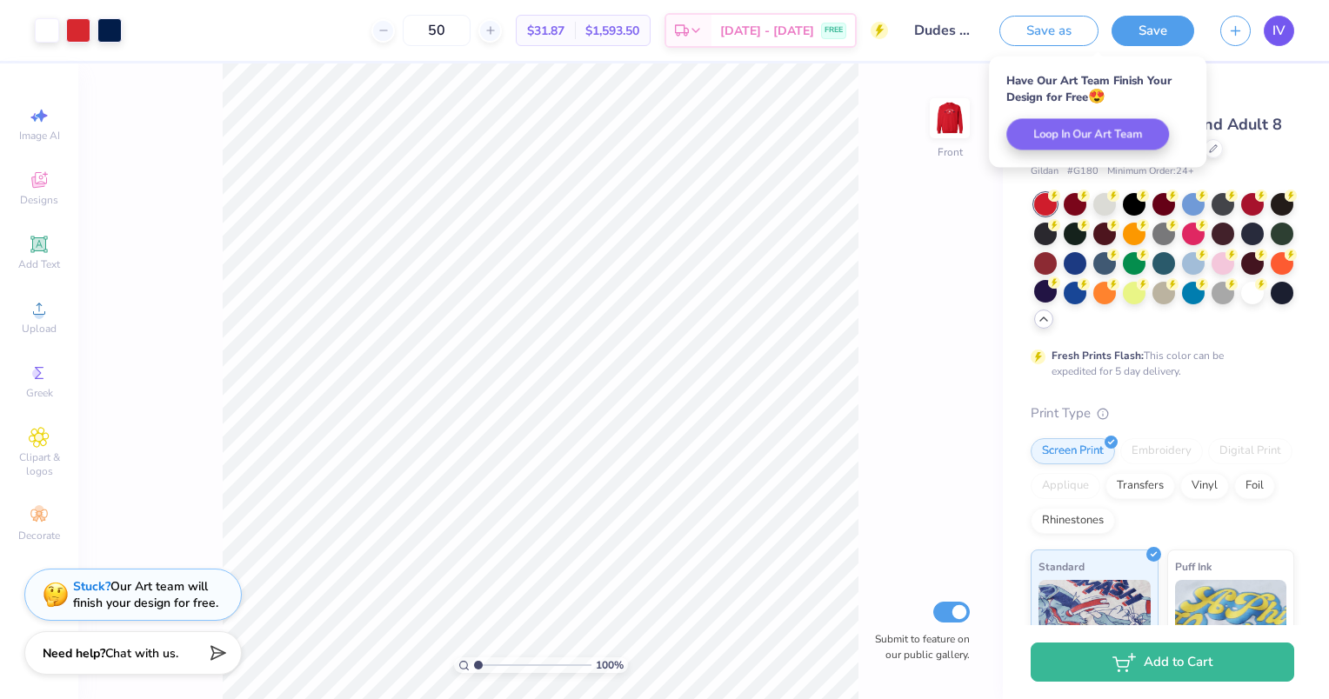
click at [1282, 29] on span "IV" at bounding box center [1278, 31] width 13 height 20
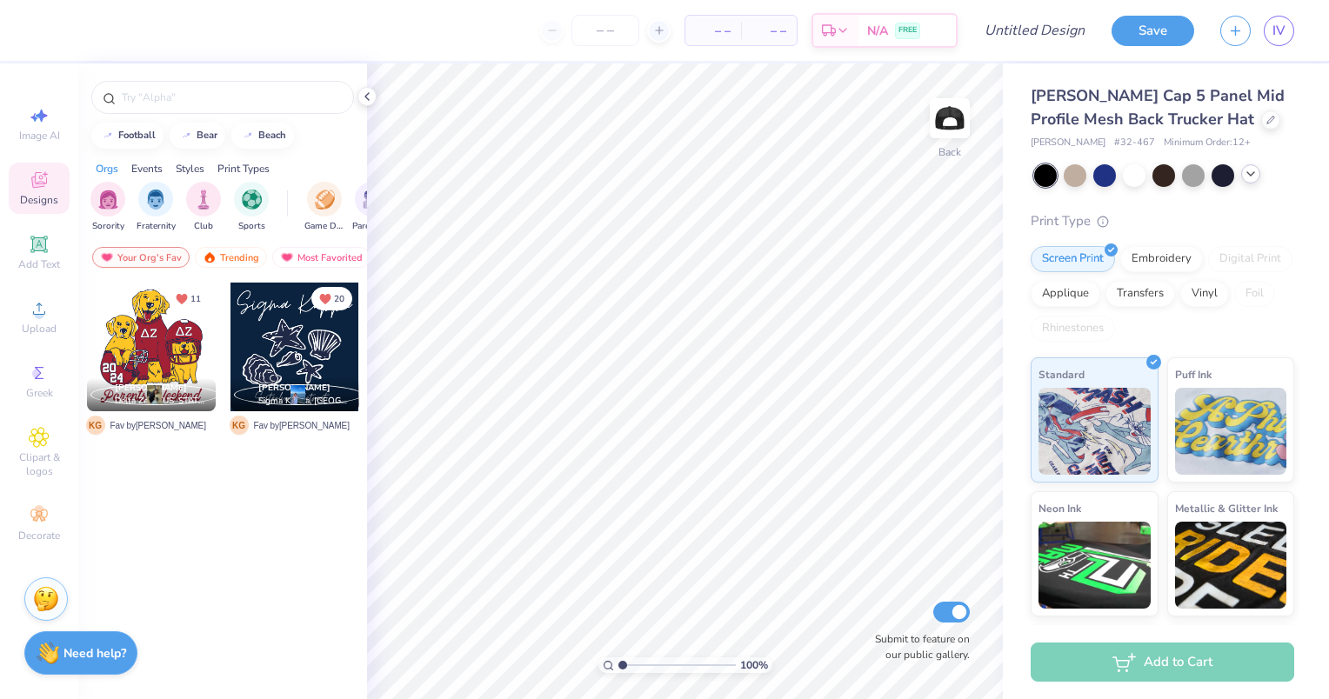
click at [1255, 174] on icon at bounding box center [1250, 174] width 14 height 14
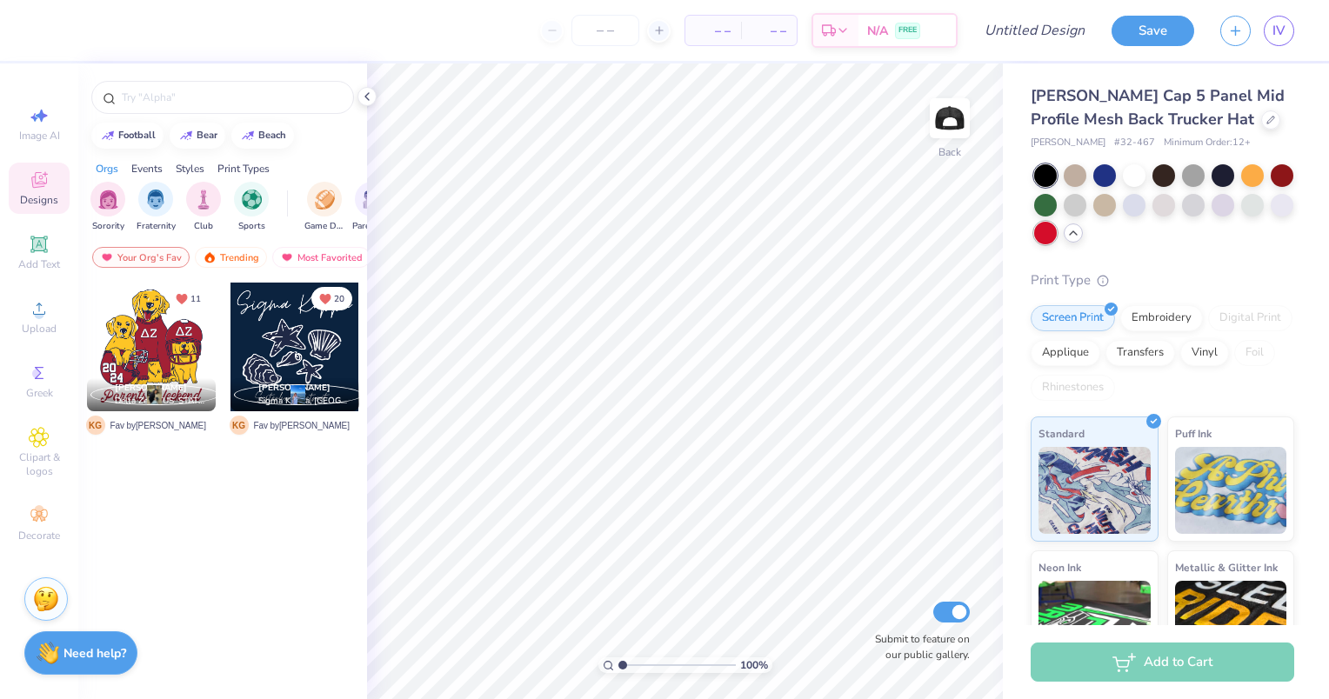
click at [1056, 233] on div at bounding box center [1045, 233] width 23 height 23
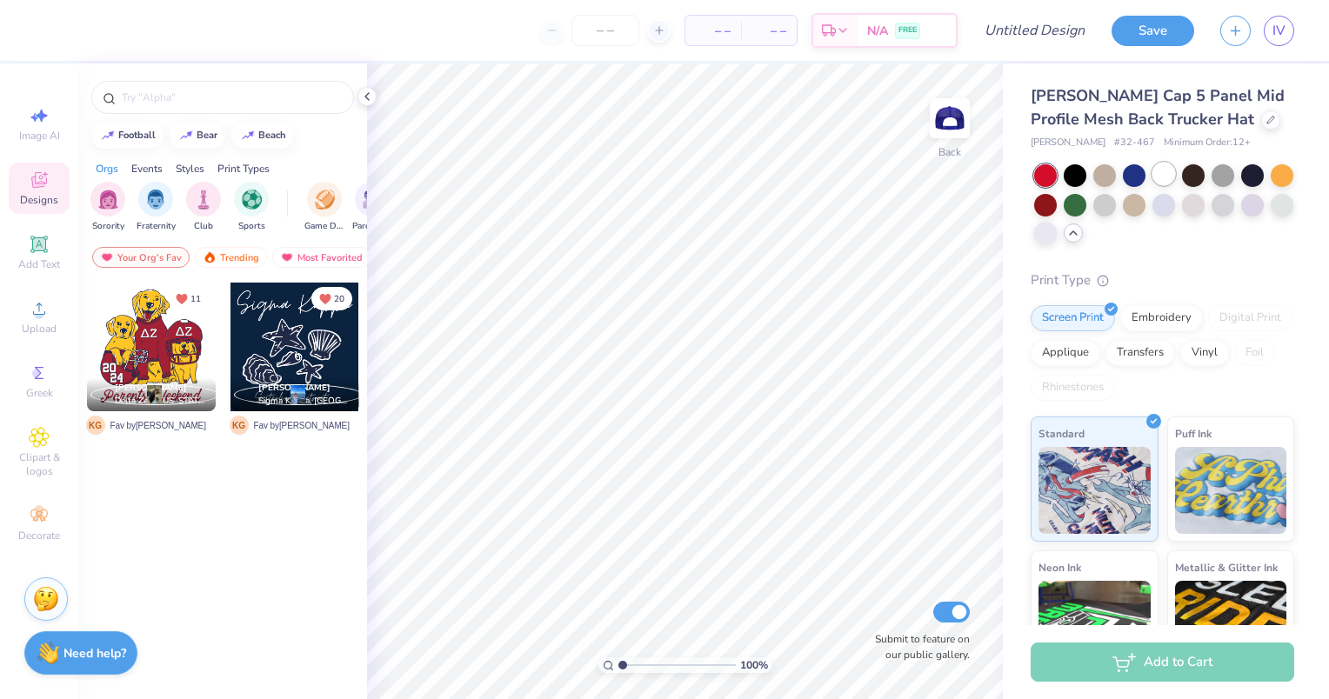
click at [1153, 173] on div at bounding box center [1163, 174] width 23 height 23
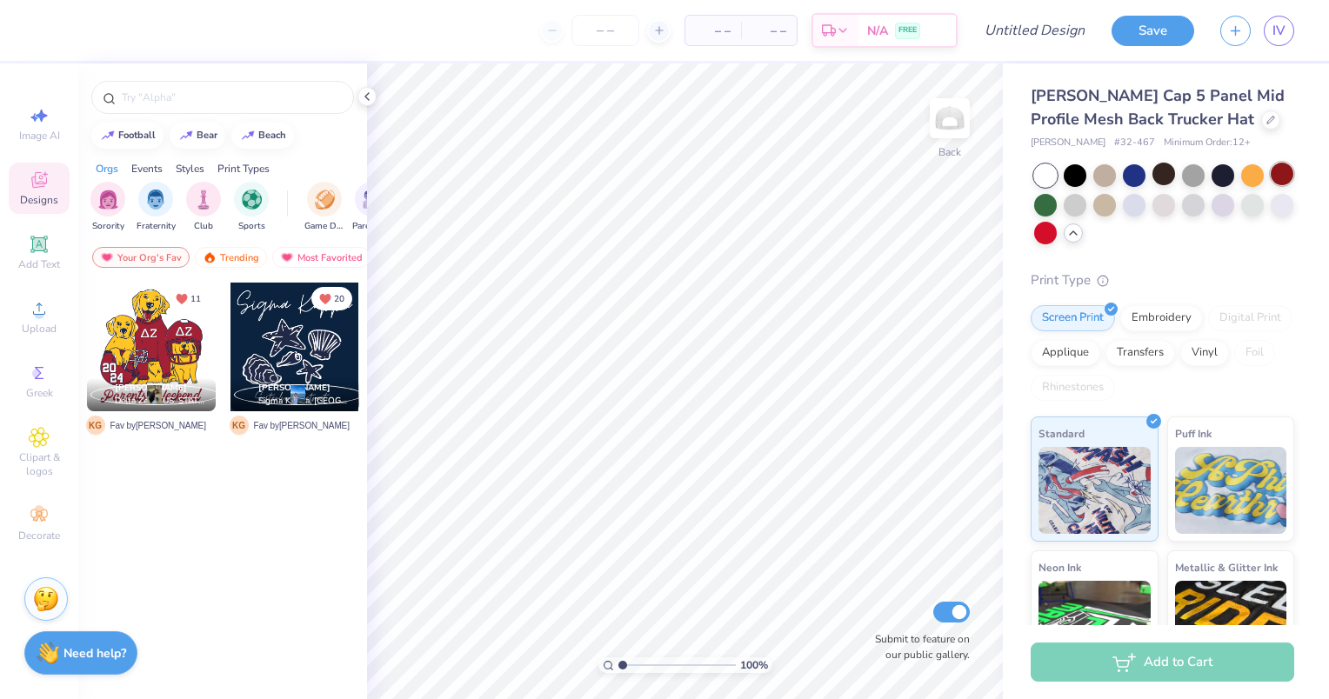
click at [1270, 185] on div at bounding box center [1281, 174] width 23 height 23
click at [1241, 215] on div at bounding box center [1252, 203] width 23 height 23
click at [1270, 215] on div at bounding box center [1281, 203] width 23 height 23
click at [1116, 209] on div at bounding box center [1104, 203] width 23 height 23
click at [1175, 207] on div at bounding box center [1163, 203] width 23 height 23
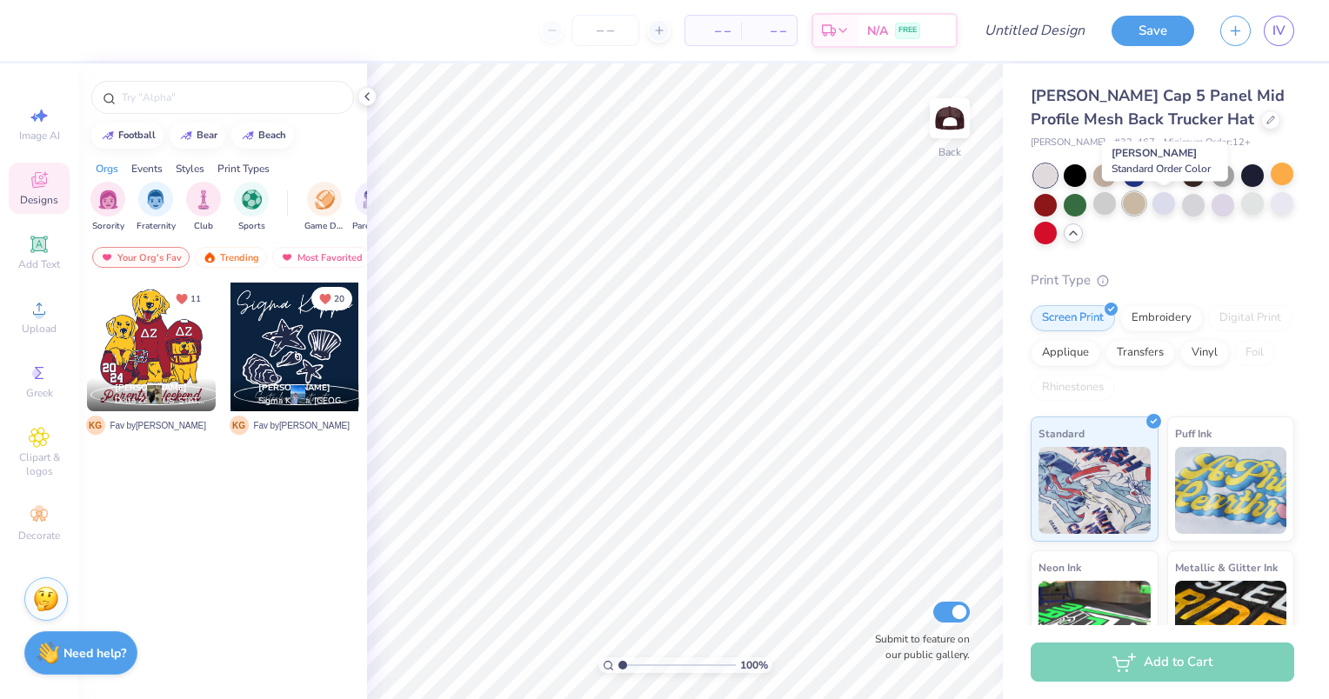
click at [1145, 205] on div at bounding box center [1133, 203] width 23 height 23
click at [1204, 205] on div at bounding box center [1193, 203] width 23 height 23
click at [1234, 209] on div at bounding box center [1222, 203] width 23 height 23
click at [43, 264] on span "Add Text" at bounding box center [39, 264] width 42 height 14
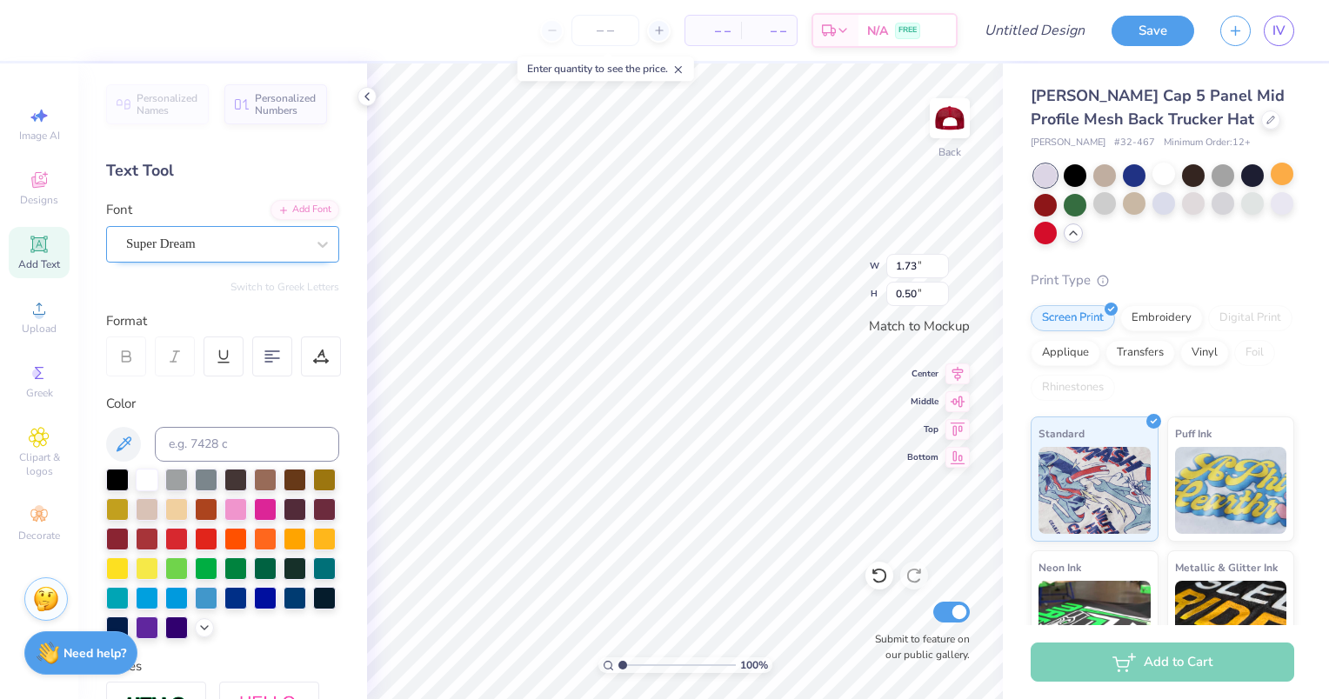
click at [236, 238] on div "Super Dream" at bounding box center [215, 243] width 183 height 27
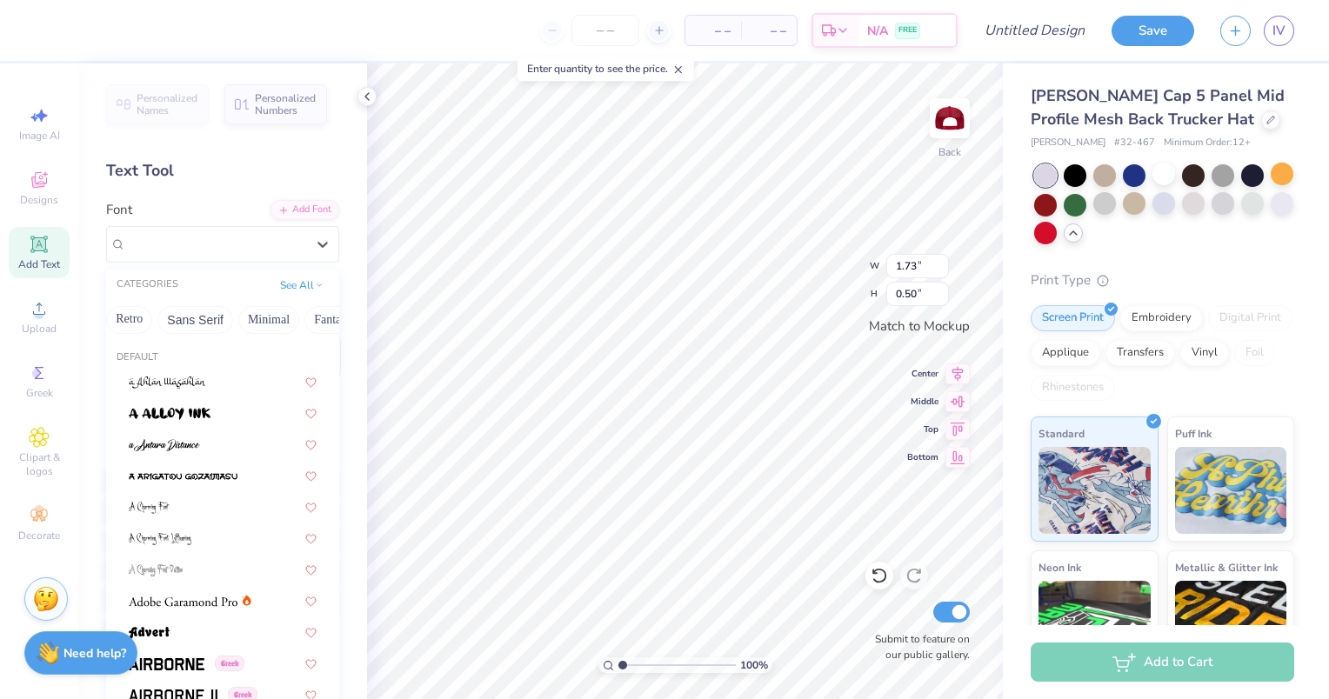
scroll to position [0, 393]
click at [180, 313] on button "Sans Serif" at bounding box center [171, 320] width 76 height 28
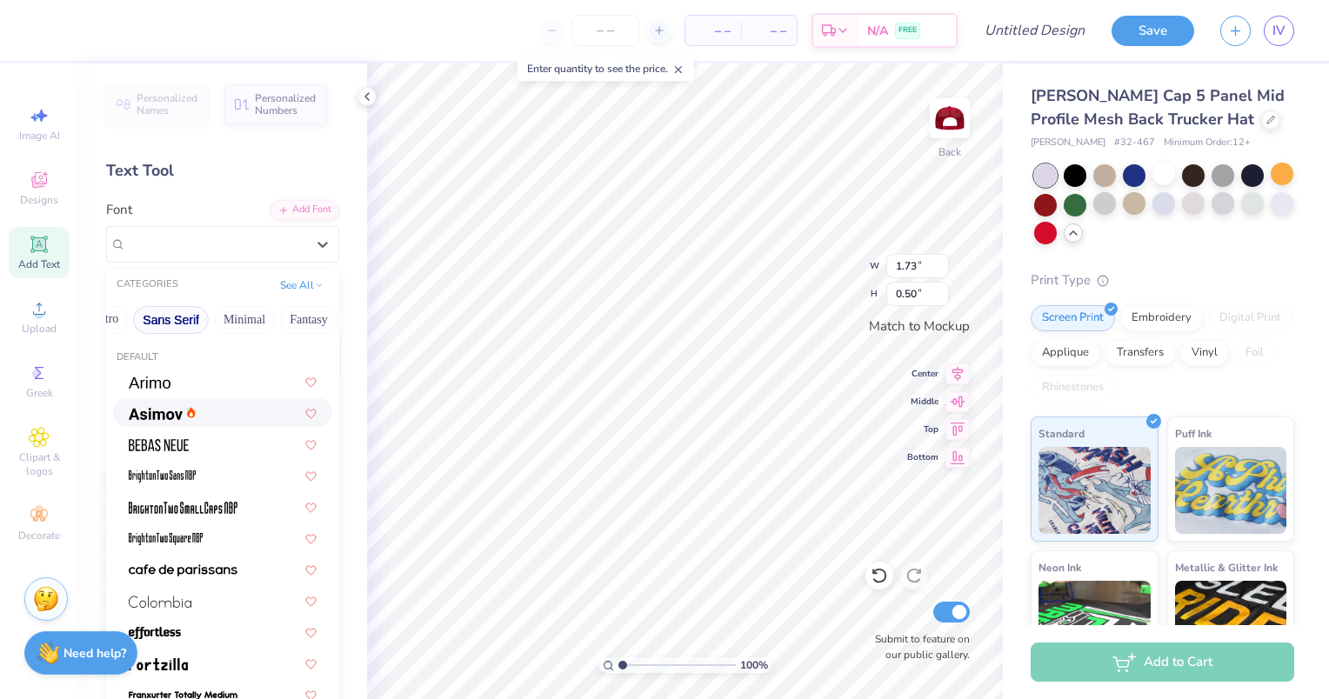
click at [193, 421] on div at bounding box center [162, 412] width 67 height 18
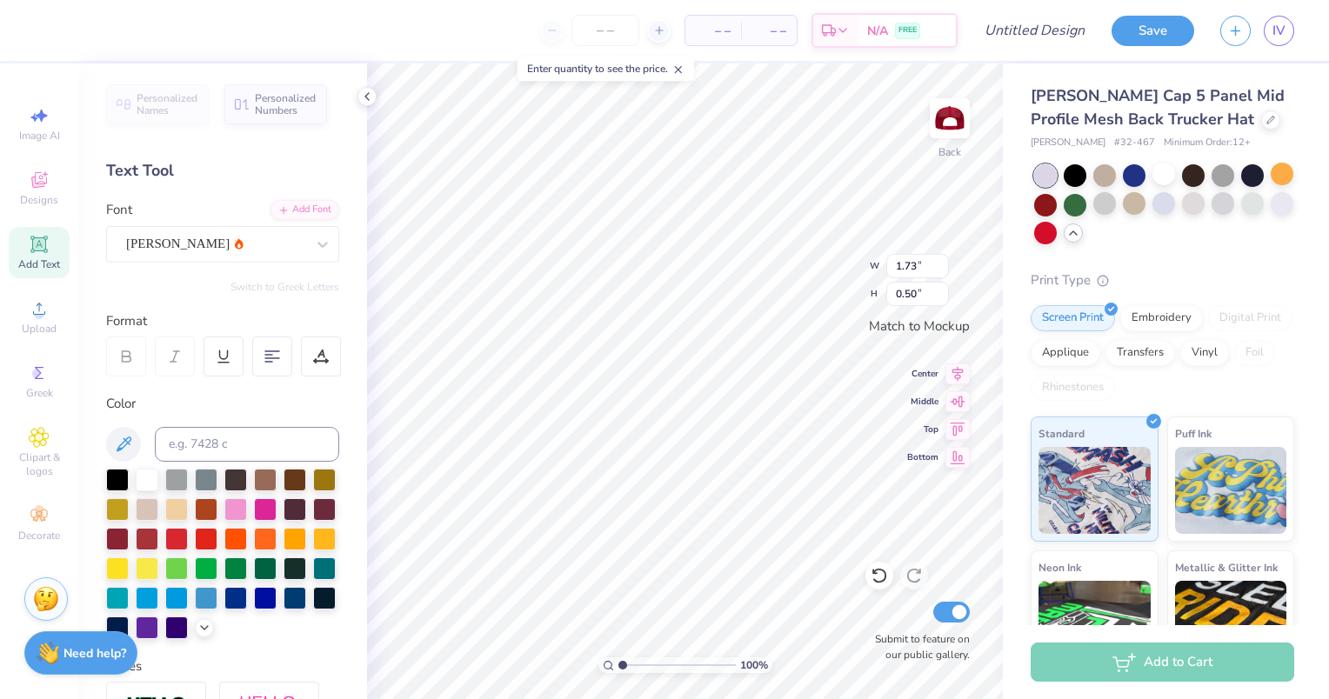
type input "1.71"
type input "0.51"
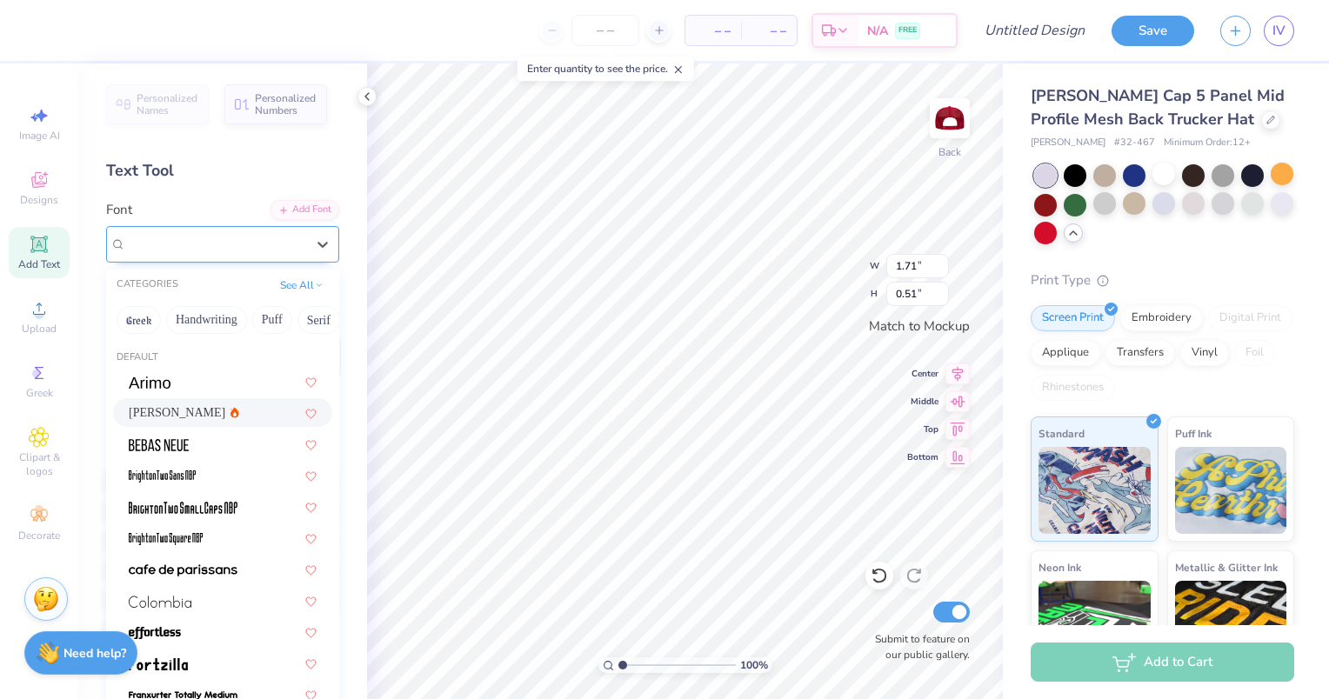
click at [289, 229] on div "Asimov" at bounding box center [222, 244] width 233 height 37
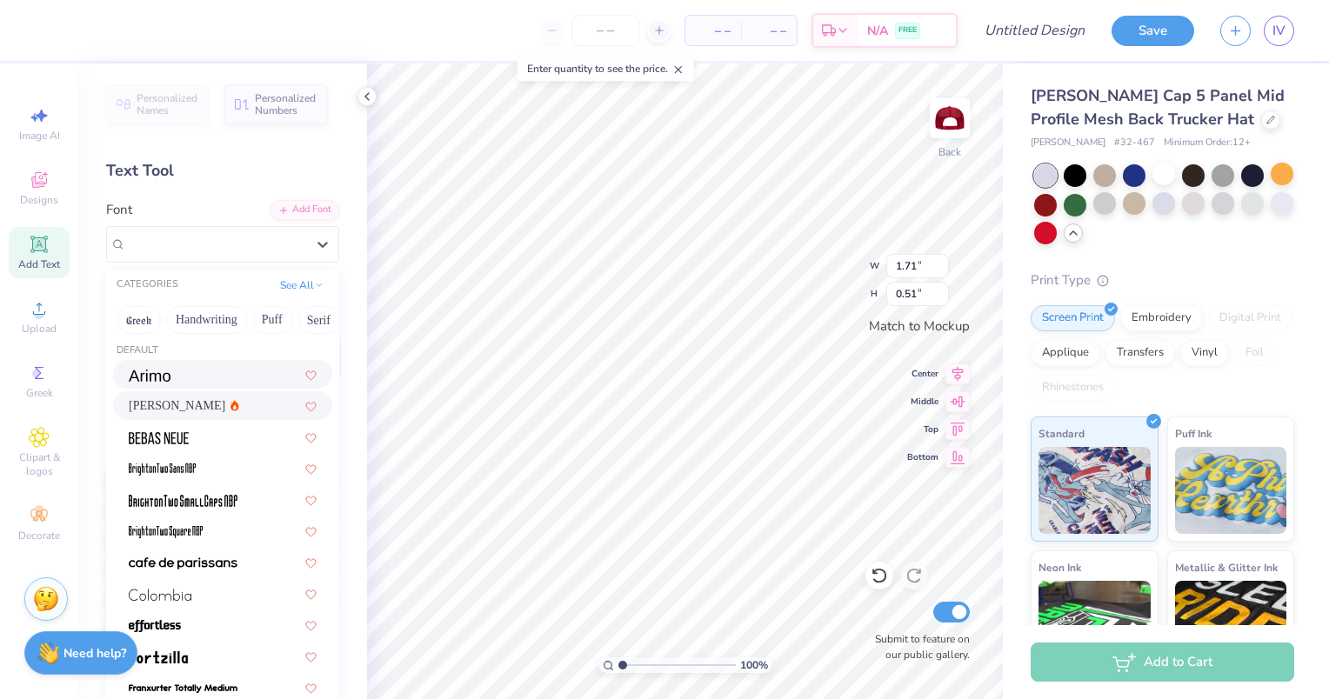
scroll to position [0, 0]
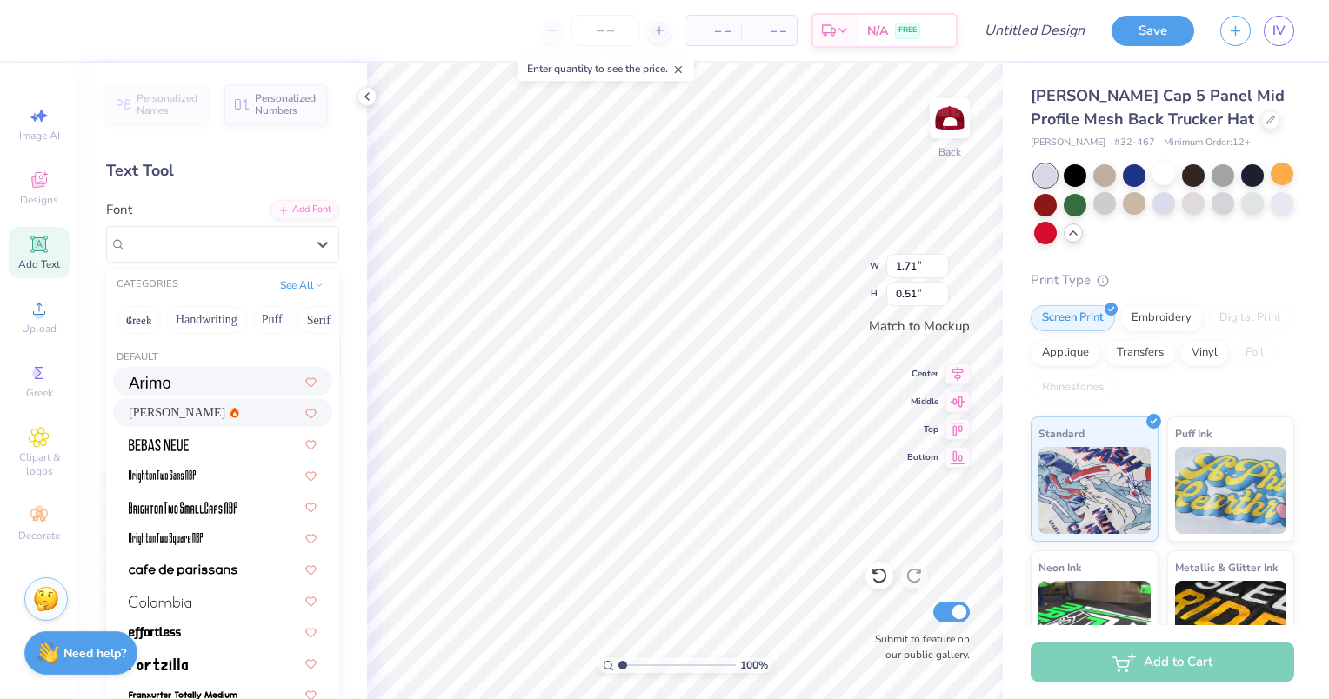
click at [250, 377] on div at bounding box center [223, 381] width 188 height 18
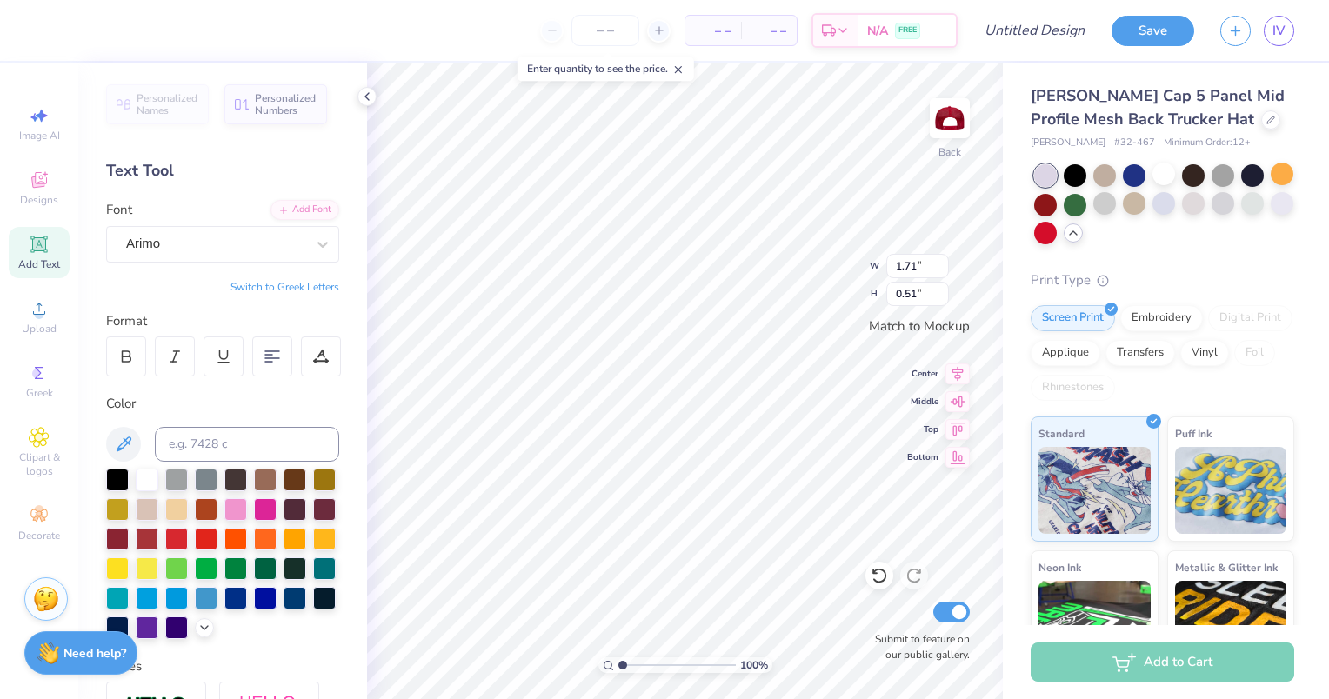
type input "1.79"
type input "0.49"
click at [135, 337] on div at bounding box center [126, 356] width 40 height 40
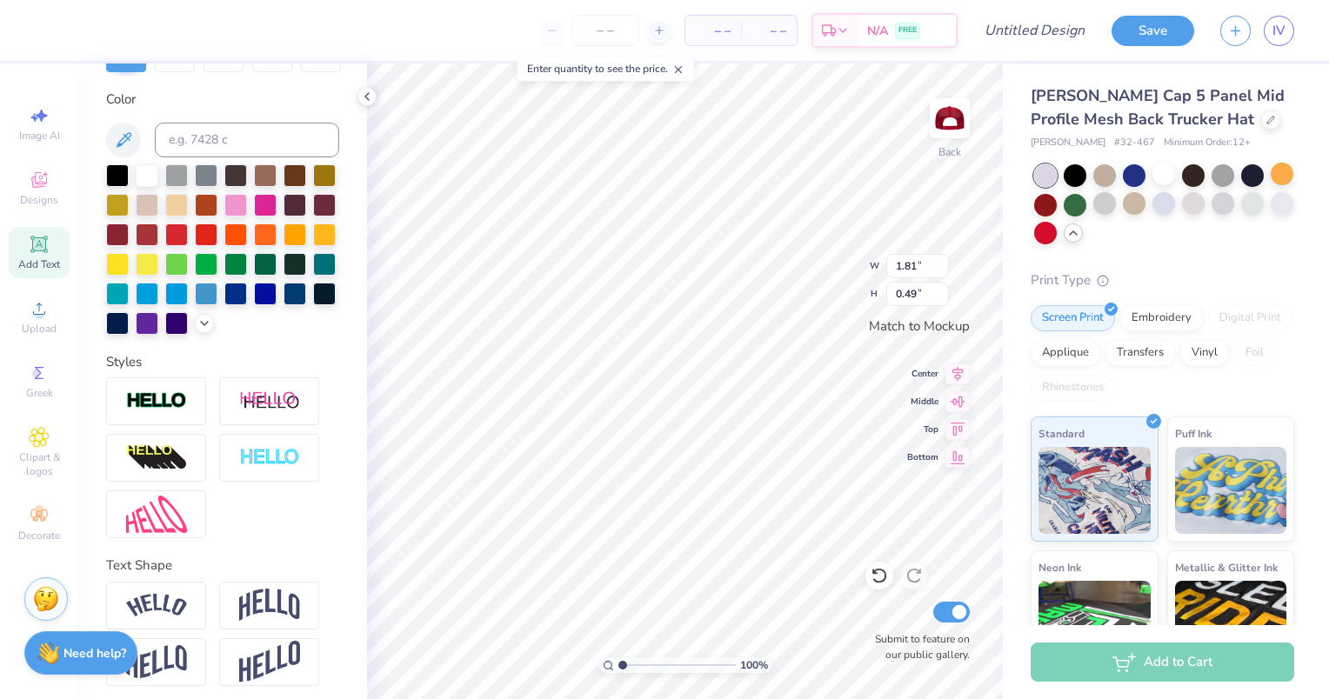
scroll to position [341, 0]
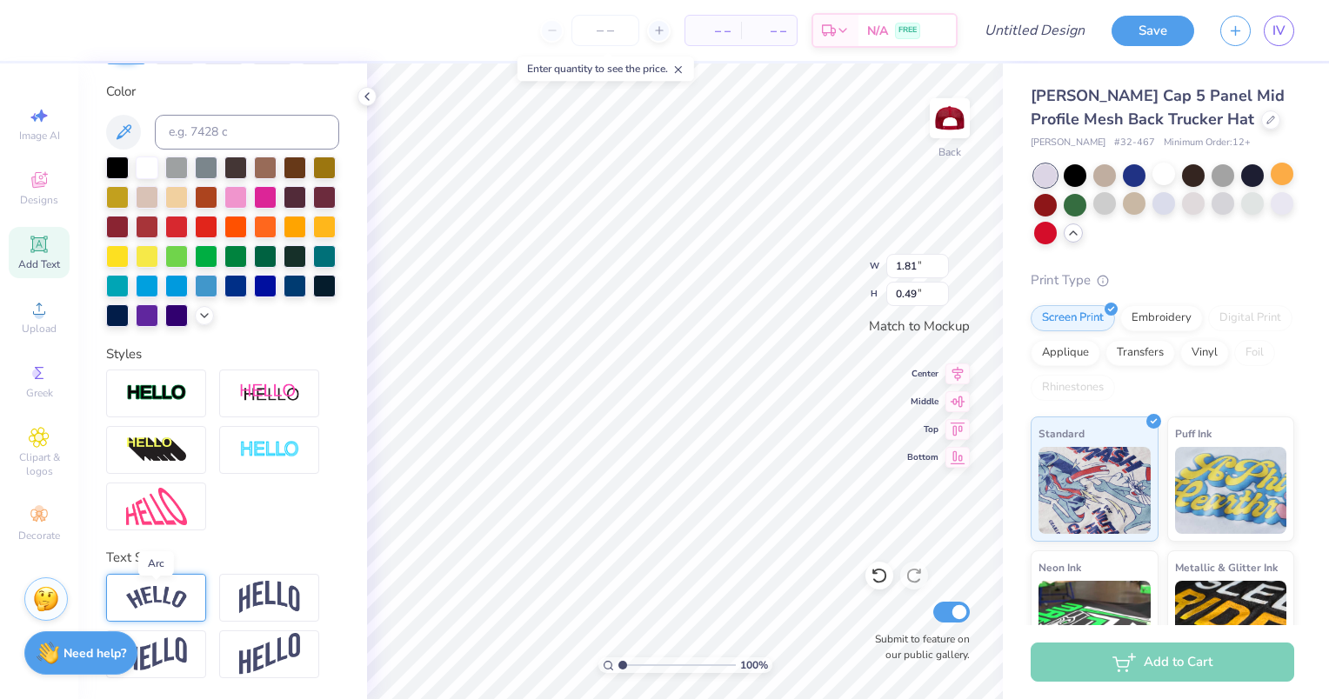
click at [155, 602] on img at bounding box center [156, 597] width 61 height 23
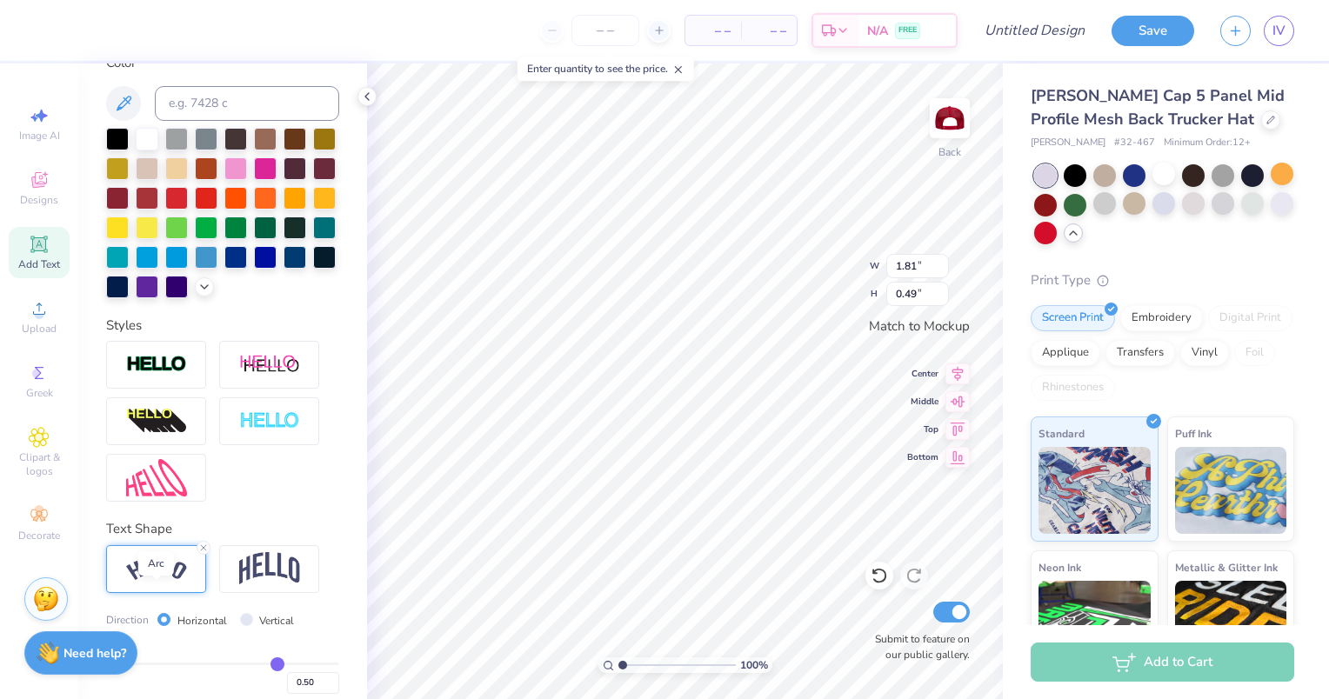
type input "2.50"
type input "0.67"
type textarea "ALPHA PHI"
click at [188, 194] on div at bounding box center [176, 196] width 23 height 23
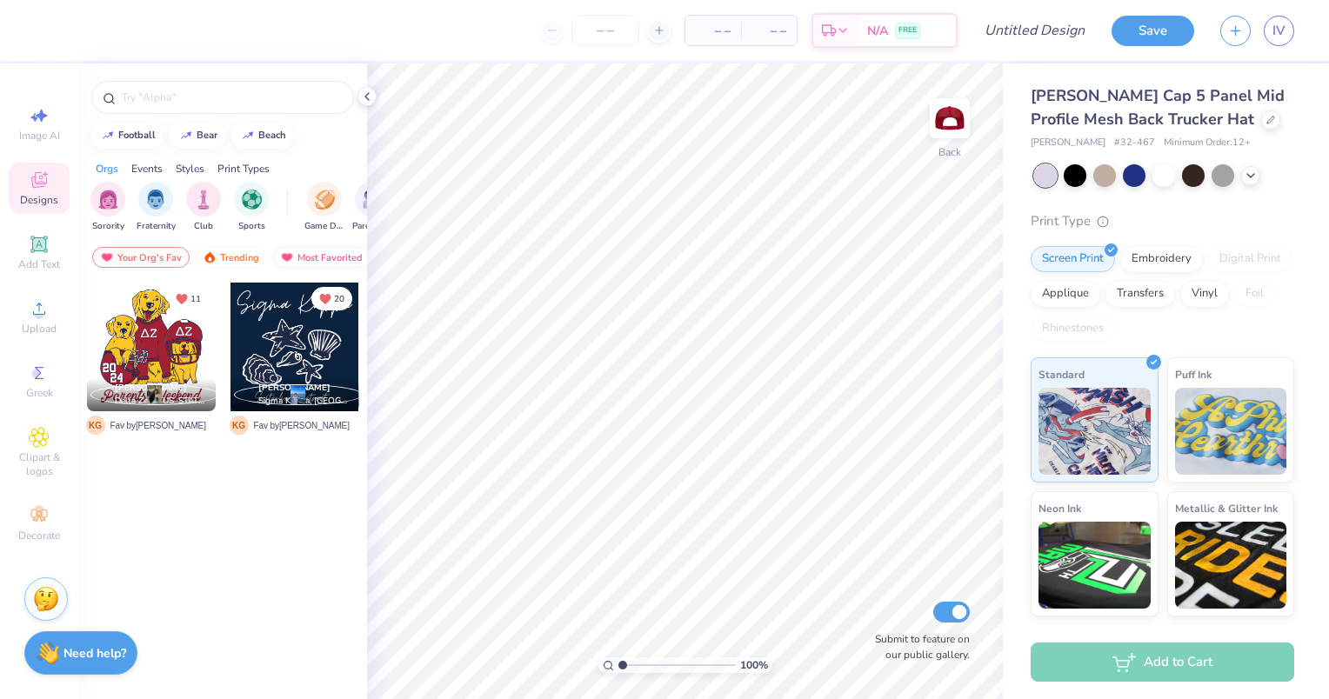
click at [1296, 40] on div "Save IV" at bounding box center [1219, 30] width 217 height 61
click at [1287, 33] on link "IV" at bounding box center [1278, 31] width 30 height 30
